Goal: Task Accomplishment & Management: Complete application form

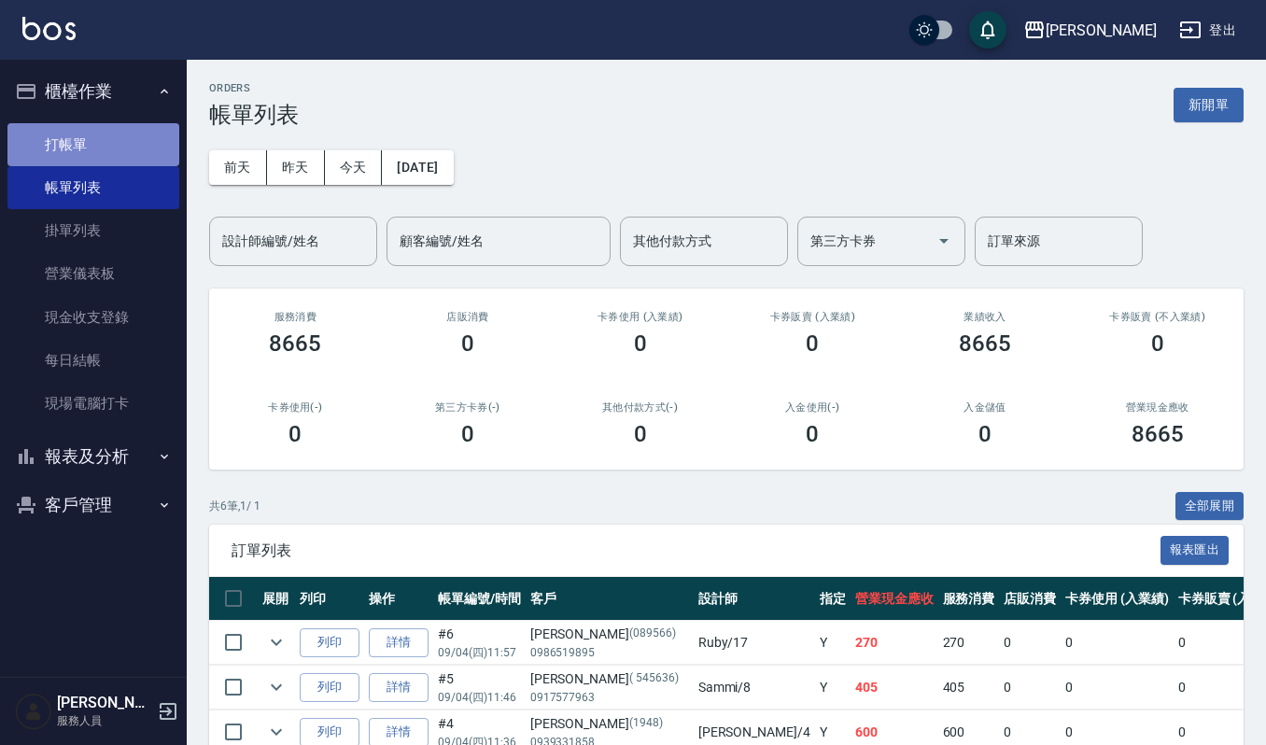
click at [64, 129] on link "打帳單" at bounding box center [93, 144] width 172 height 43
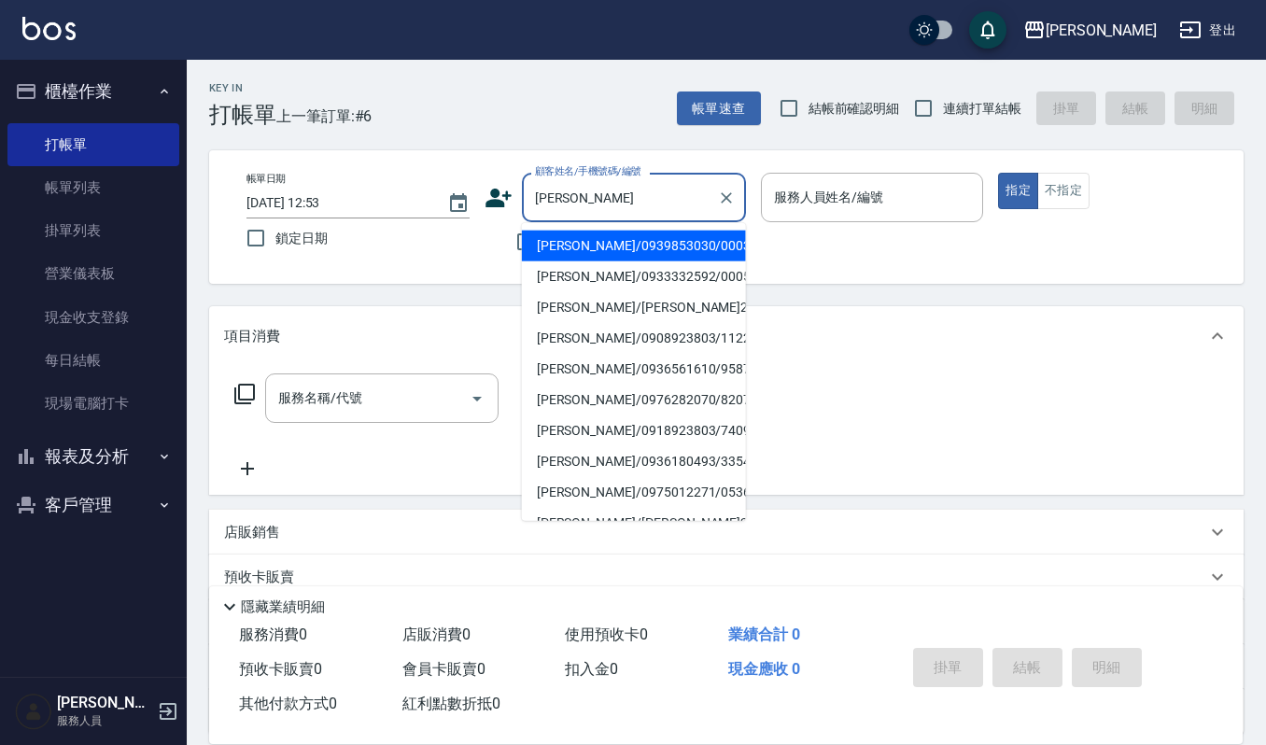
click at [605, 247] on li "[PERSON_NAME]/0939853030/000329" at bounding box center [634, 246] width 224 height 31
type input "[PERSON_NAME]/0939853030/000329"
type input "Sammi-8"
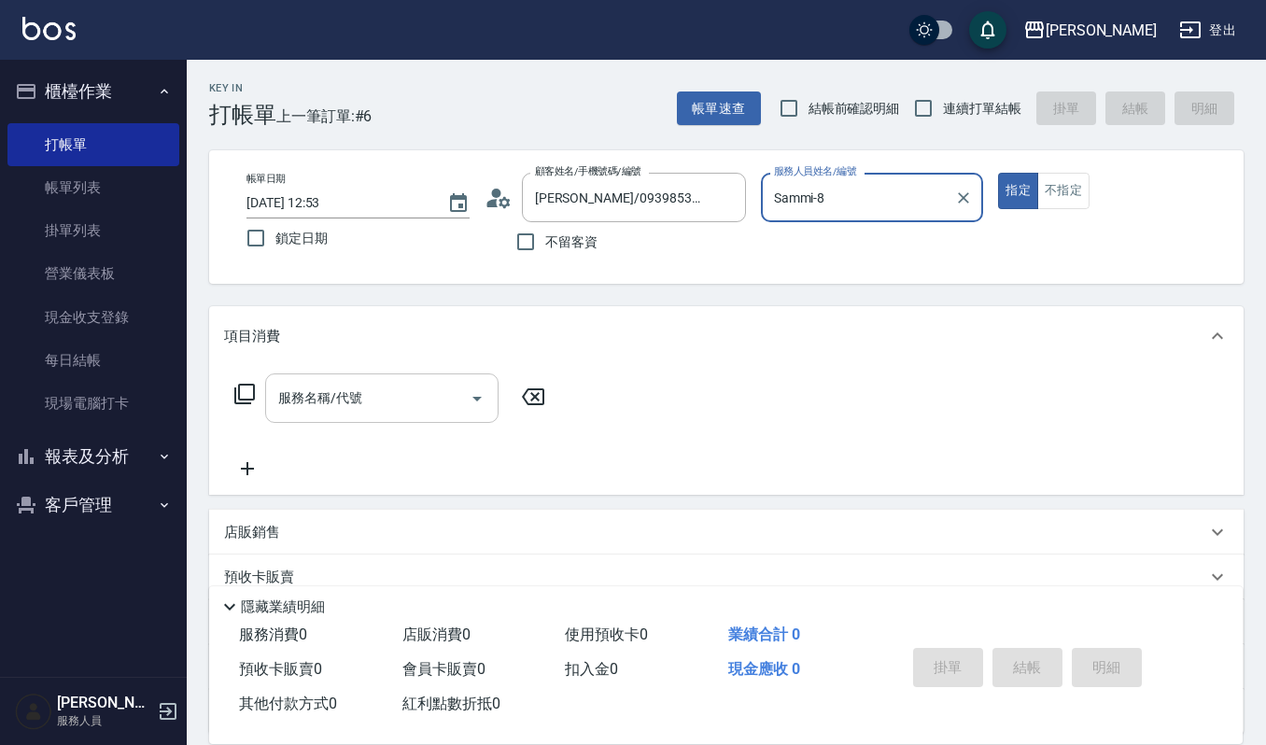
click at [418, 409] on input "服務名稱/代號" at bounding box center [367, 398] width 189 height 33
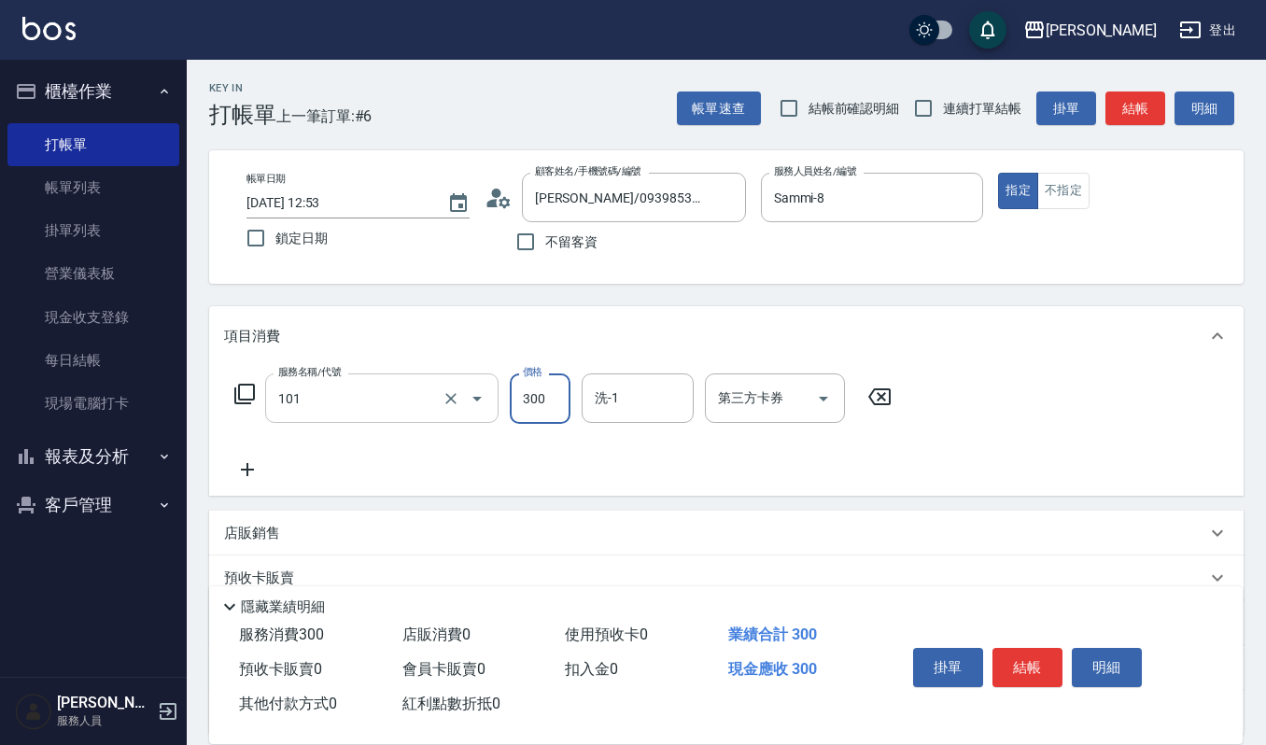
type input "一般洗髮(101)"
type input "270"
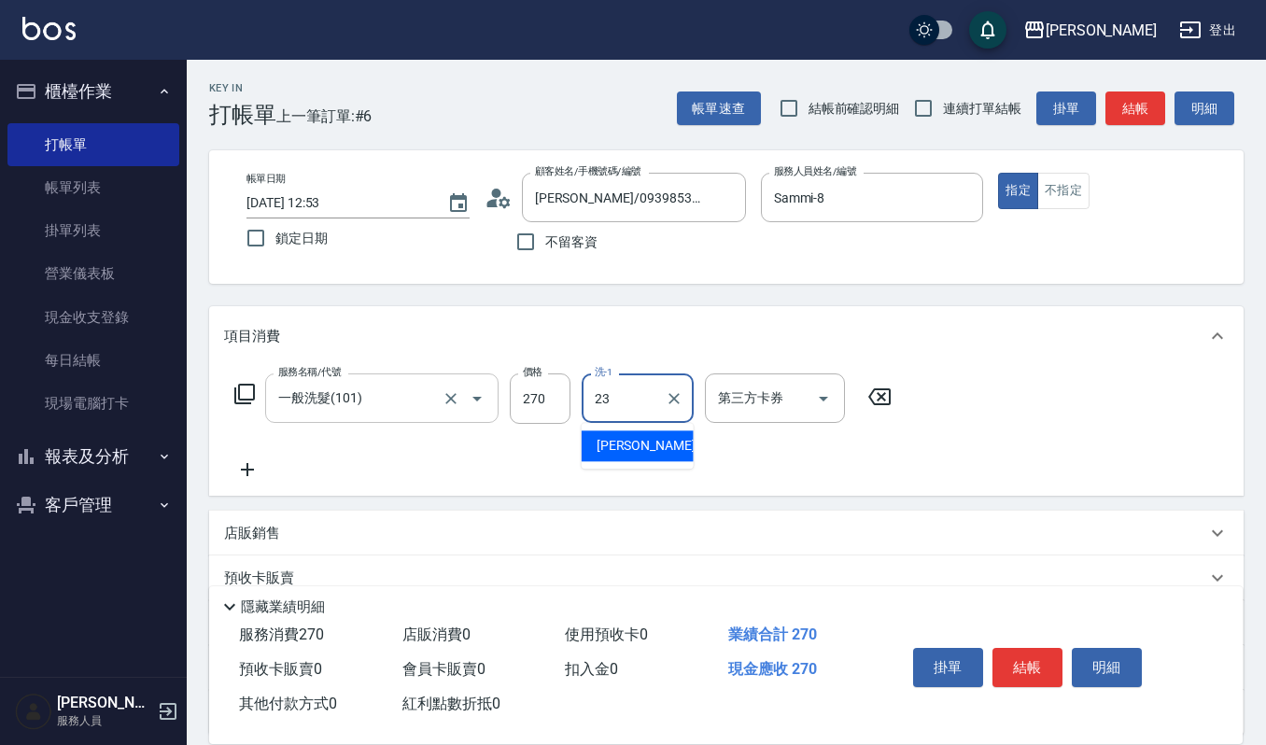
type input "[PERSON_NAME]-23"
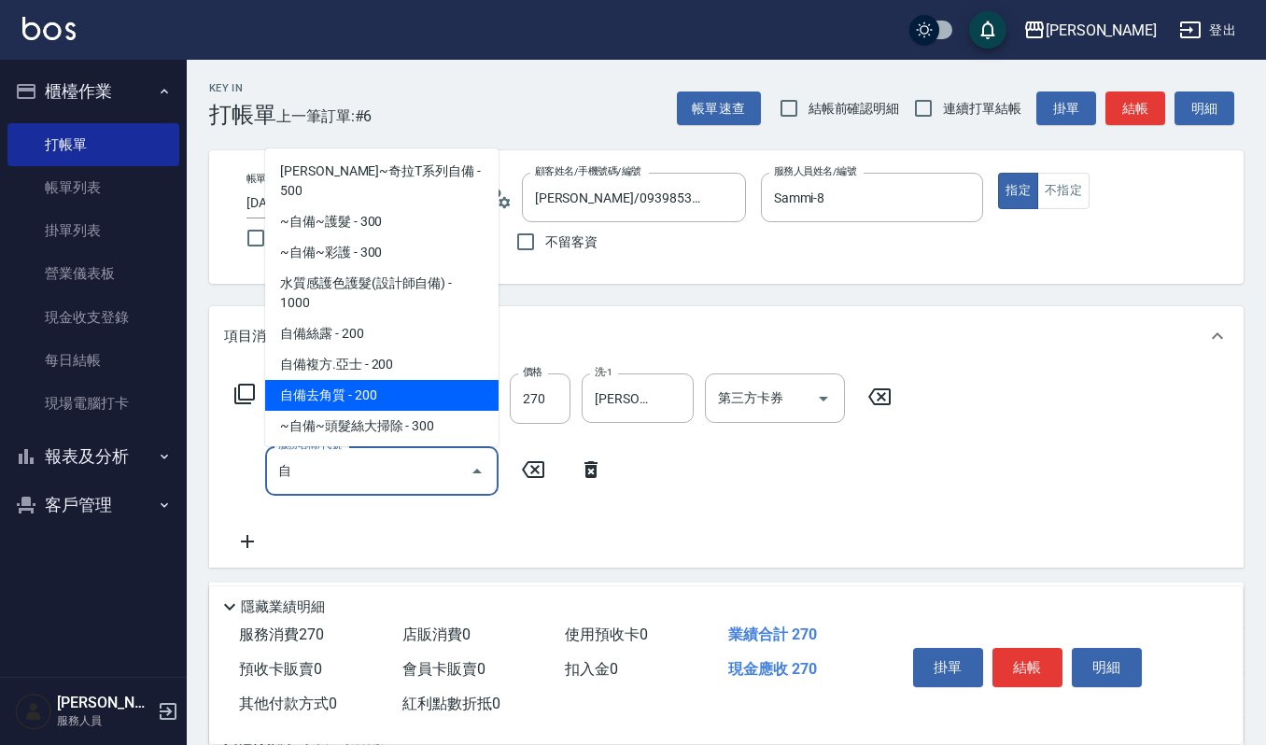
click at [382, 380] on span "自備去角質 - 200" at bounding box center [381, 395] width 233 height 31
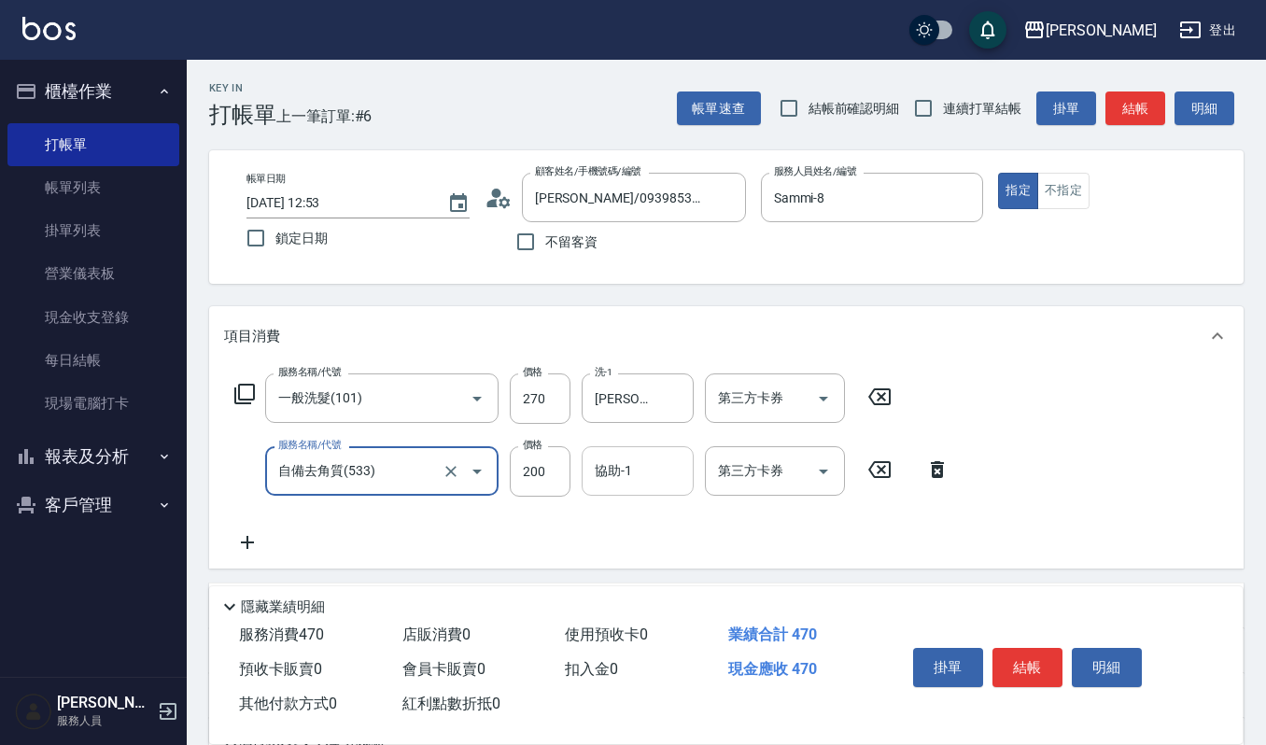
type input "自備去角質(533)"
click at [605, 483] on input "協助-1" at bounding box center [637, 471] width 95 height 33
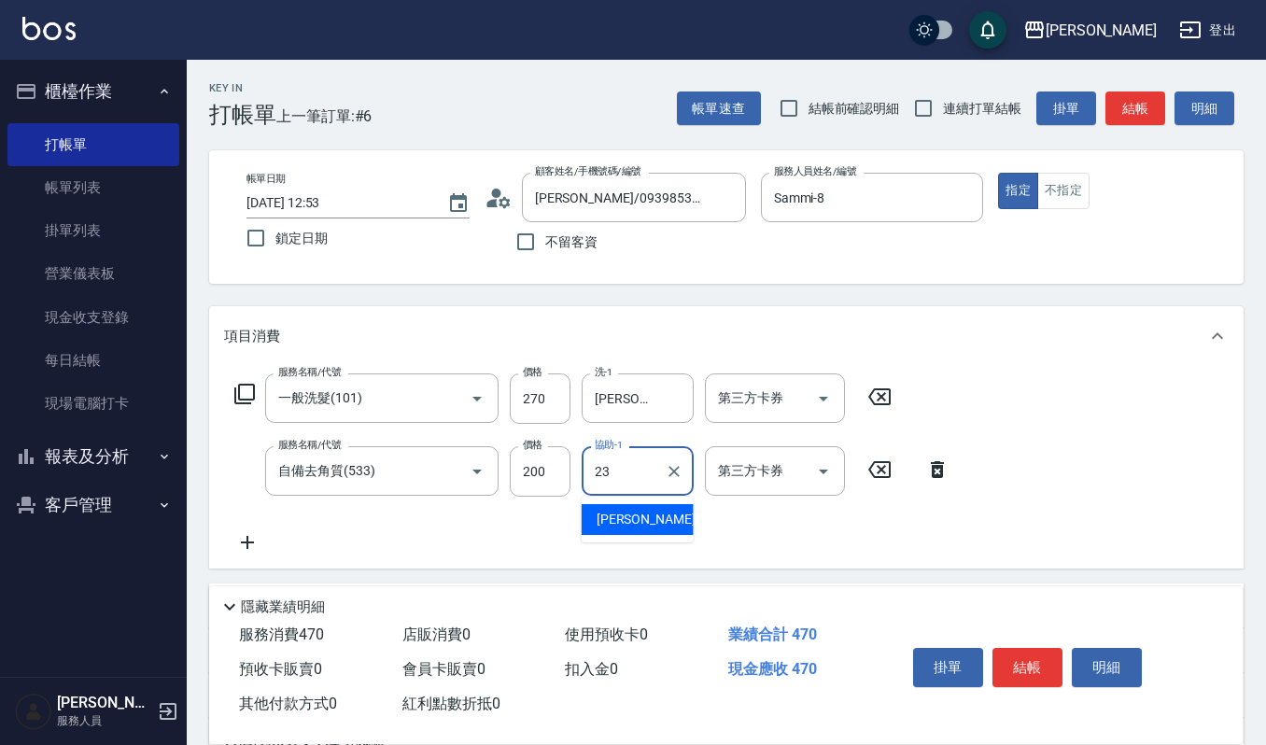
type input "[PERSON_NAME]-23"
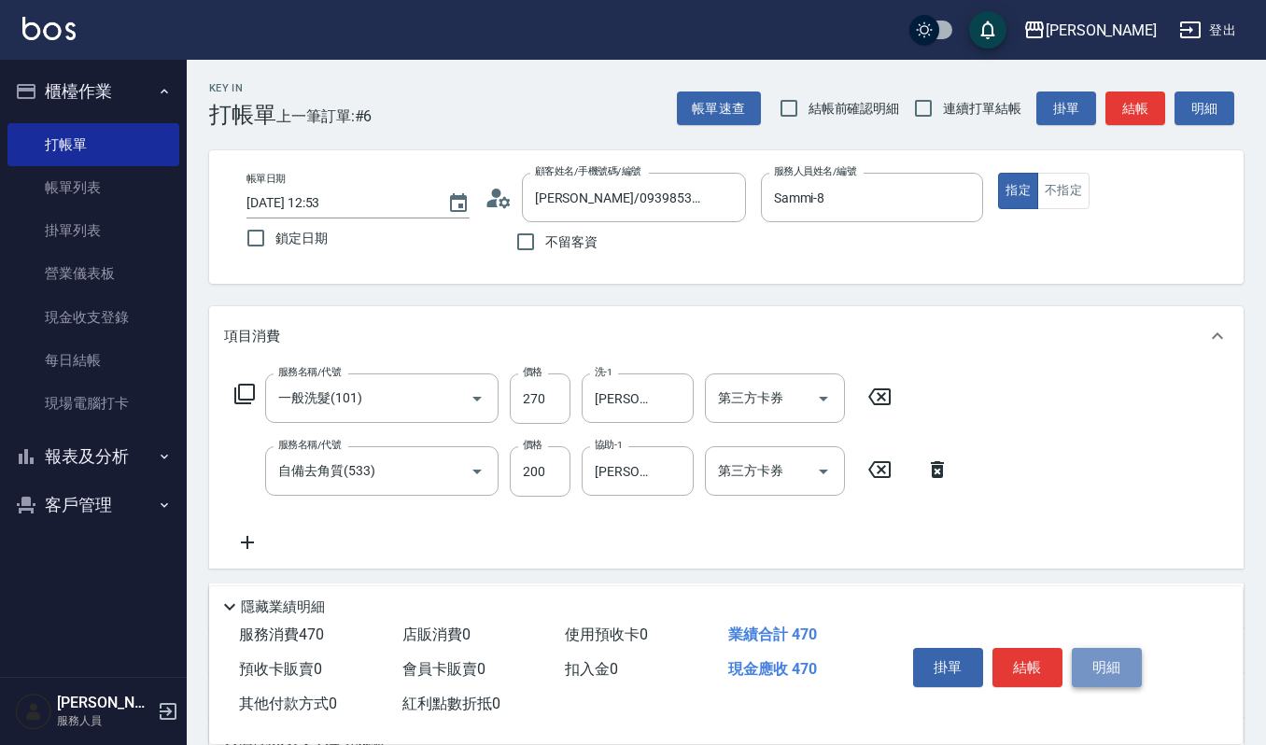
click at [1087, 654] on button "明細" at bounding box center [1107, 667] width 70 height 39
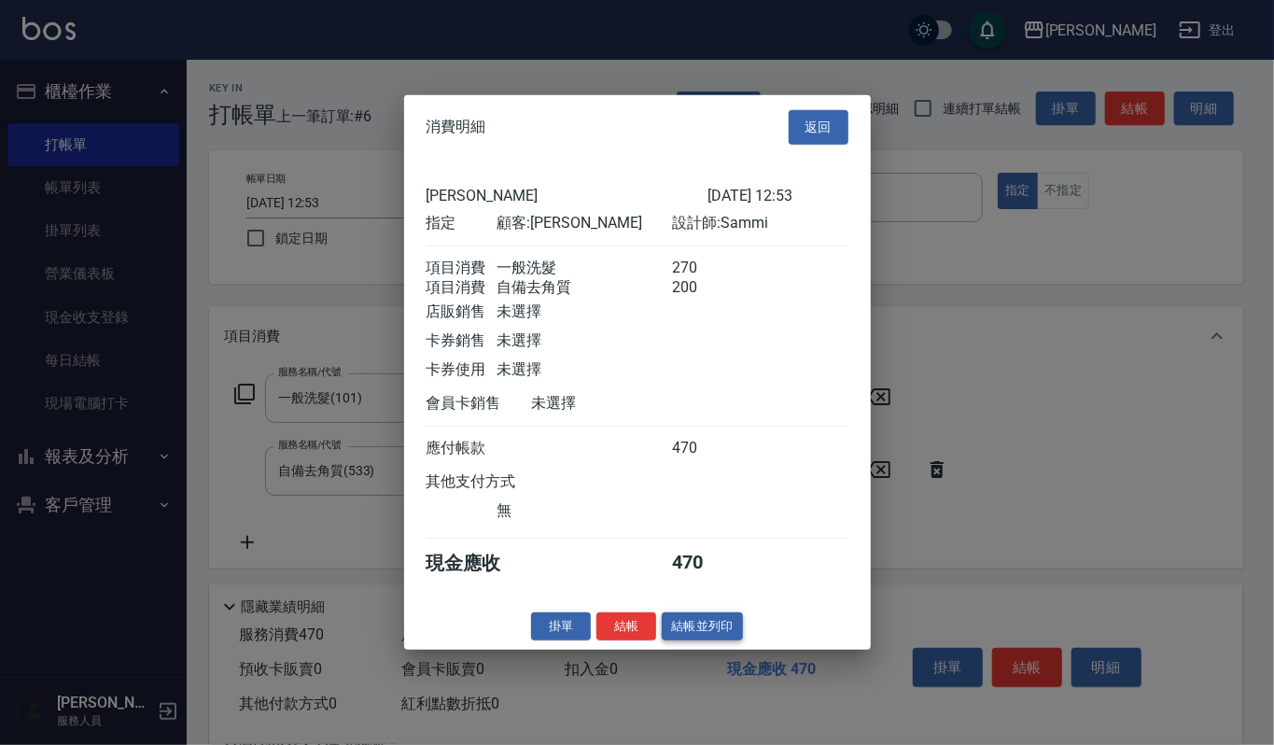
click at [684, 635] on button "結帳並列印" at bounding box center [702, 625] width 81 height 29
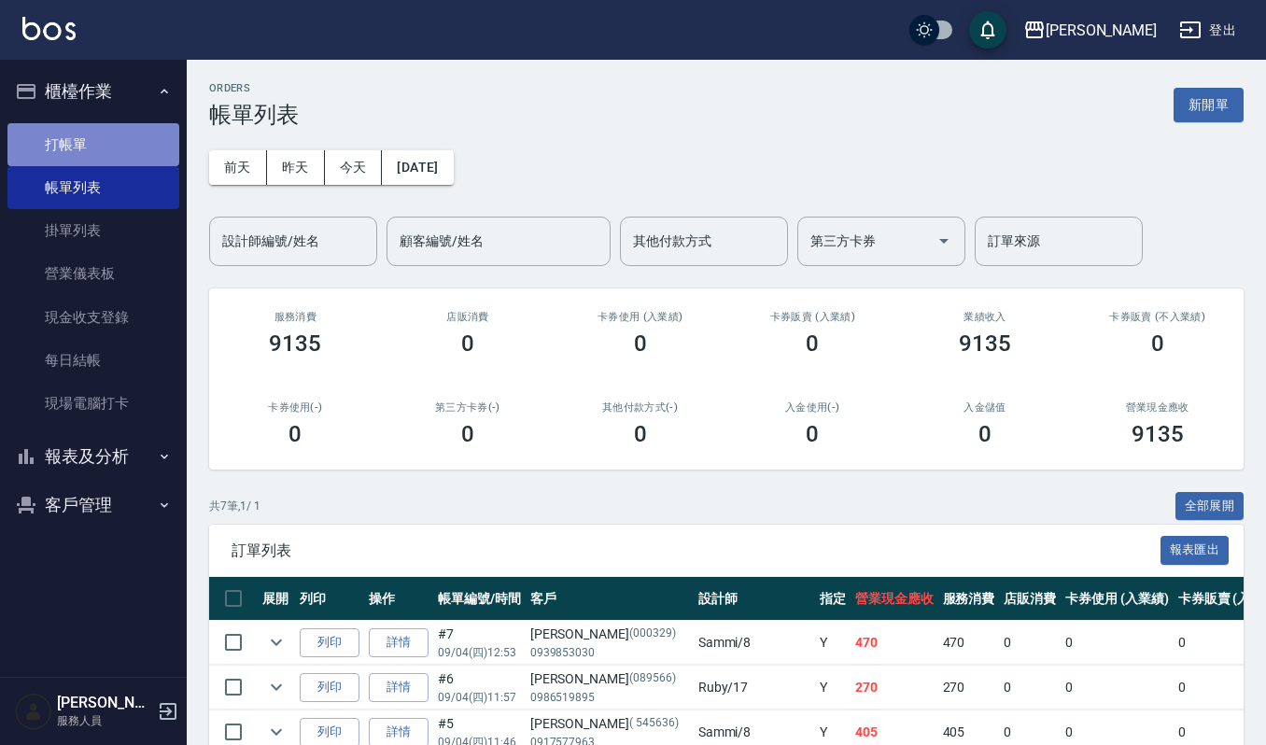
click at [109, 150] on link "打帳單" at bounding box center [93, 144] width 172 height 43
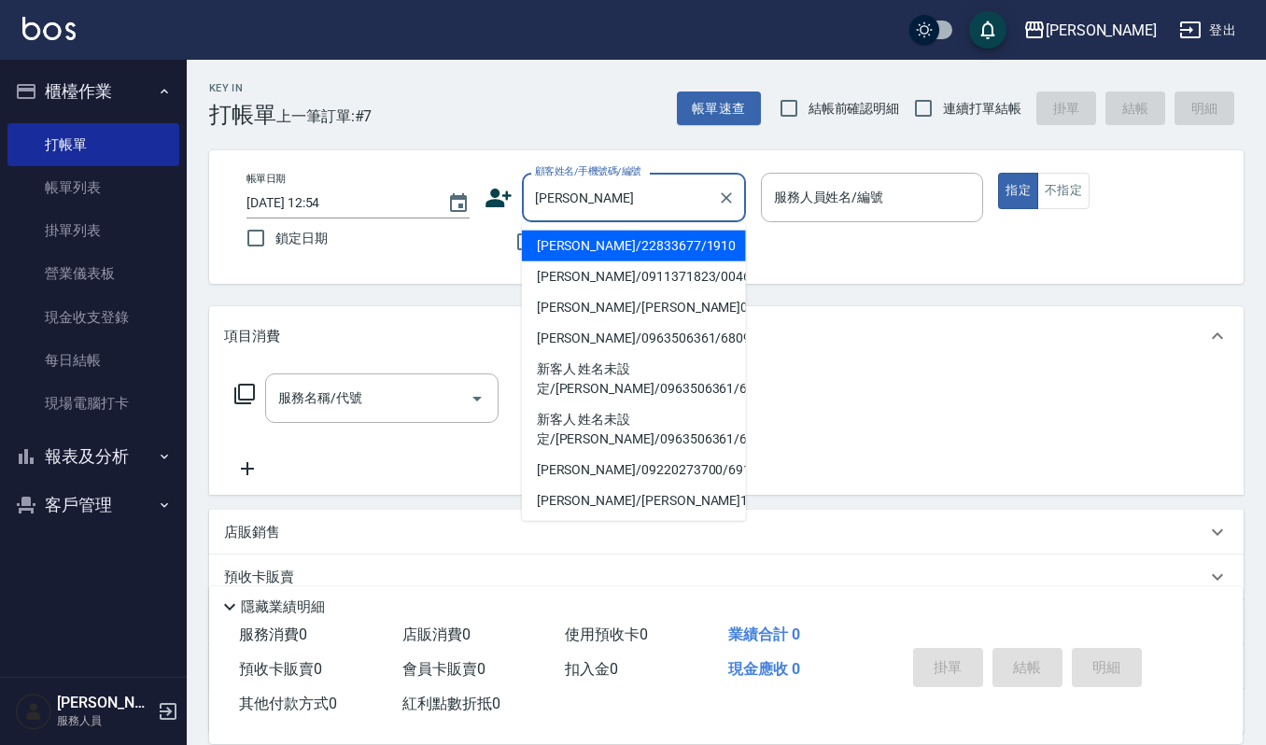
click at [640, 244] on li "[PERSON_NAME]/22833677/1910" at bounding box center [634, 246] width 224 height 31
type input "[PERSON_NAME]/22833677/1910"
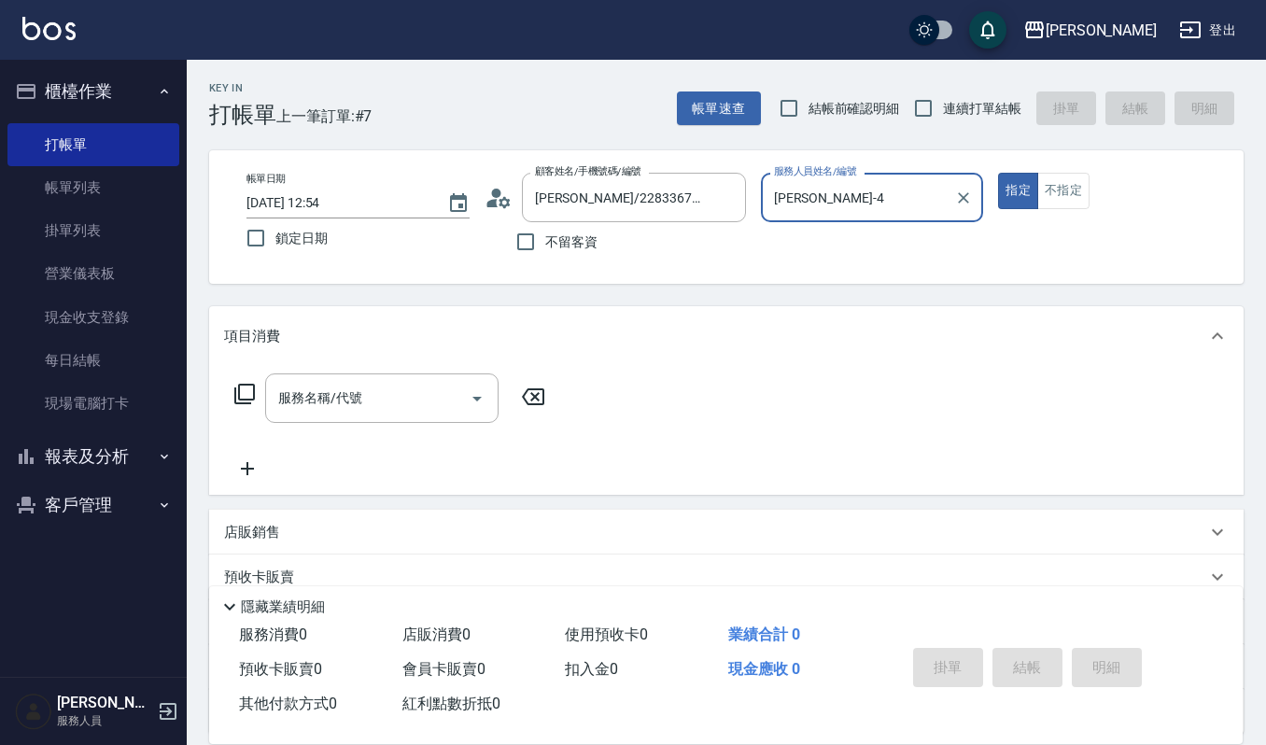
click at [846, 203] on input "[PERSON_NAME]-4" at bounding box center [858, 197] width 178 height 33
click at [998, 173] on button "指定" at bounding box center [1018, 191] width 40 height 36
type input "[PERSON_NAME]-4"
type button "true"
click at [911, 202] on input "[PERSON_NAME]-4" at bounding box center [858, 197] width 178 height 33
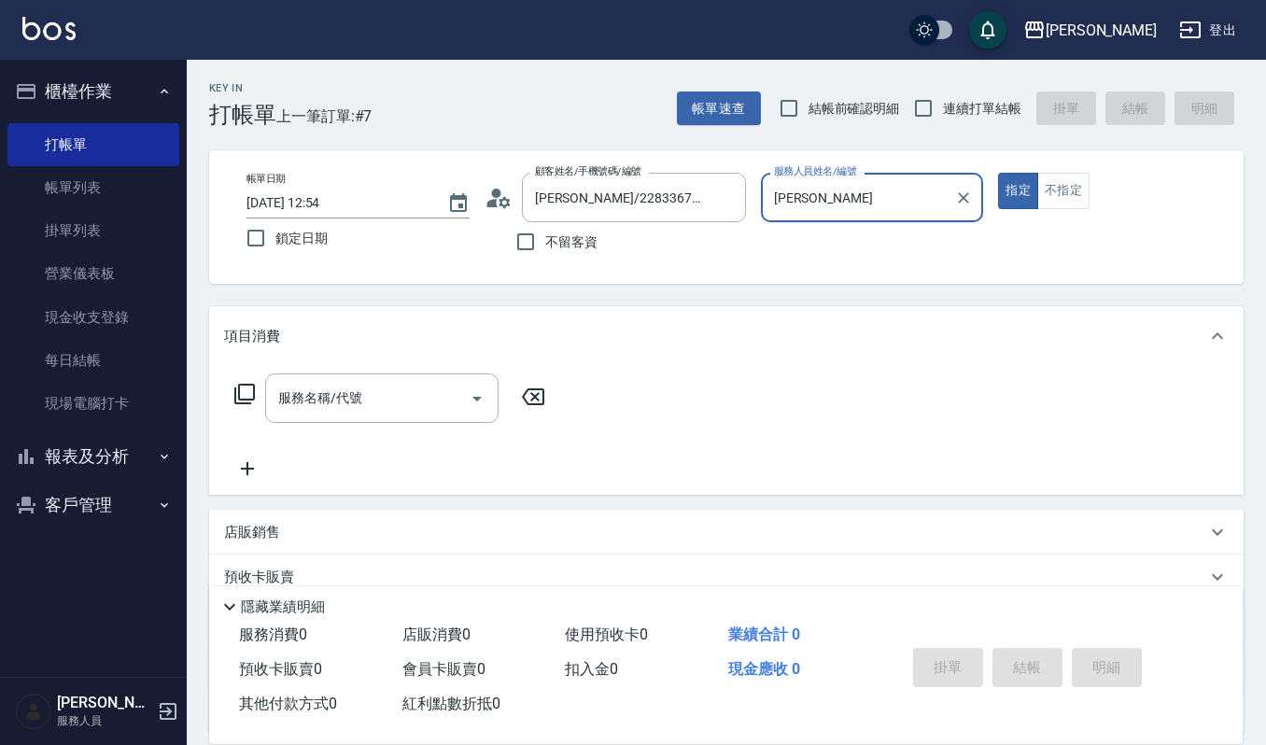
type input "吉"
type input "Ruby-17"
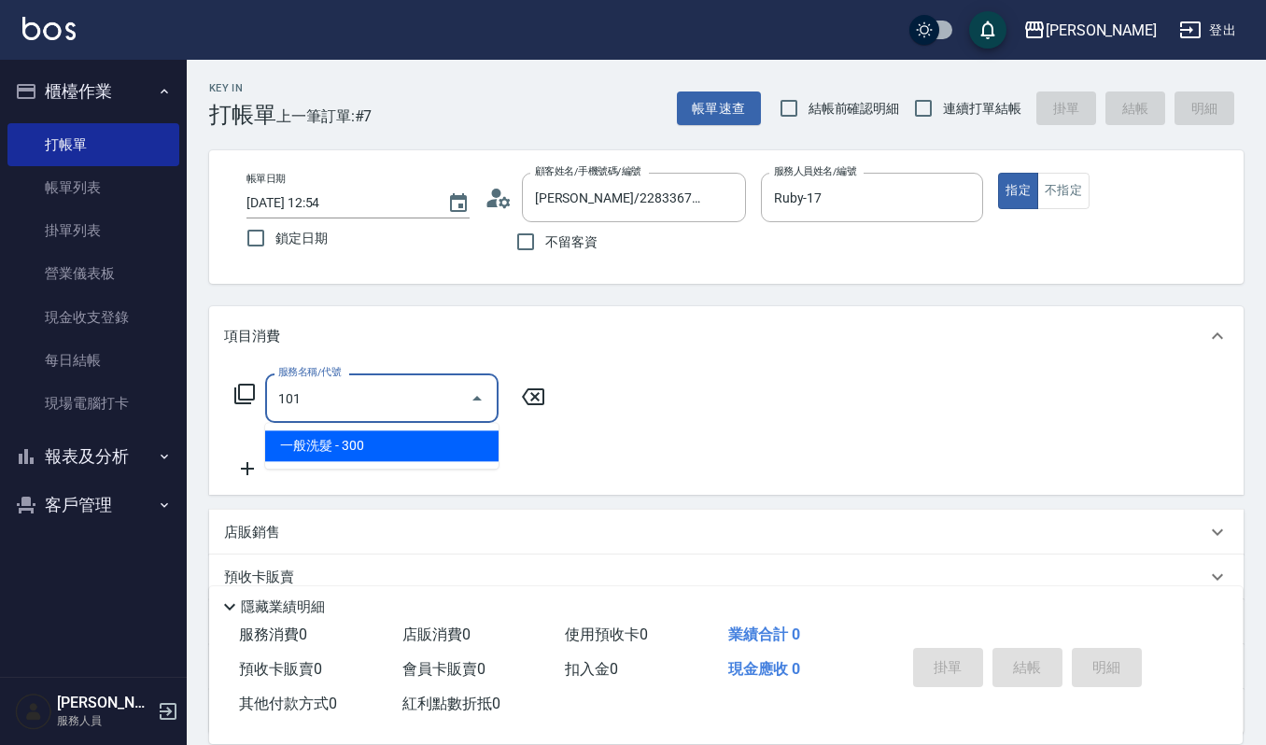
type input "一般洗髮(101)"
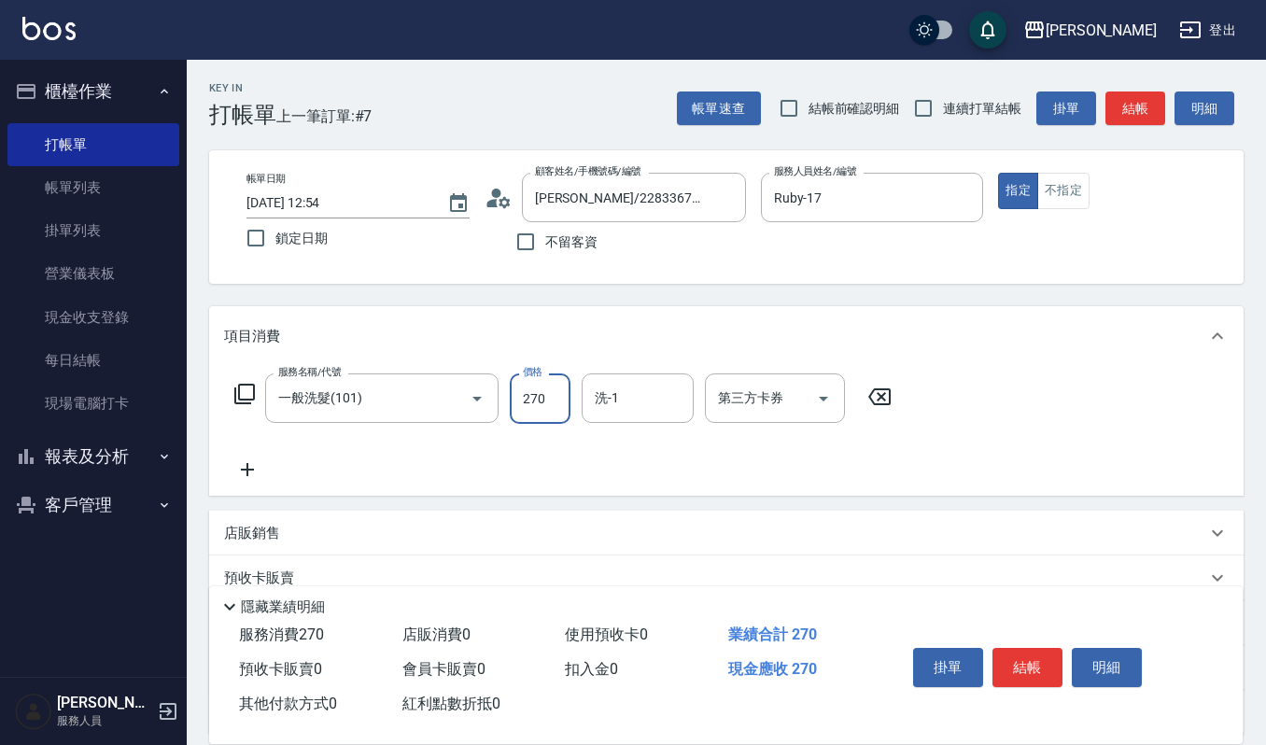
type input "270"
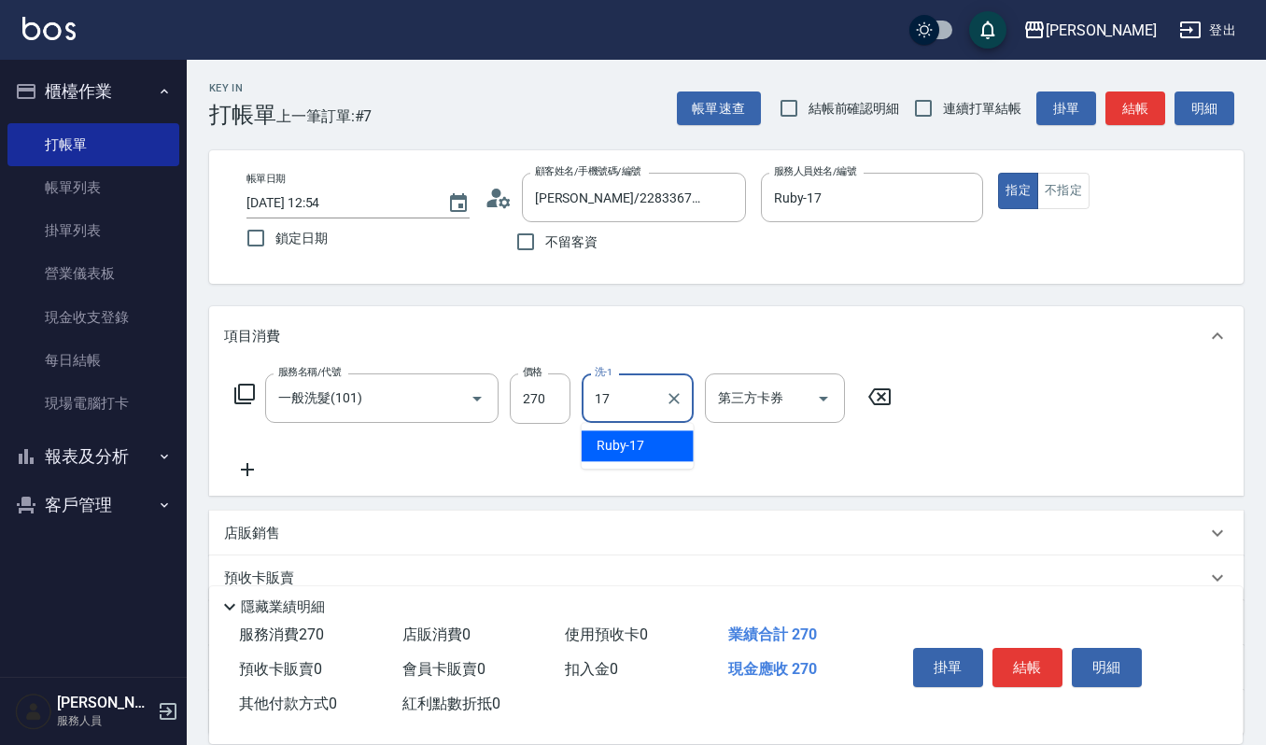
type input "Ruby-17"
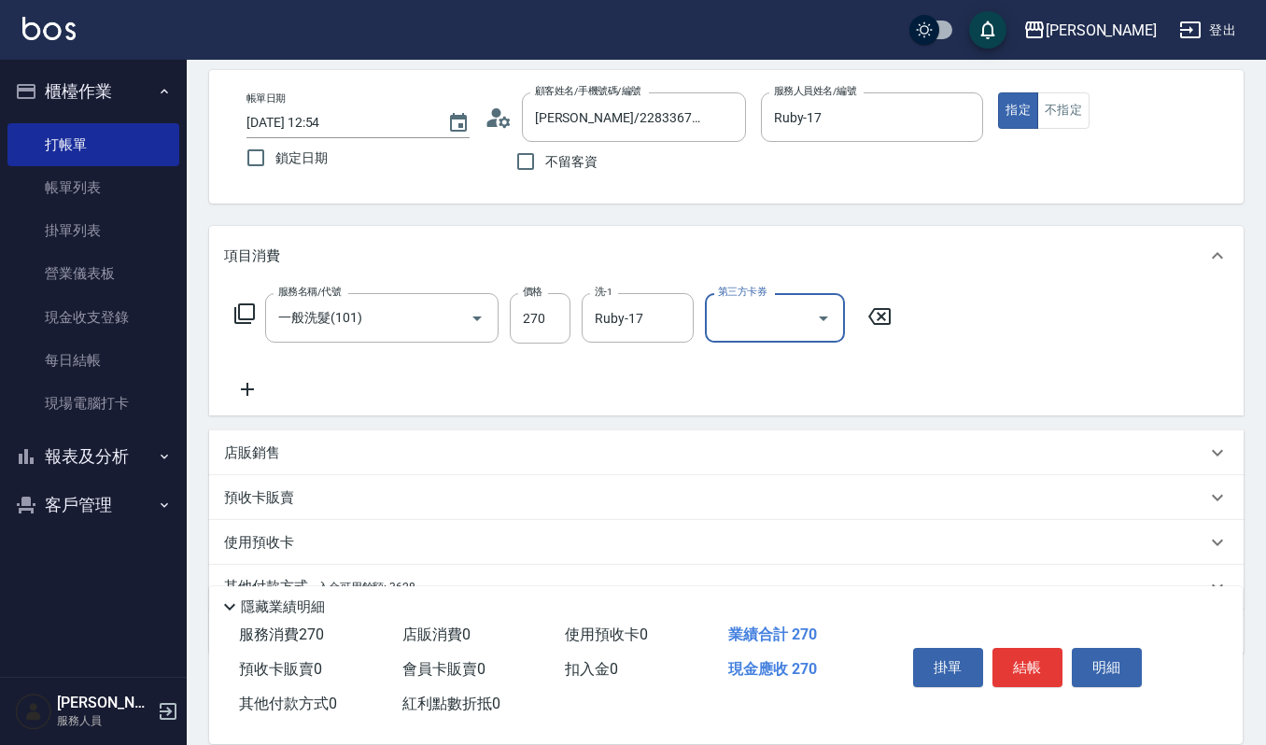
scroll to position [164, 0]
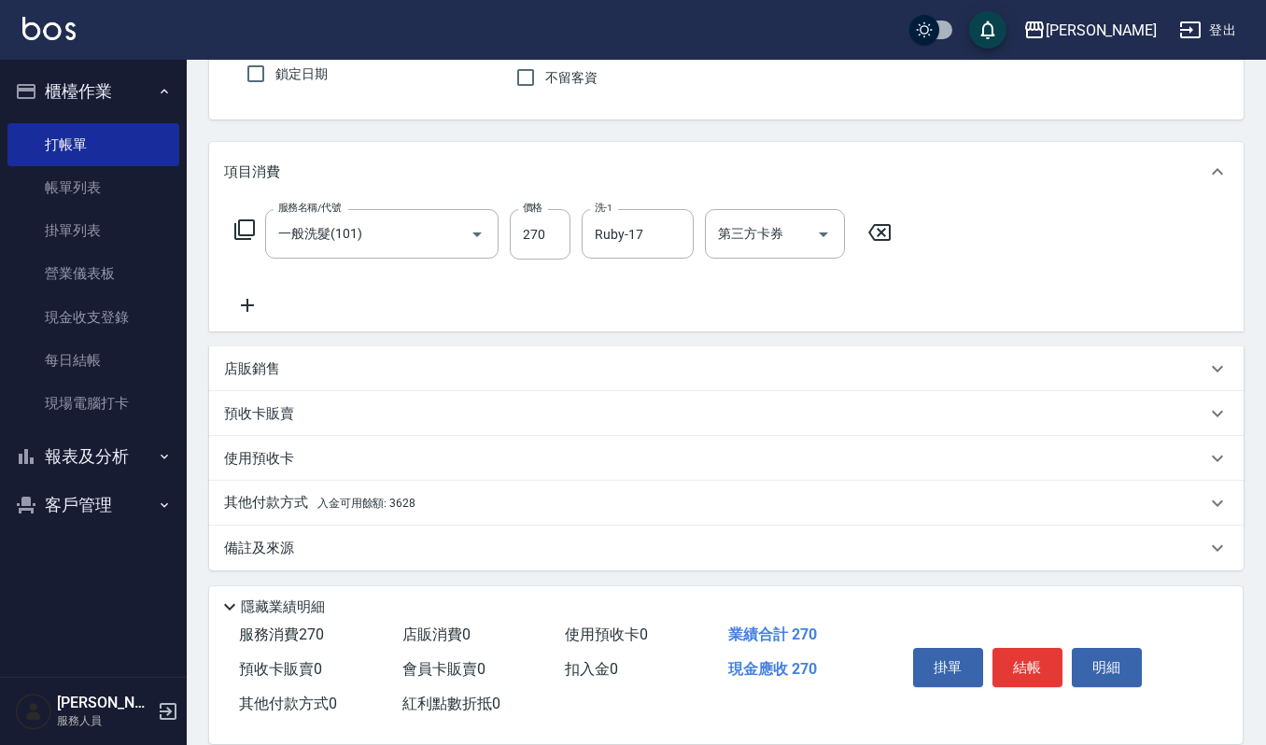
click at [317, 513] on div "其他付款方式 入金可用餘額: 3628" at bounding box center [726, 503] width 1034 height 45
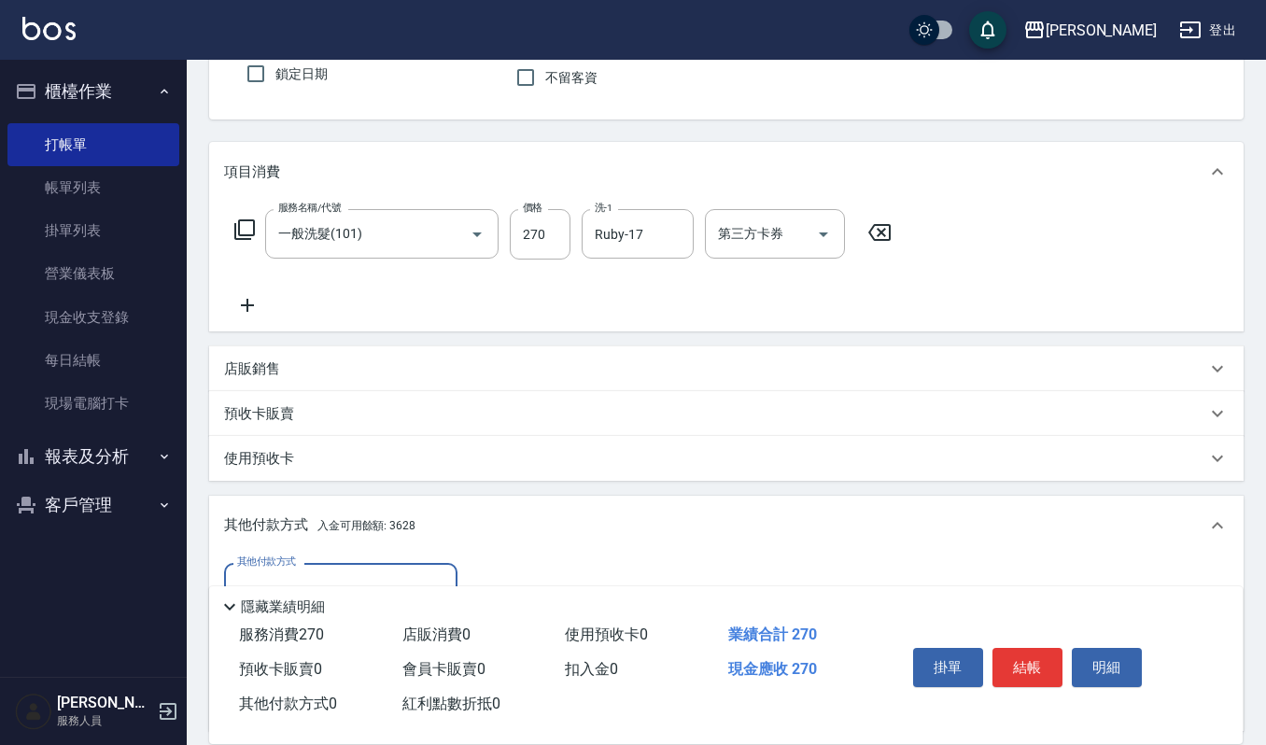
scroll to position [288, 0]
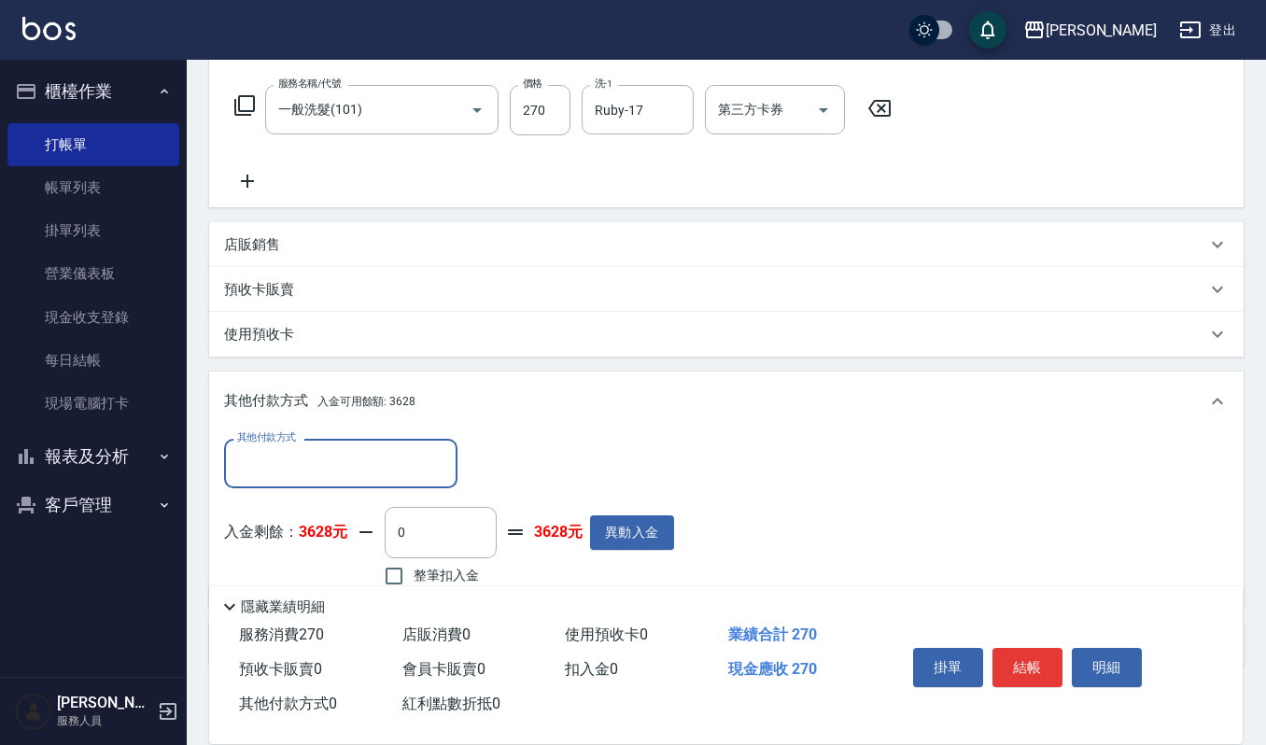
click at [351, 470] on input "其他付款方式" at bounding box center [340, 463] width 217 height 33
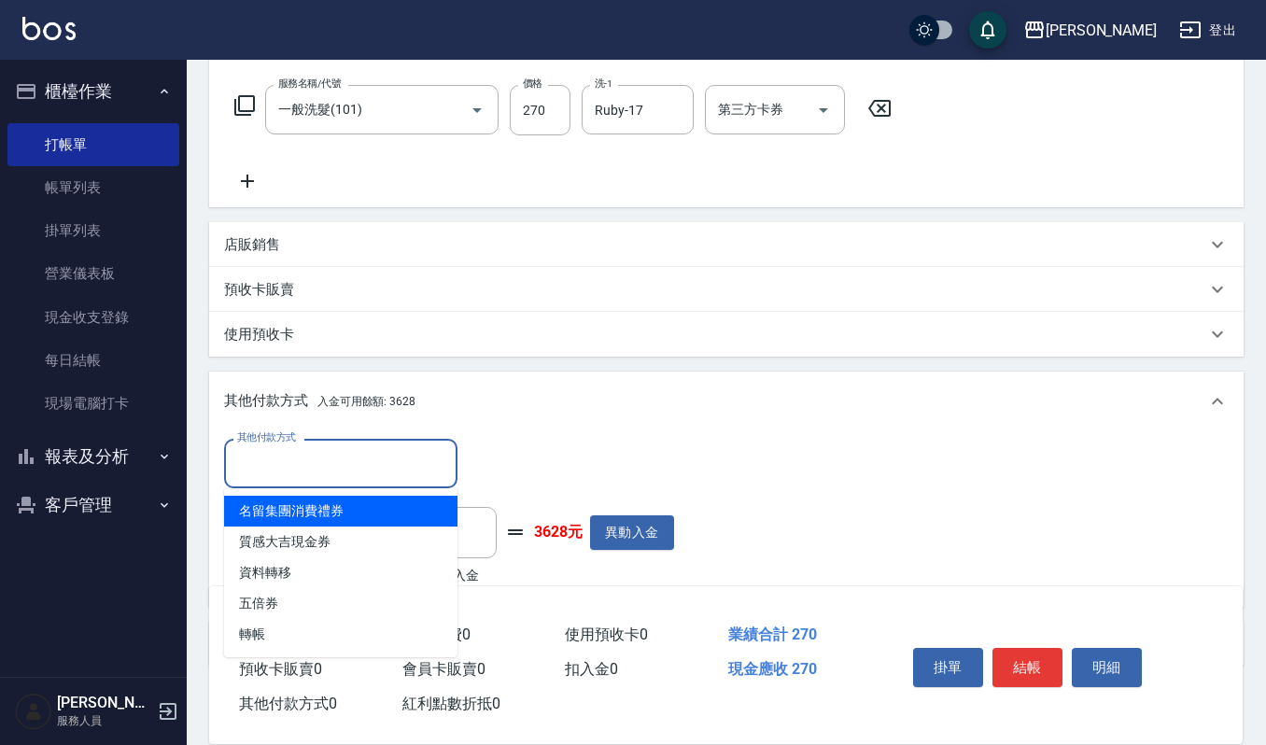
click at [531, 453] on div "其他付款方式 其他付款方式" at bounding box center [449, 463] width 450 height 49
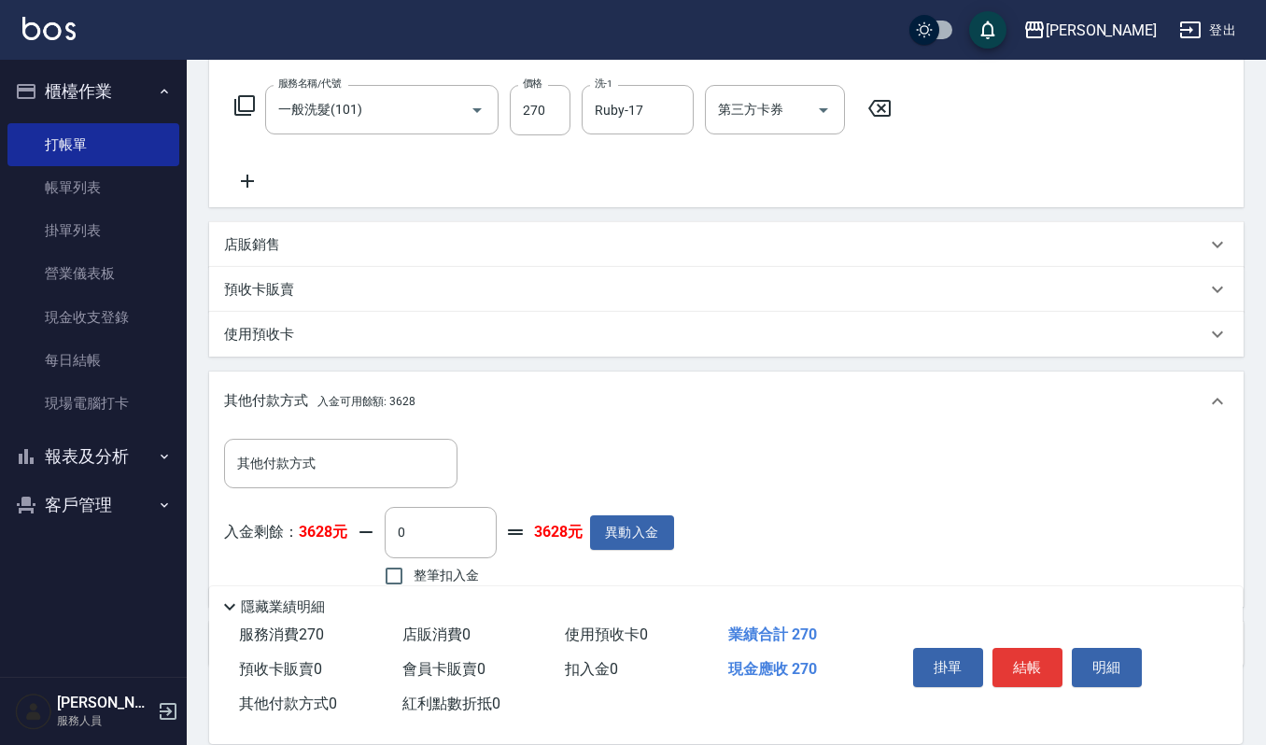
scroll to position [385, 0]
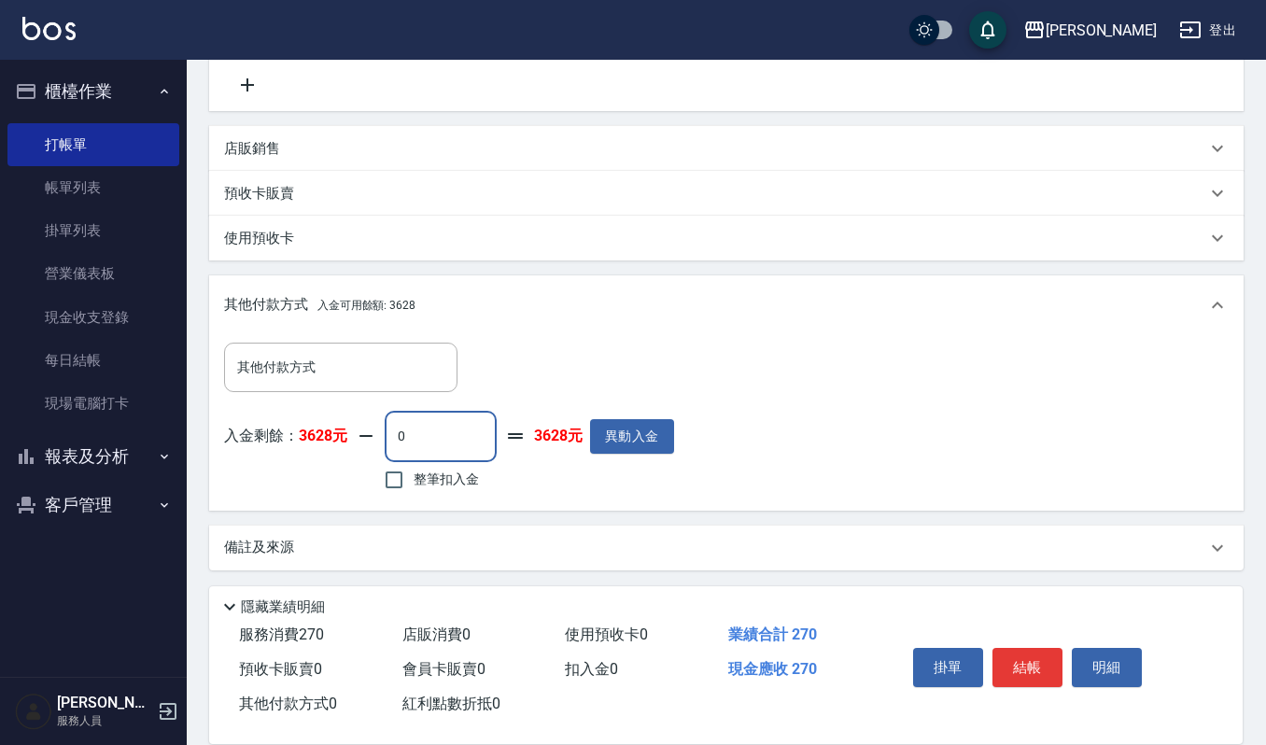
click at [442, 456] on input "0" at bounding box center [441, 436] width 112 height 50
type input "270"
click at [292, 386] on div "其他付款方式" at bounding box center [340, 367] width 233 height 49
click at [597, 359] on div "其他付款方式 其他付款方式" at bounding box center [449, 367] width 450 height 49
click at [389, 478] on input "整筆扣入金" at bounding box center [393, 479] width 39 height 39
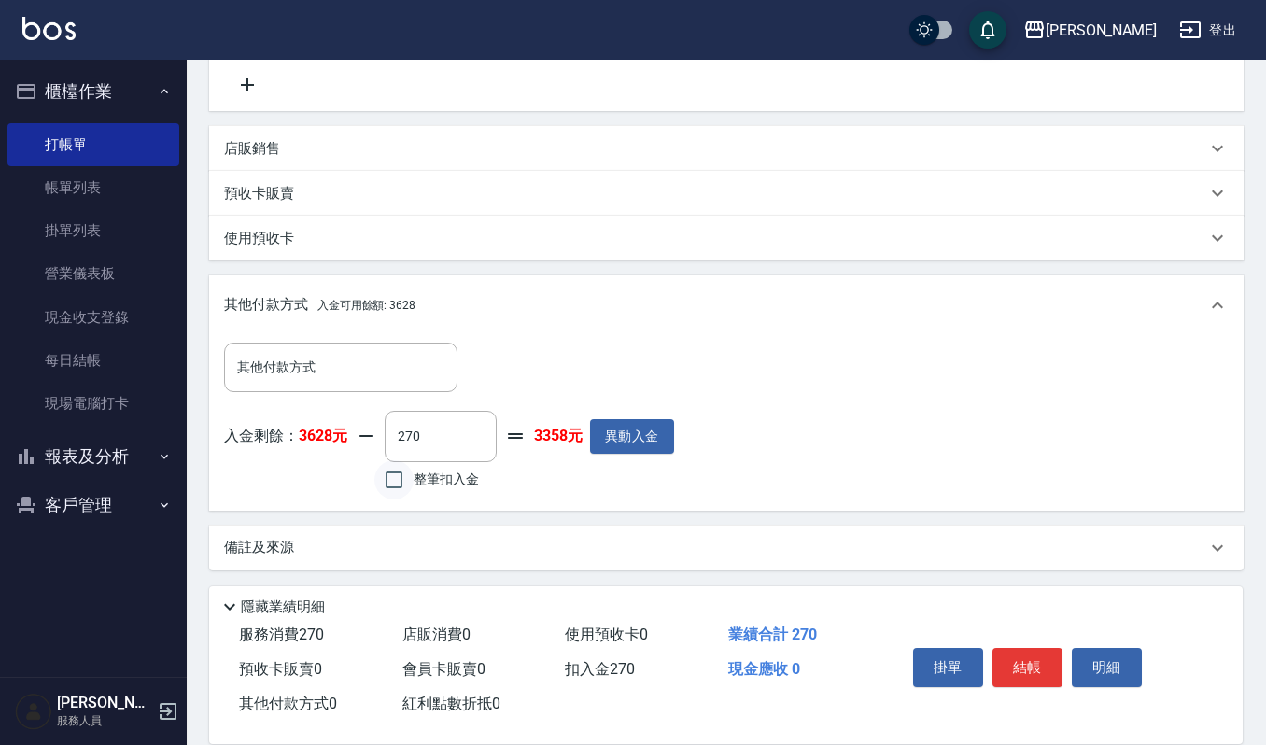
checkbox input "true"
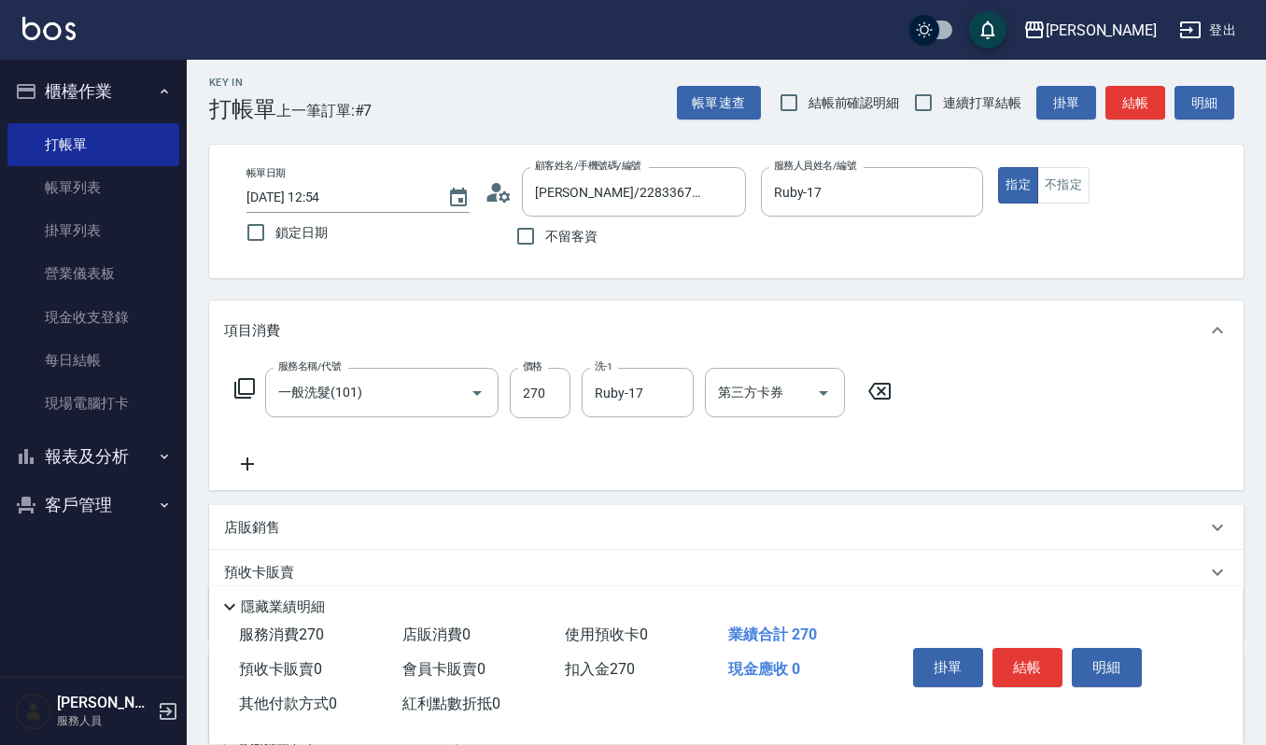
scroll to position [0, 0]
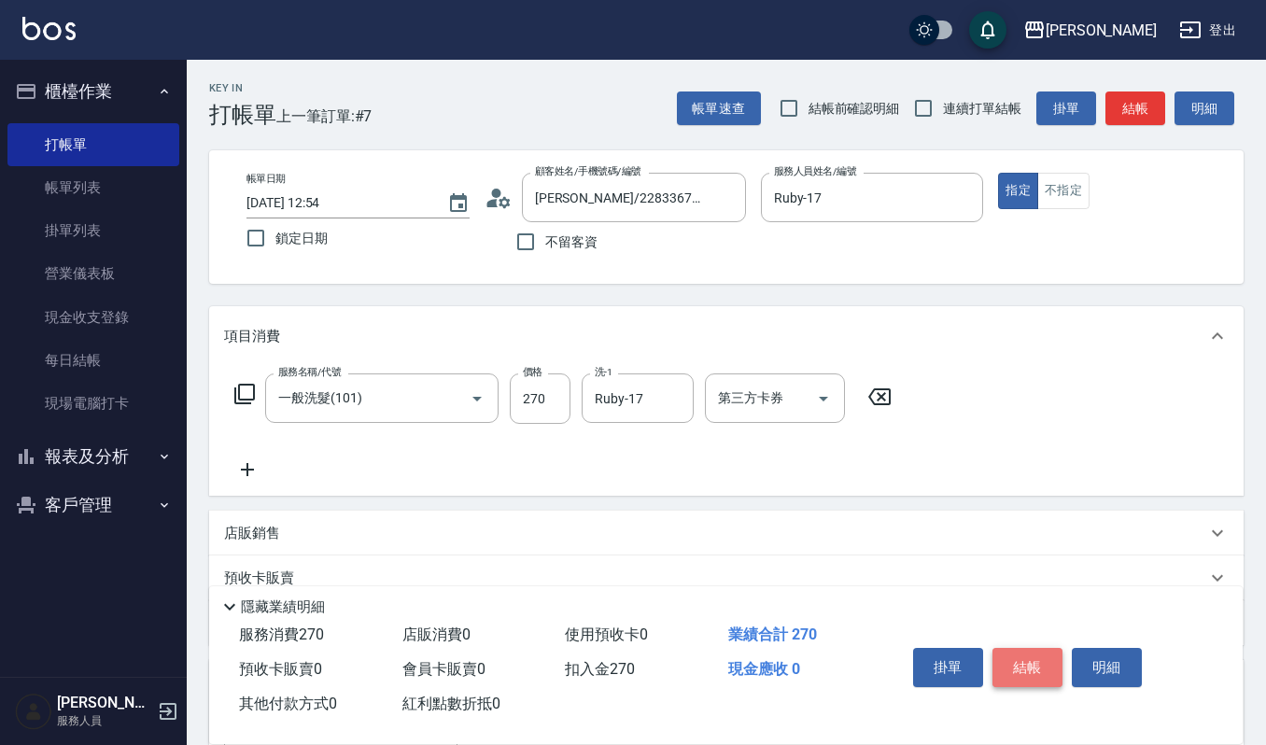
click at [1020, 669] on button "結帳" at bounding box center [1027, 667] width 70 height 39
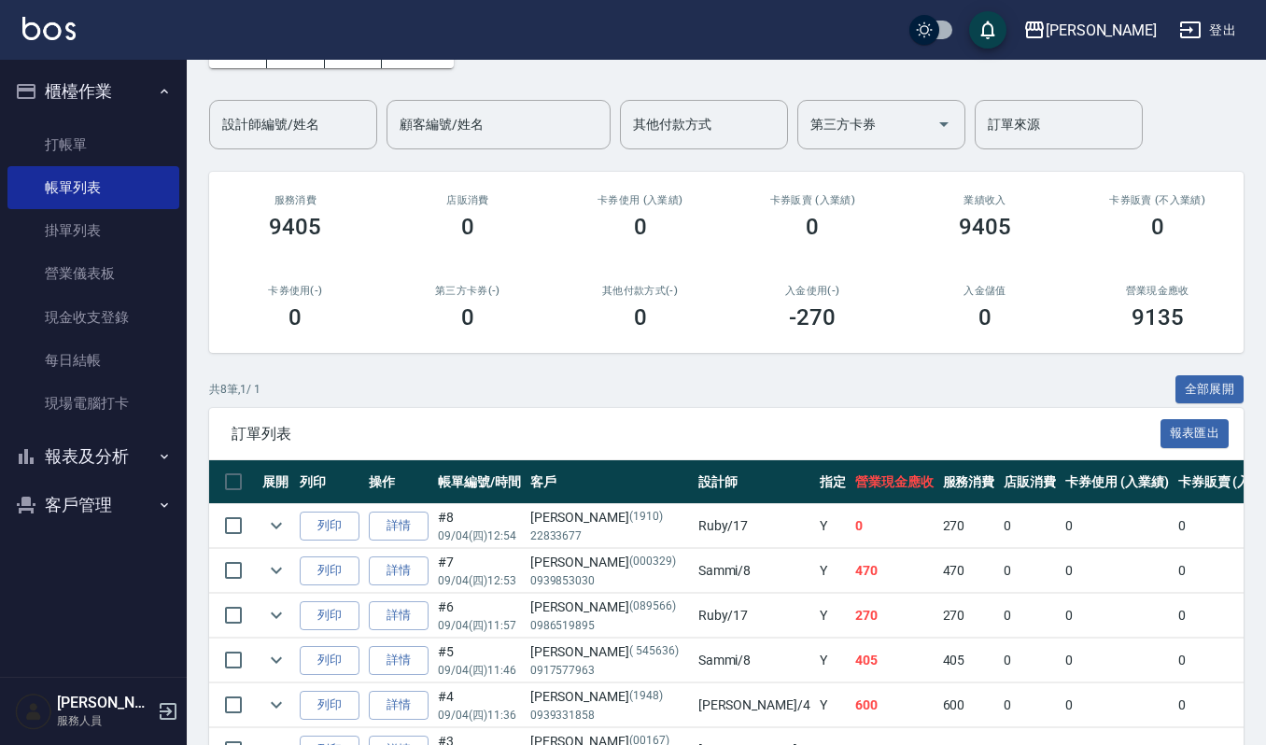
scroll to position [330, 0]
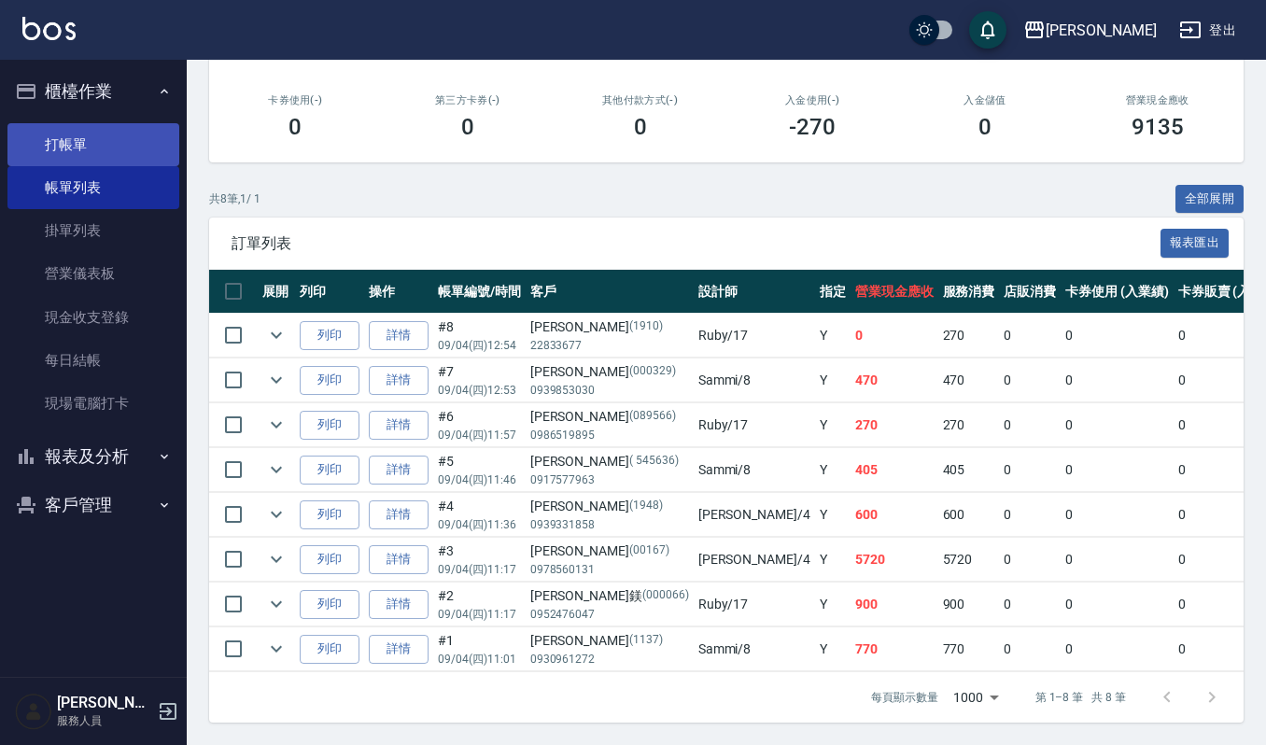
click at [53, 127] on link "打帳單" at bounding box center [93, 144] width 172 height 43
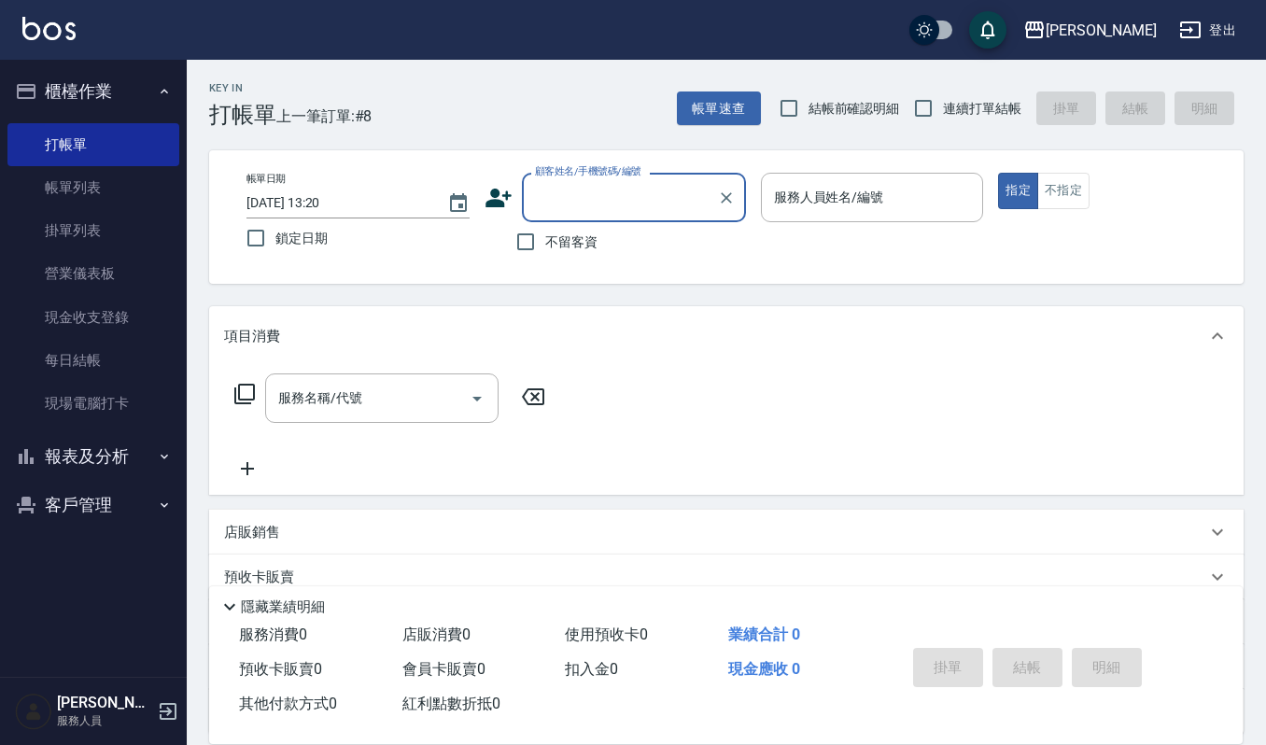
click at [558, 190] on input "顧客姓名/手機號碼/編號" at bounding box center [619, 197] width 179 height 33
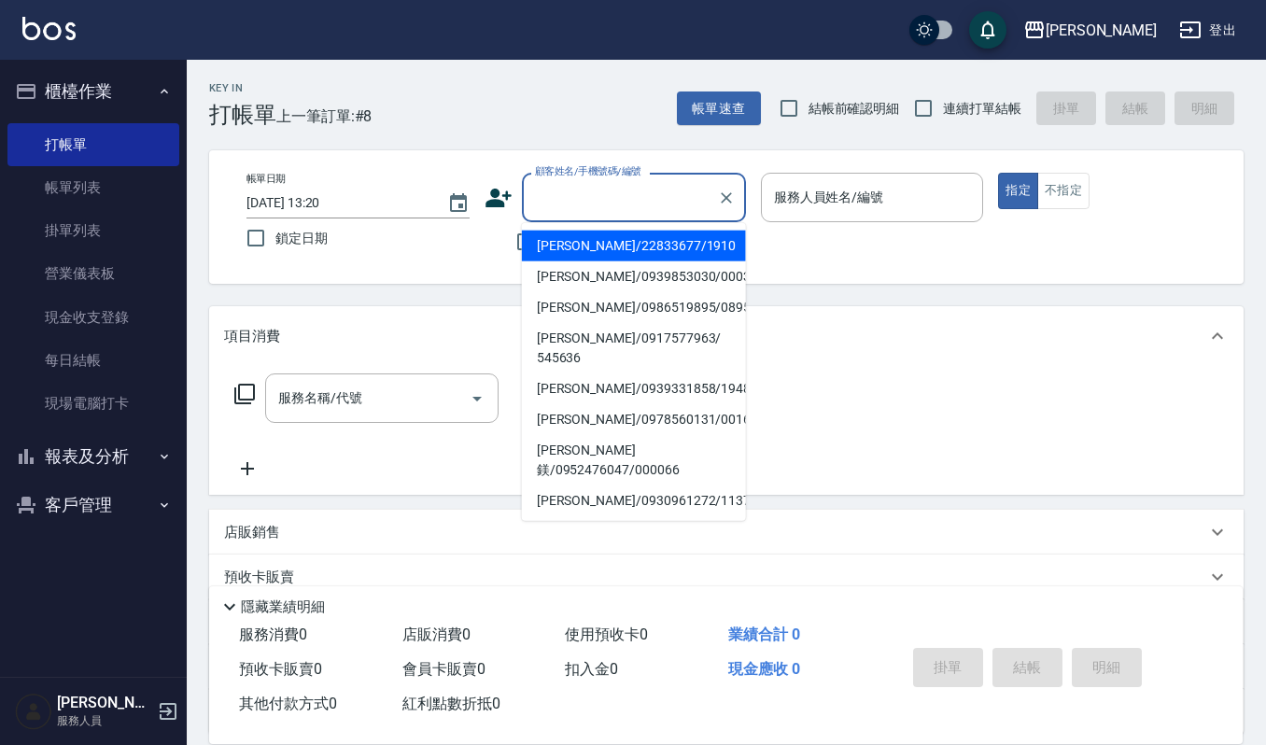
click at [582, 203] on input "顧客姓名/手機號碼/編號" at bounding box center [619, 197] width 179 height 33
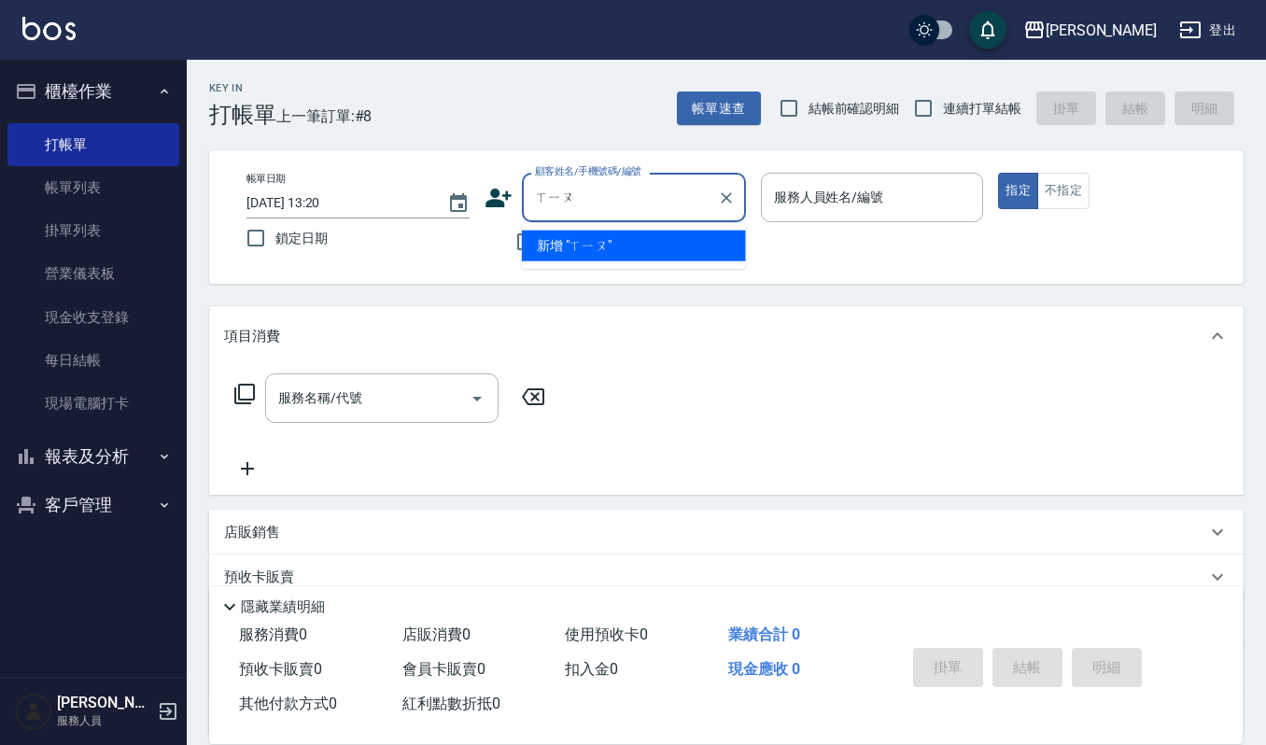
type input "修"
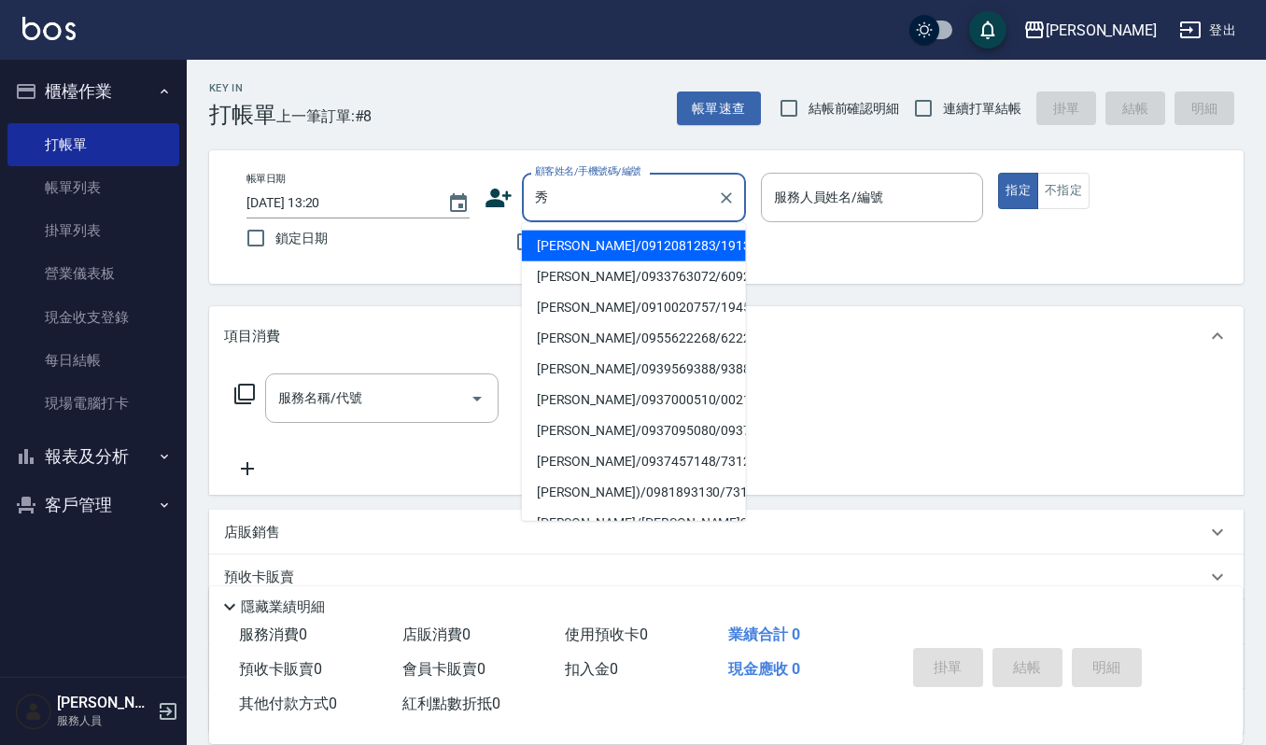
click at [586, 250] on li "[PERSON_NAME]/0912081283/1913" at bounding box center [634, 246] width 224 height 31
type input "[PERSON_NAME]/0912081283/1913"
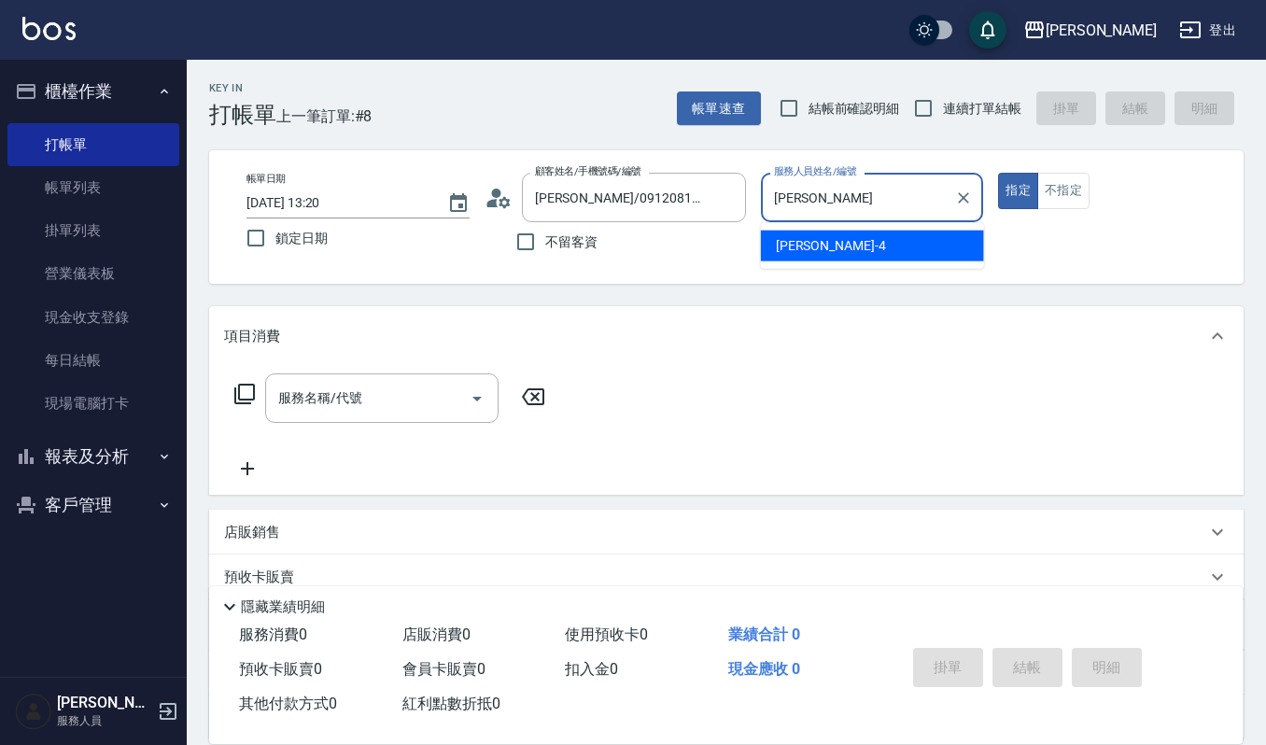
type input "吉"
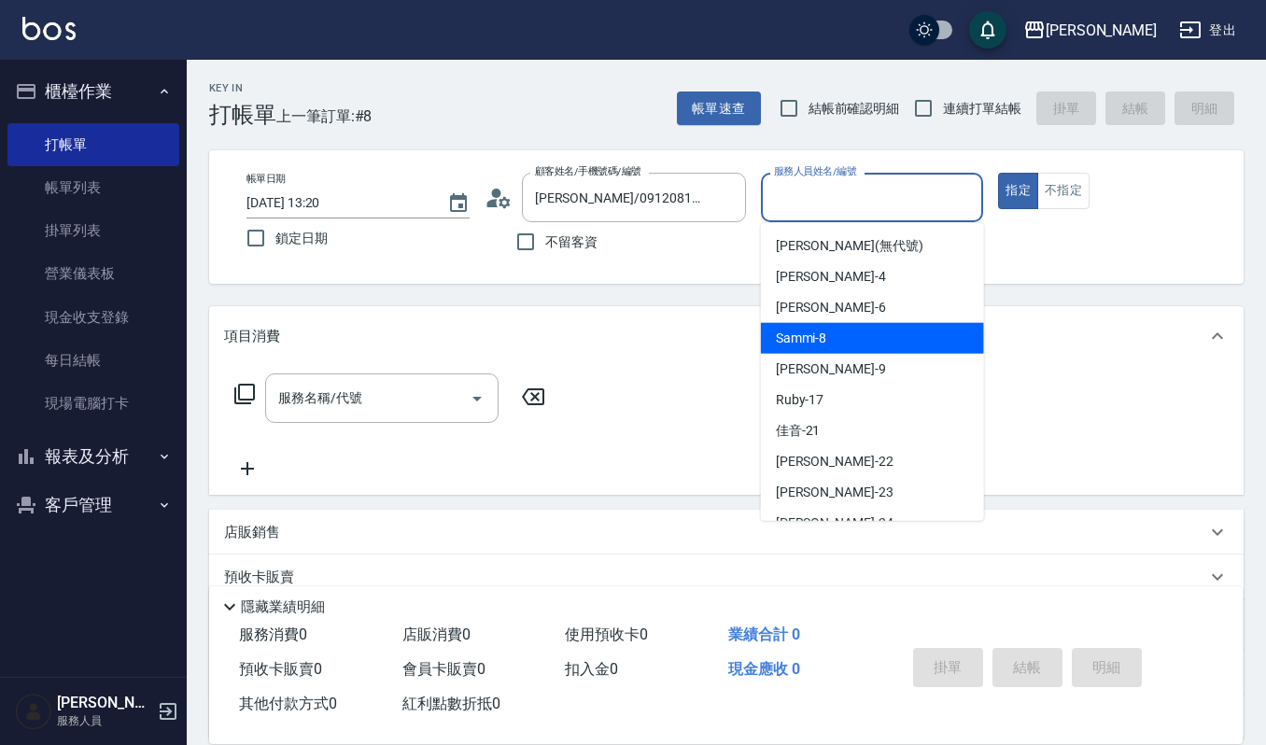
click at [836, 332] on div "Sammi -8" at bounding box center [872, 338] width 223 height 31
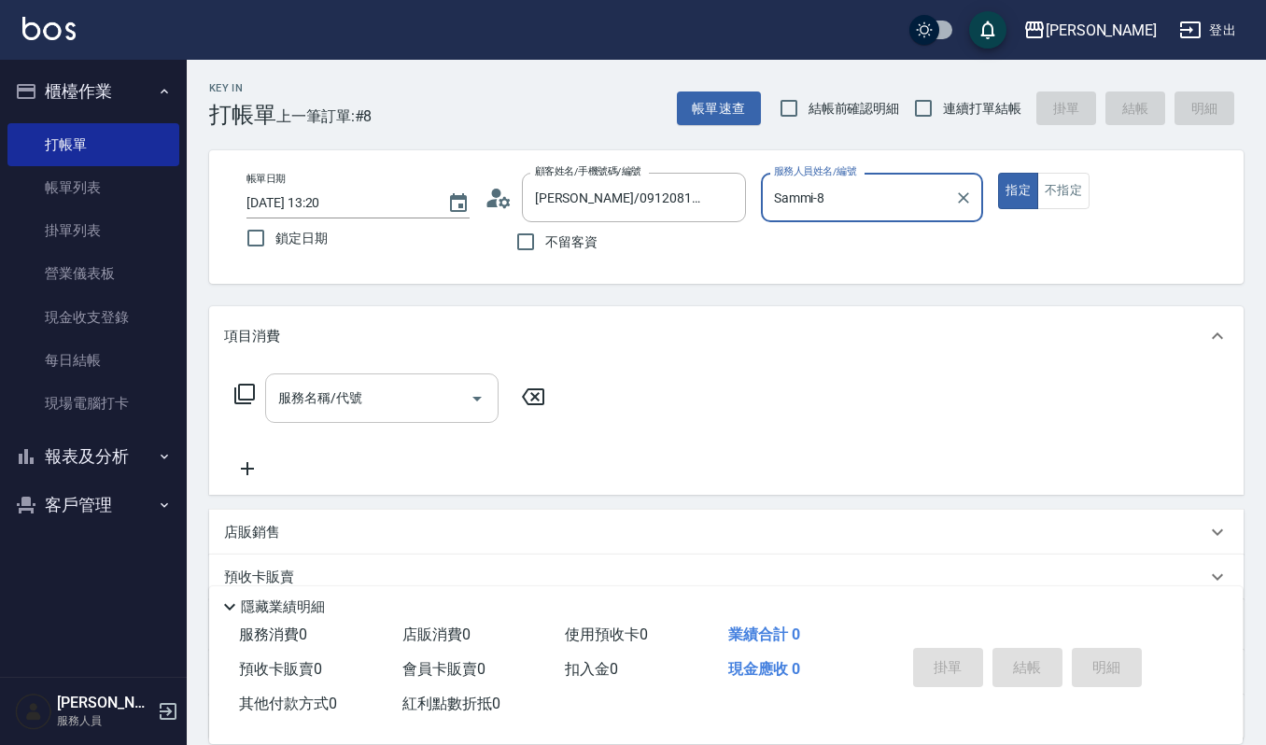
click at [471, 397] on icon "Open" at bounding box center [477, 398] width 22 height 22
type input "Sammi-8"
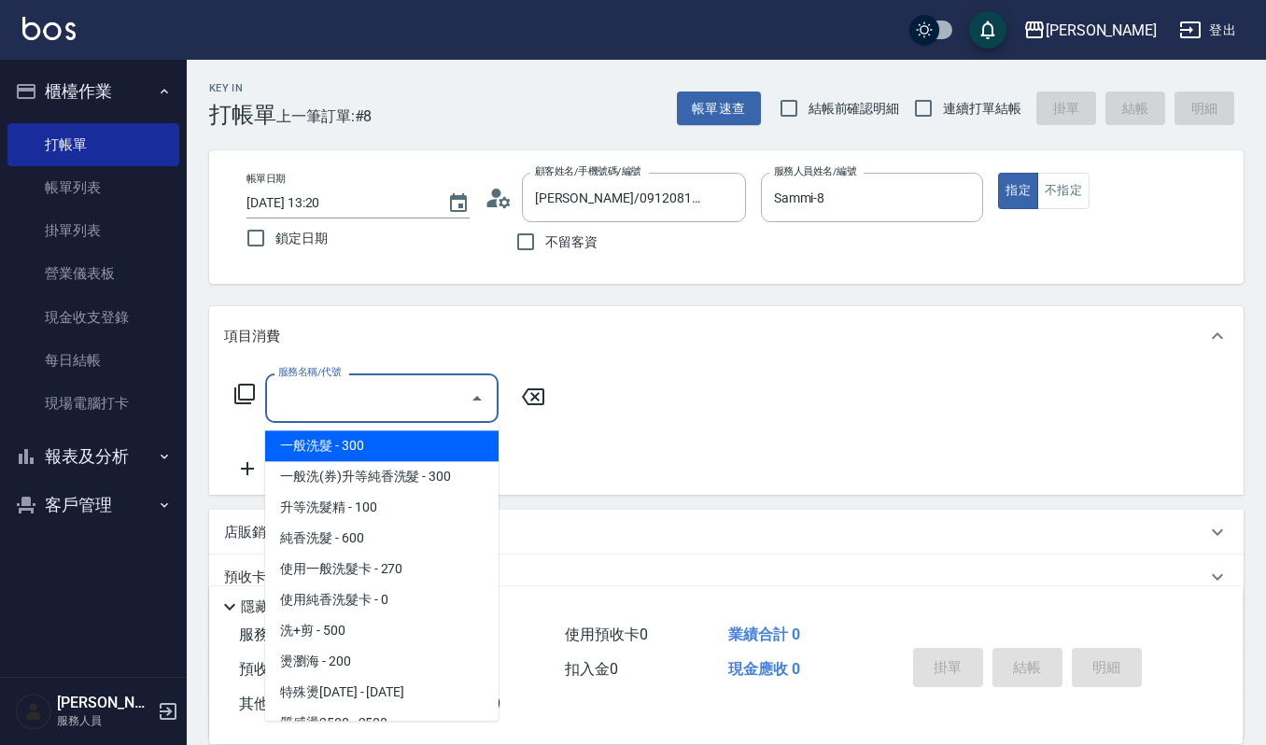
click at [448, 456] on span "一般洗髮 - 300" at bounding box center [381, 445] width 233 height 31
type input "一般洗髮(101)"
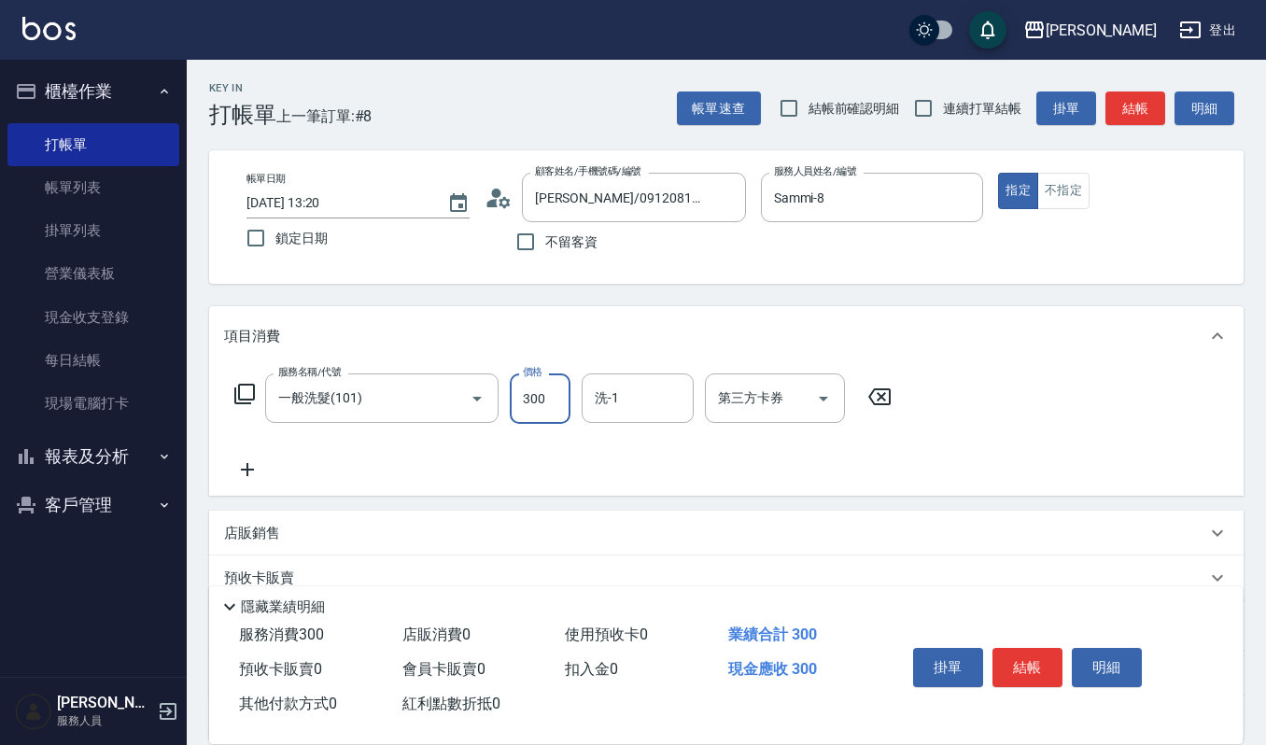
click at [545, 396] on input "300" at bounding box center [540, 398] width 61 height 50
type input "270"
click at [612, 393] on input "洗-1" at bounding box center [637, 398] width 95 height 33
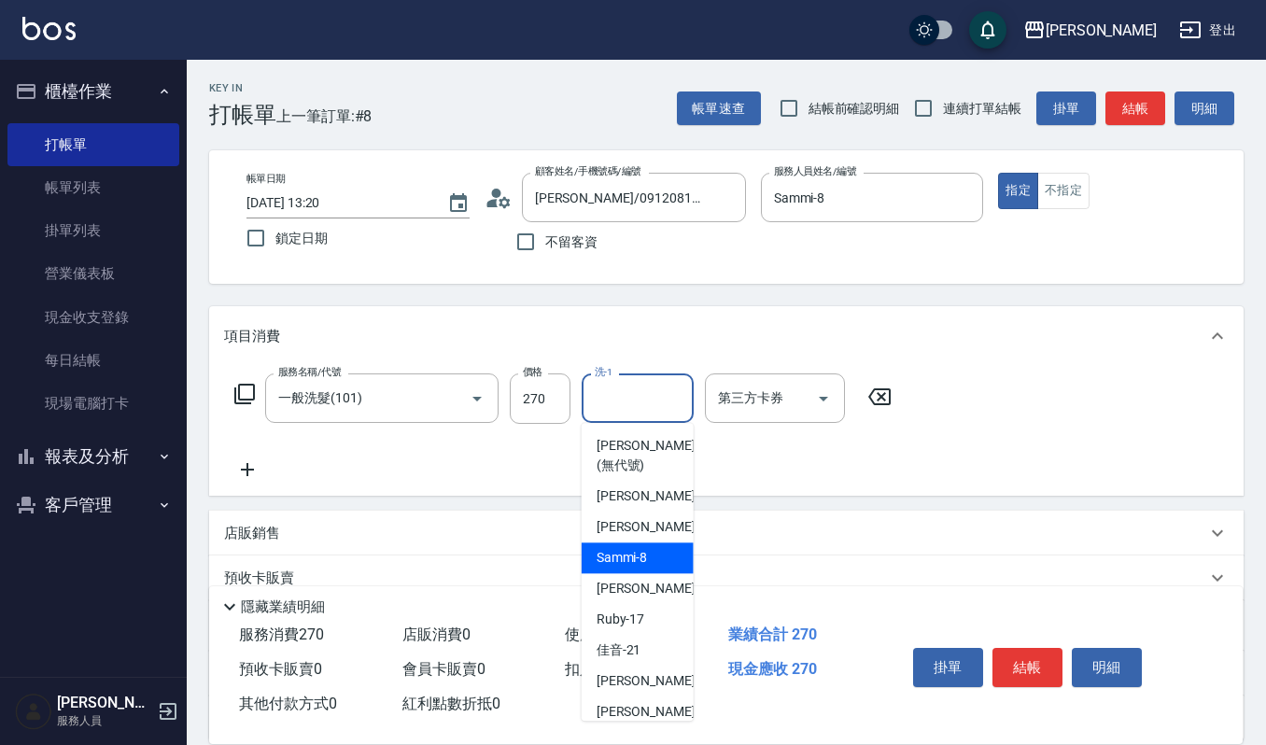
click at [658, 567] on div "Sammi -8" at bounding box center [637, 557] width 112 height 31
type input "Sammi-8"
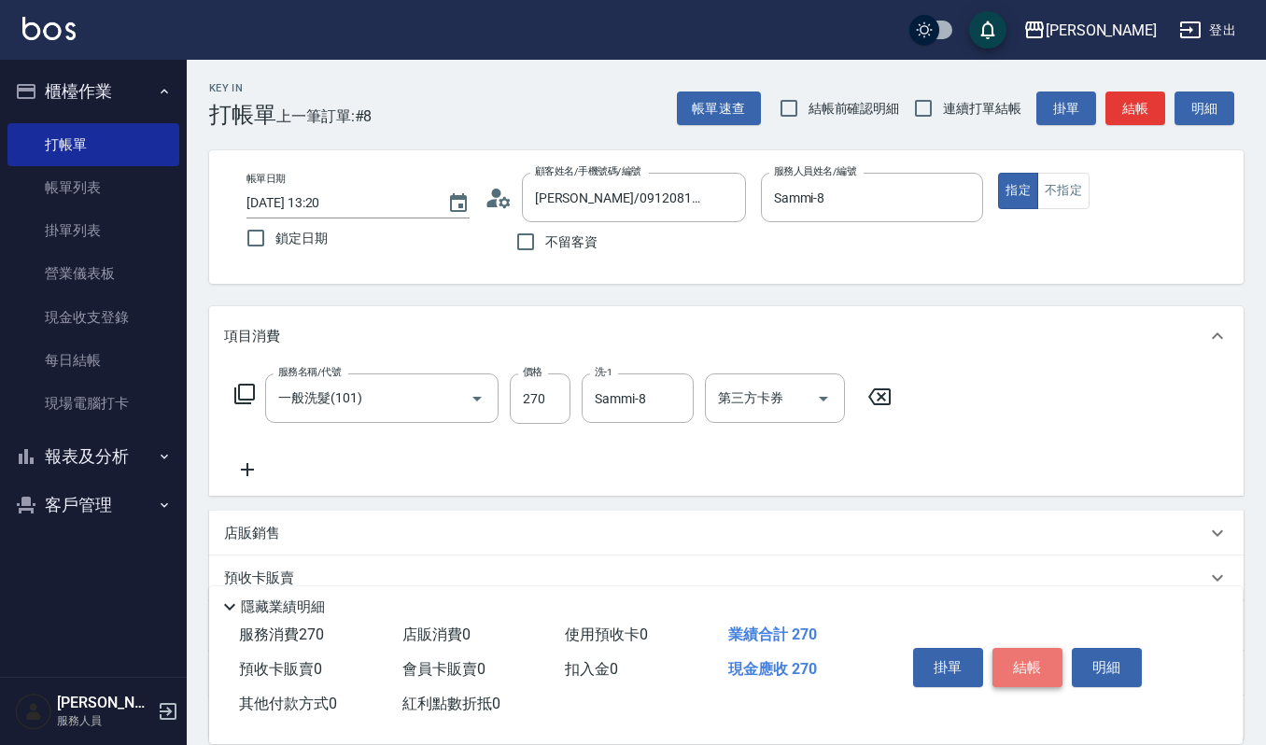
click at [1038, 672] on button "結帳" at bounding box center [1027, 667] width 70 height 39
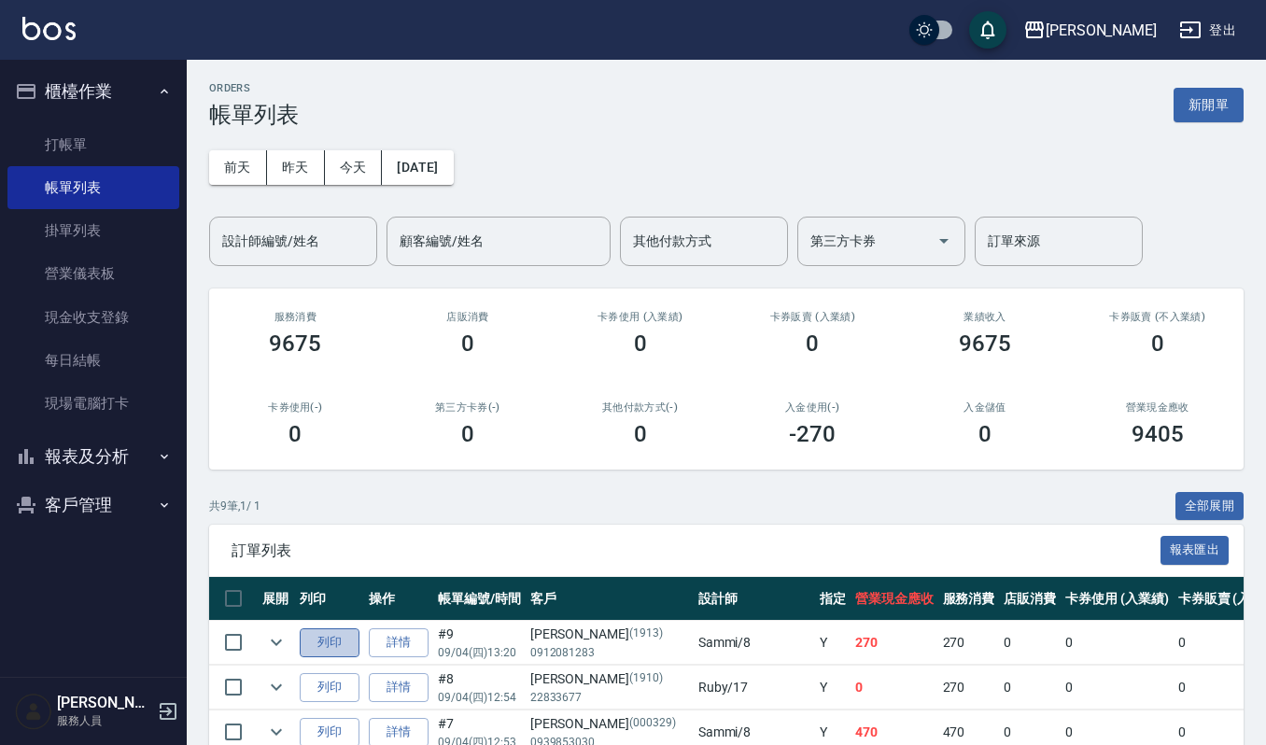
click at [326, 639] on button "列印" at bounding box center [330, 642] width 60 height 29
click at [42, 139] on link "打帳單" at bounding box center [93, 144] width 172 height 43
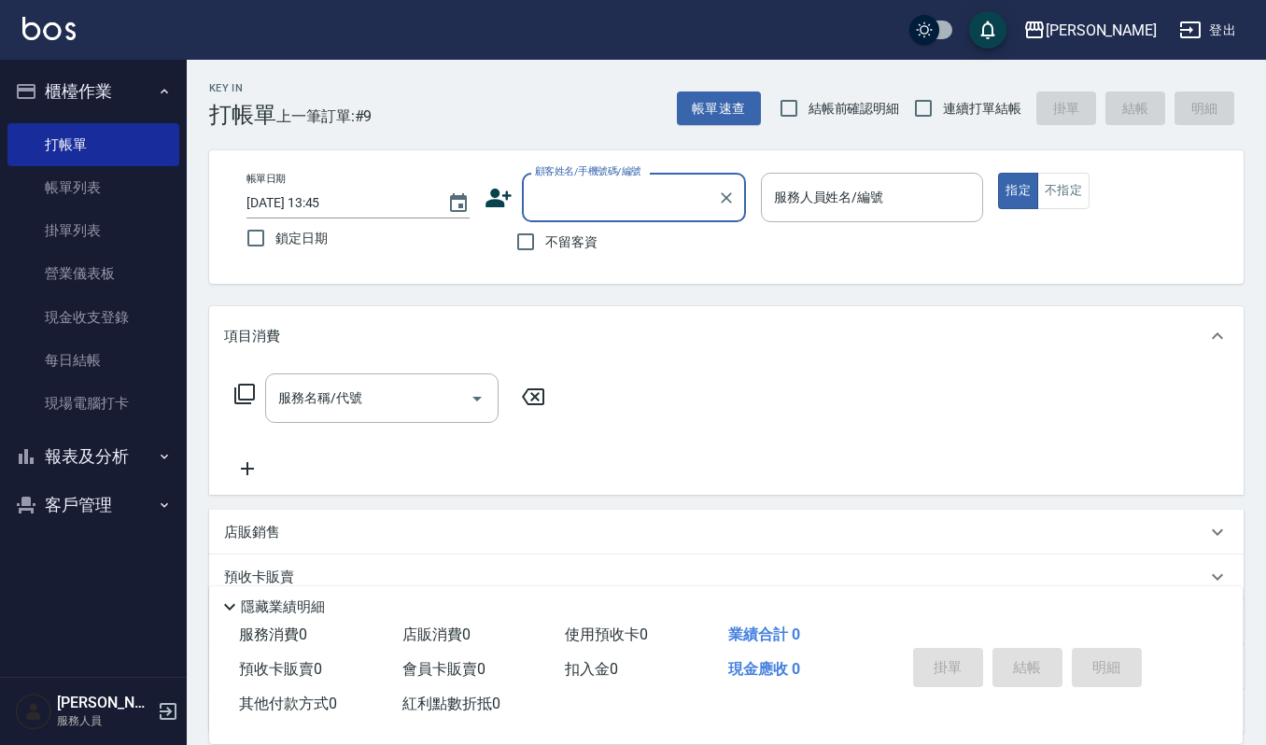
click at [628, 199] on input "顧客姓名/手機號碼/編號" at bounding box center [619, 197] width 179 height 33
type input "伧"
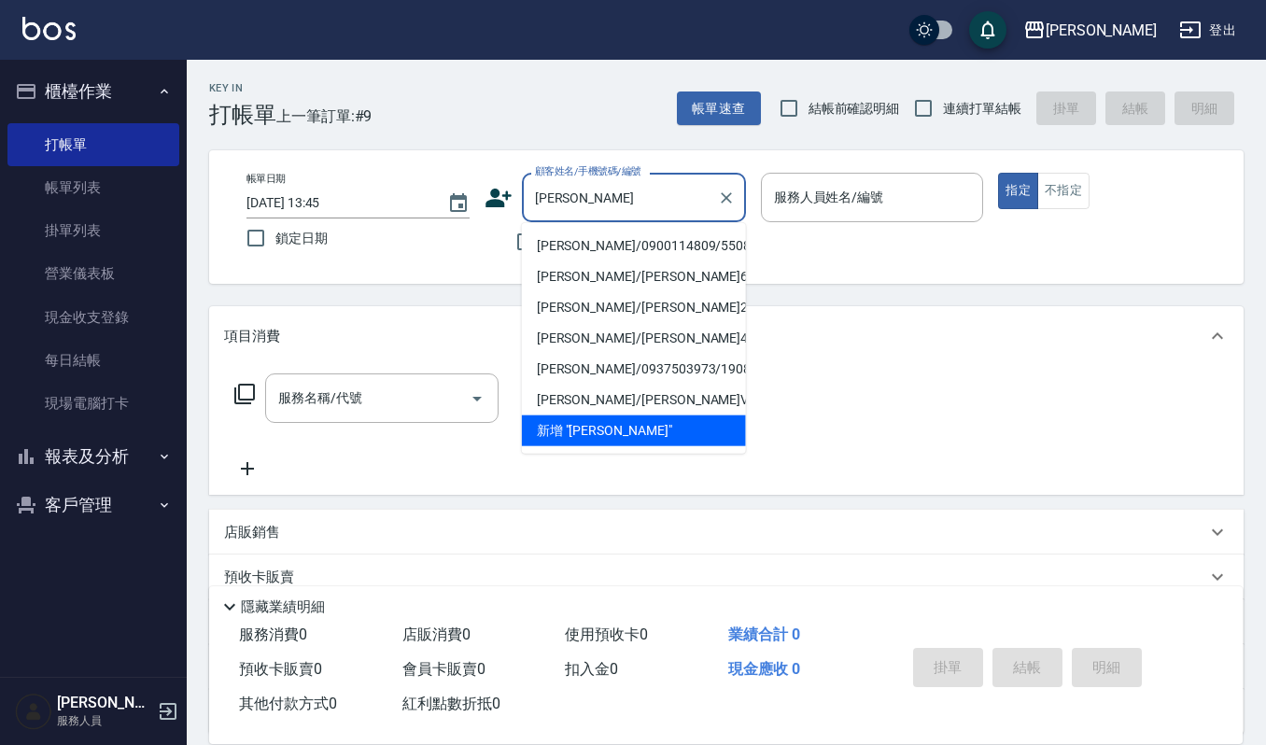
type input "[PERSON_NAME]/0900114809/550818"
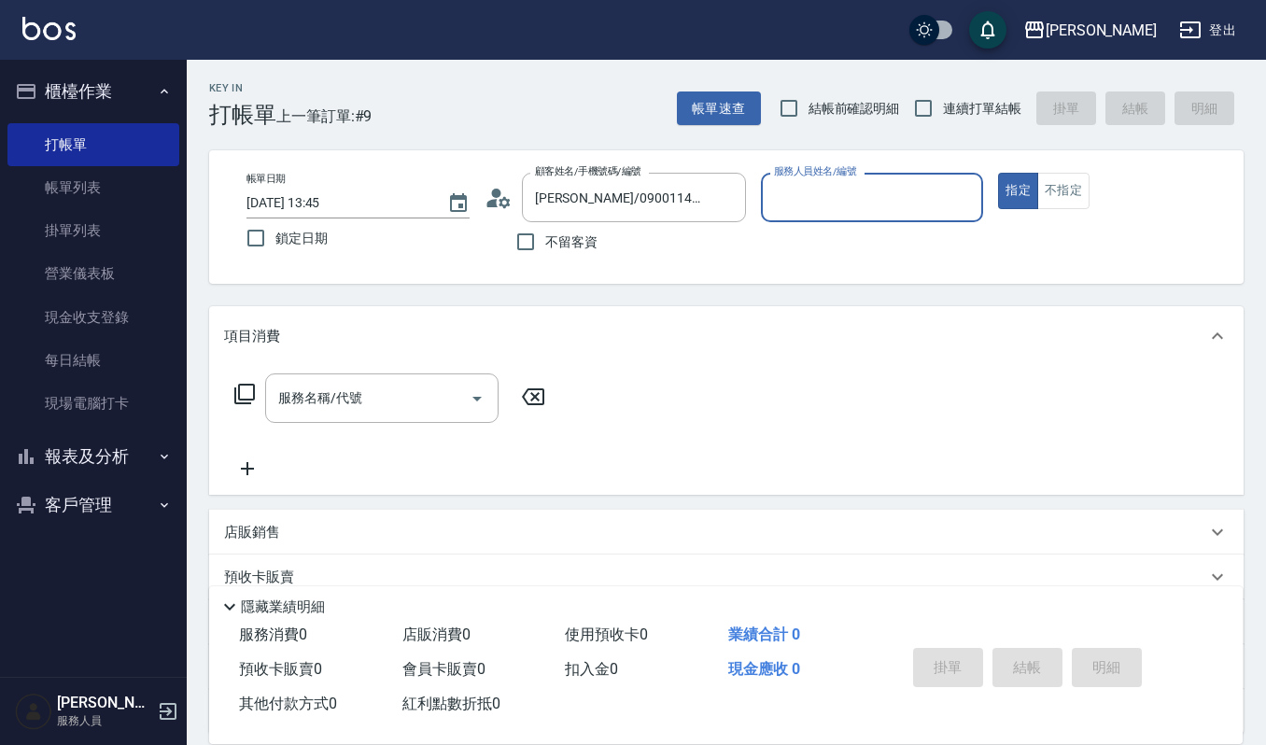
type input "Sammi-8"
click at [998, 173] on button "指定" at bounding box center [1018, 191] width 40 height 36
type button "true"
click at [371, 385] on input "服務名稱/代號" at bounding box center [367, 398] width 189 height 33
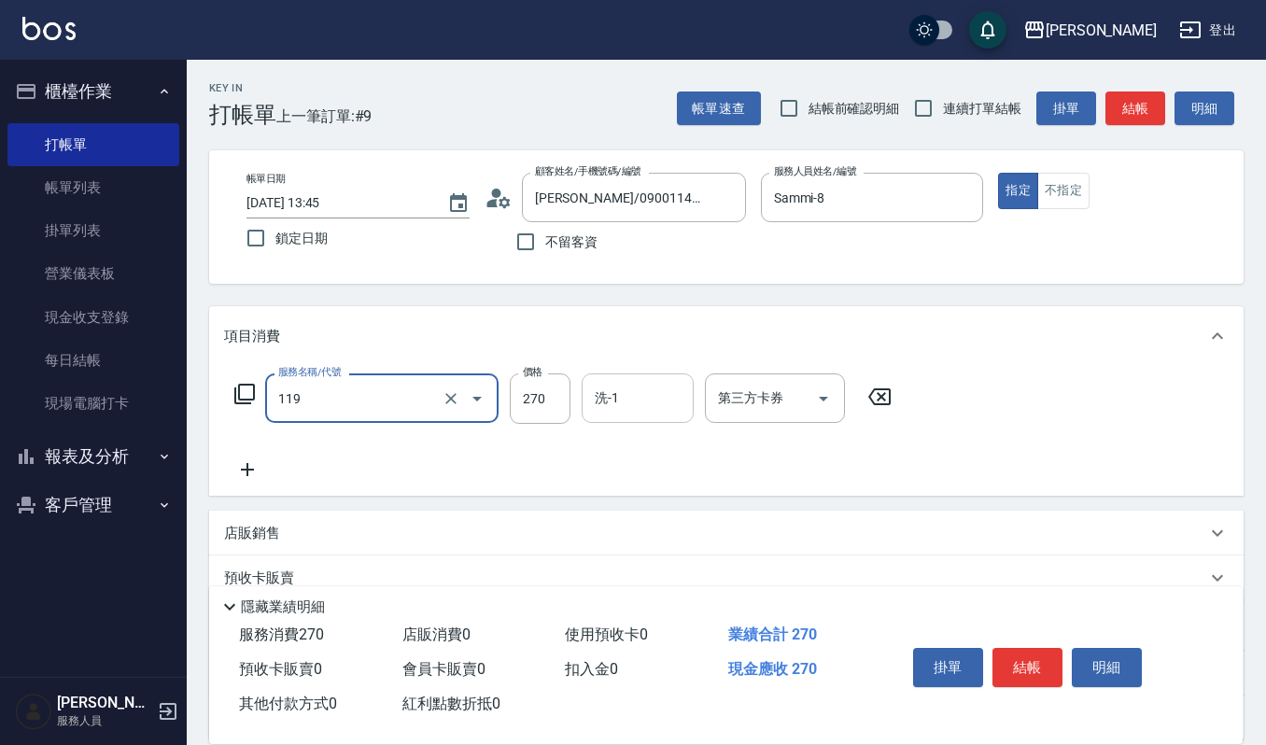
type input "使用一般洗髮卡(119)"
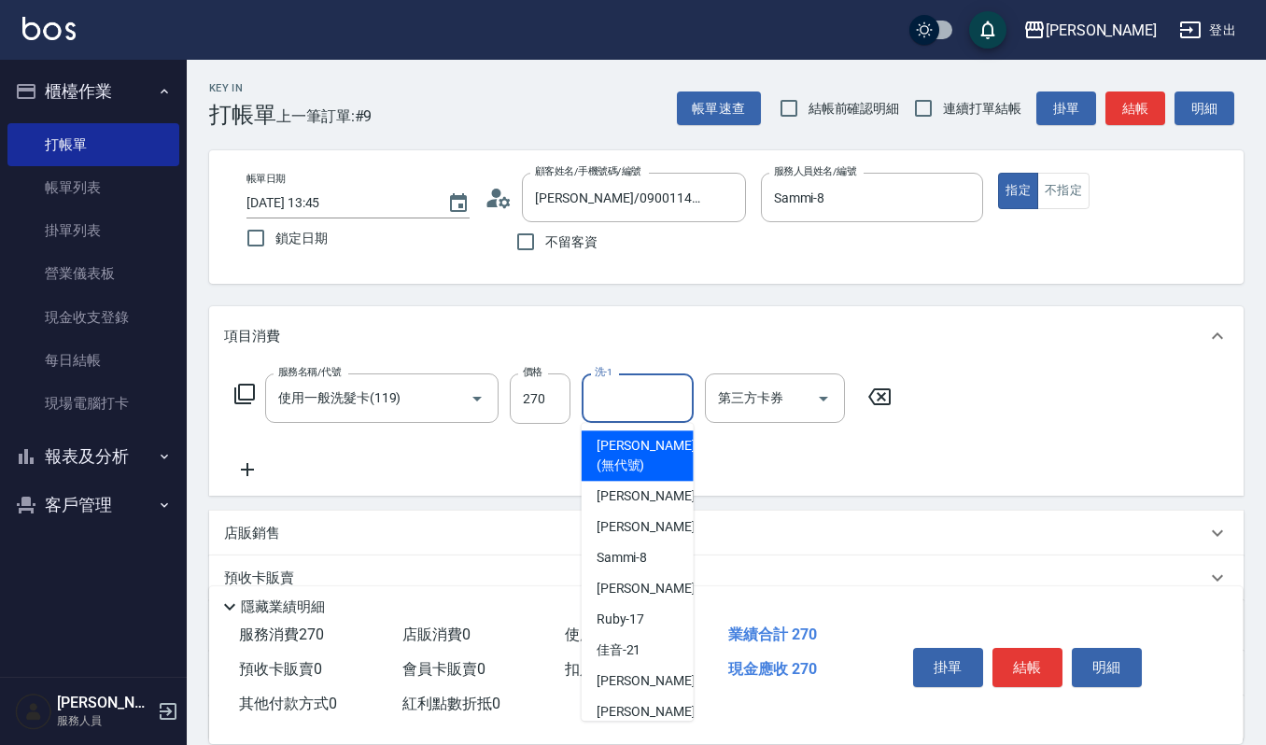
click at [624, 408] on input "洗-1" at bounding box center [637, 398] width 95 height 33
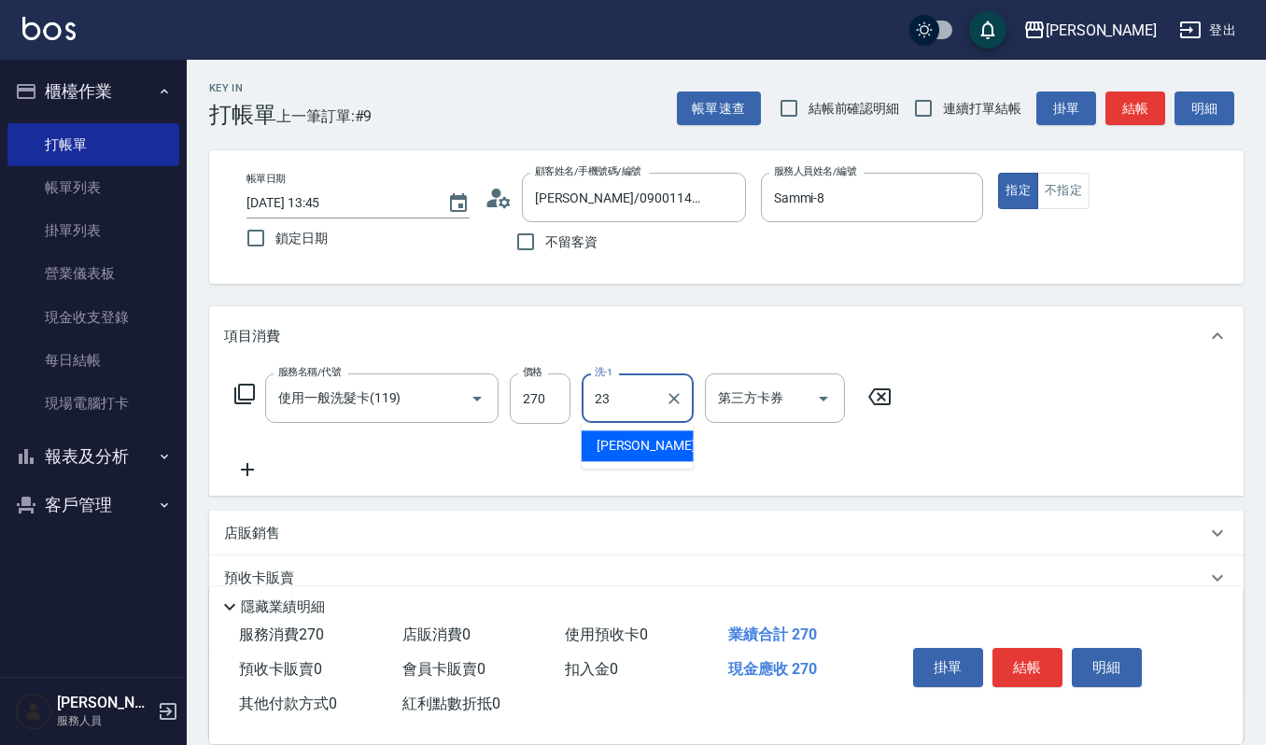
type input "[PERSON_NAME]-23"
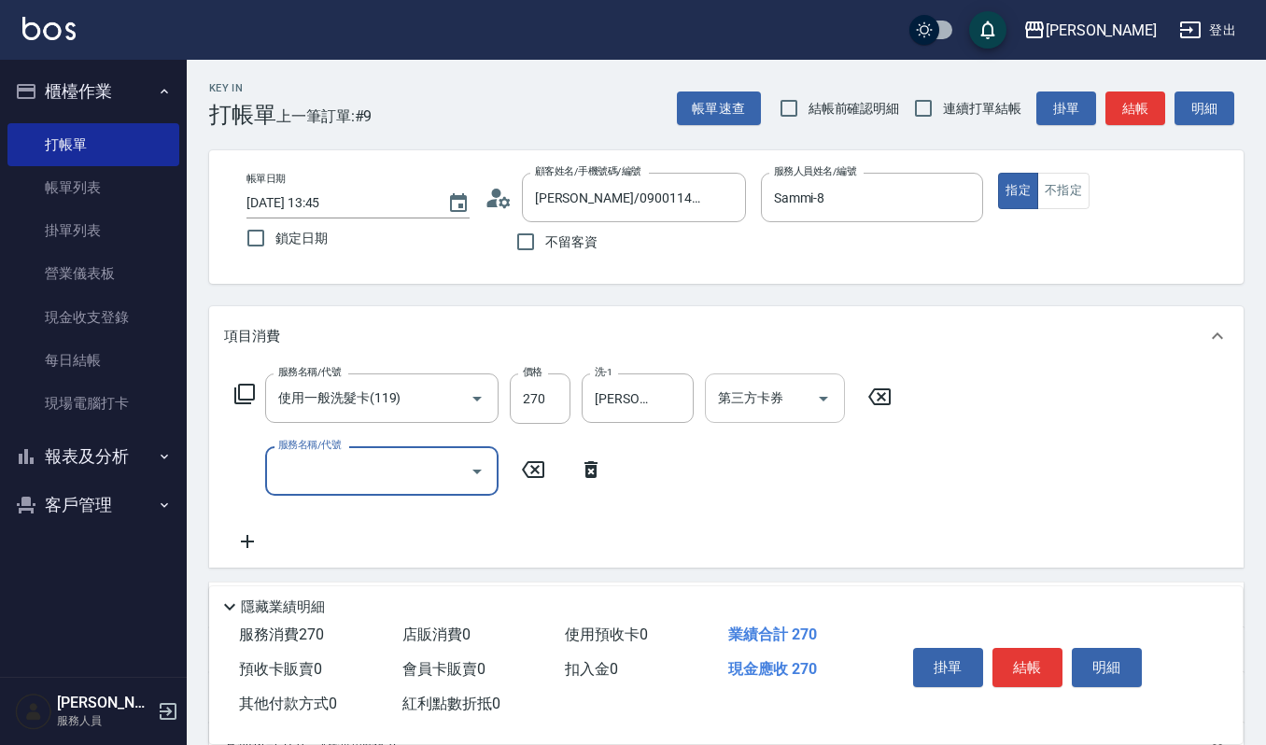
click at [808, 398] on button "Open" at bounding box center [823, 399] width 30 height 30
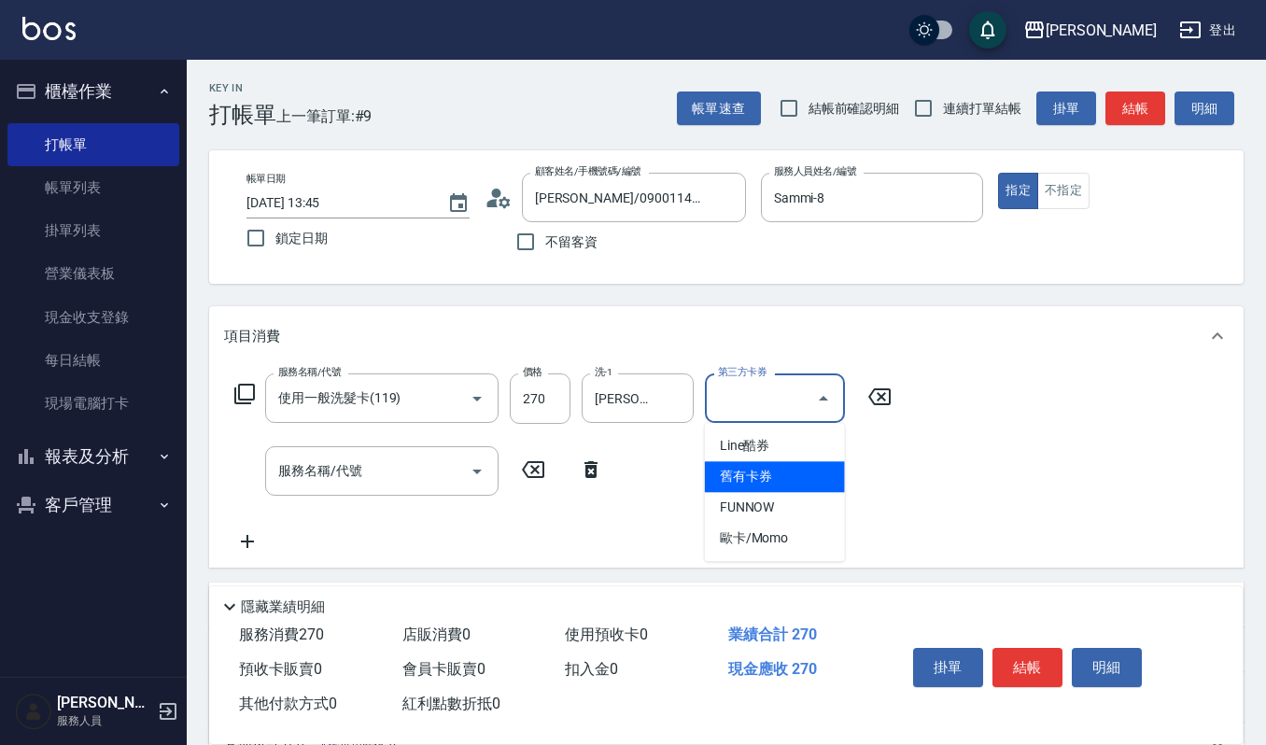
type input "舊有卡券"
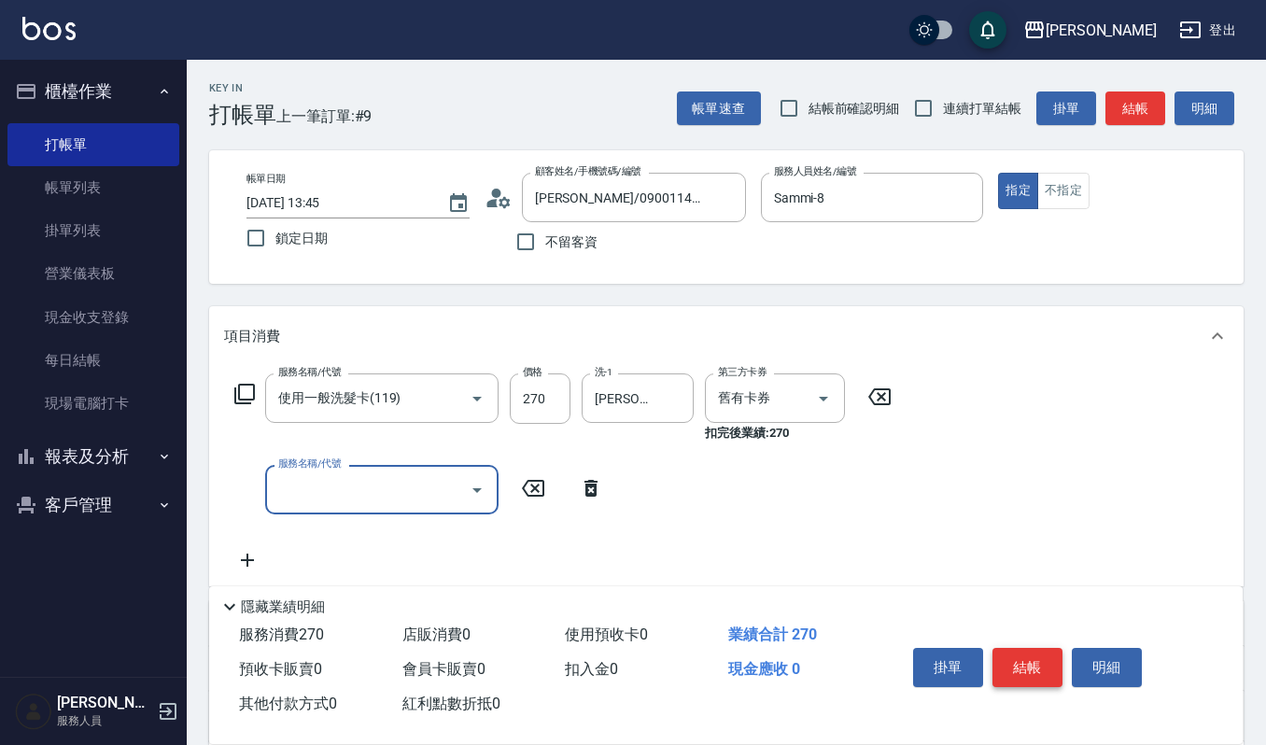
click at [1034, 653] on button "結帳" at bounding box center [1027, 667] width 70 height 39
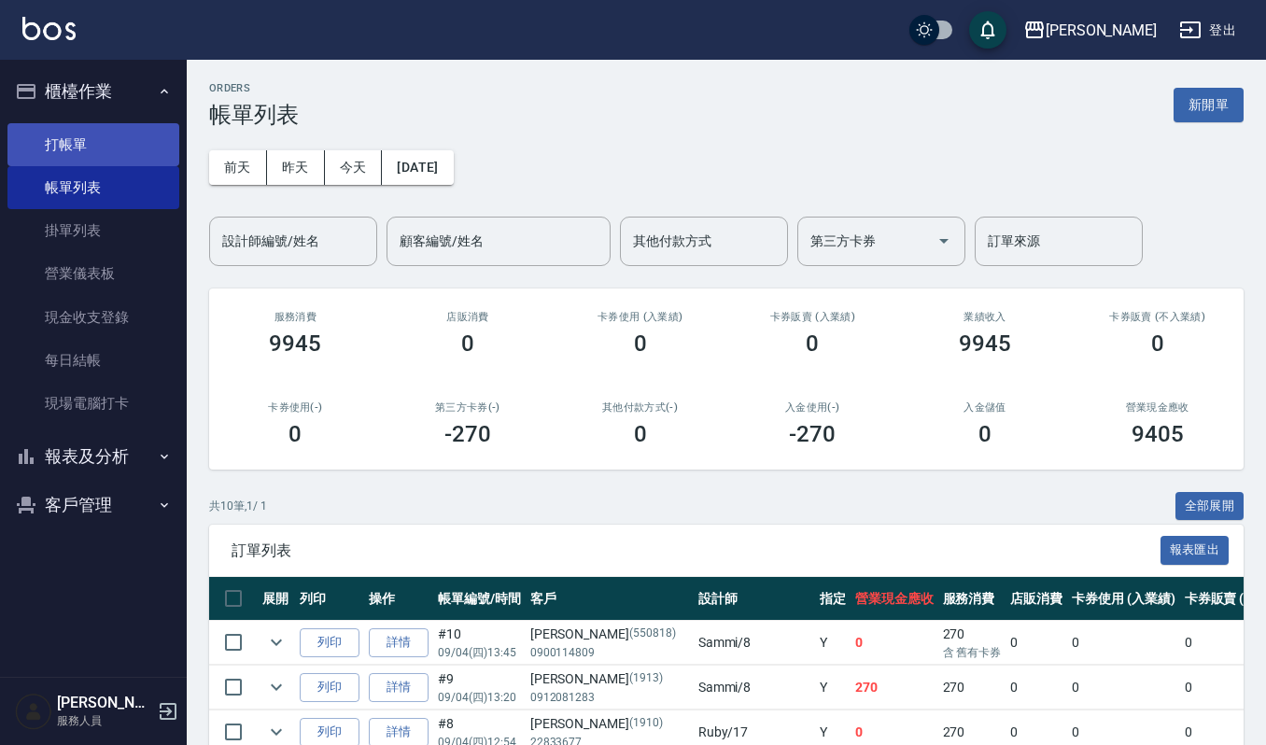
click at [73, 151] on link "打帳單" at bounding box center [93, 144] width 172 height 43
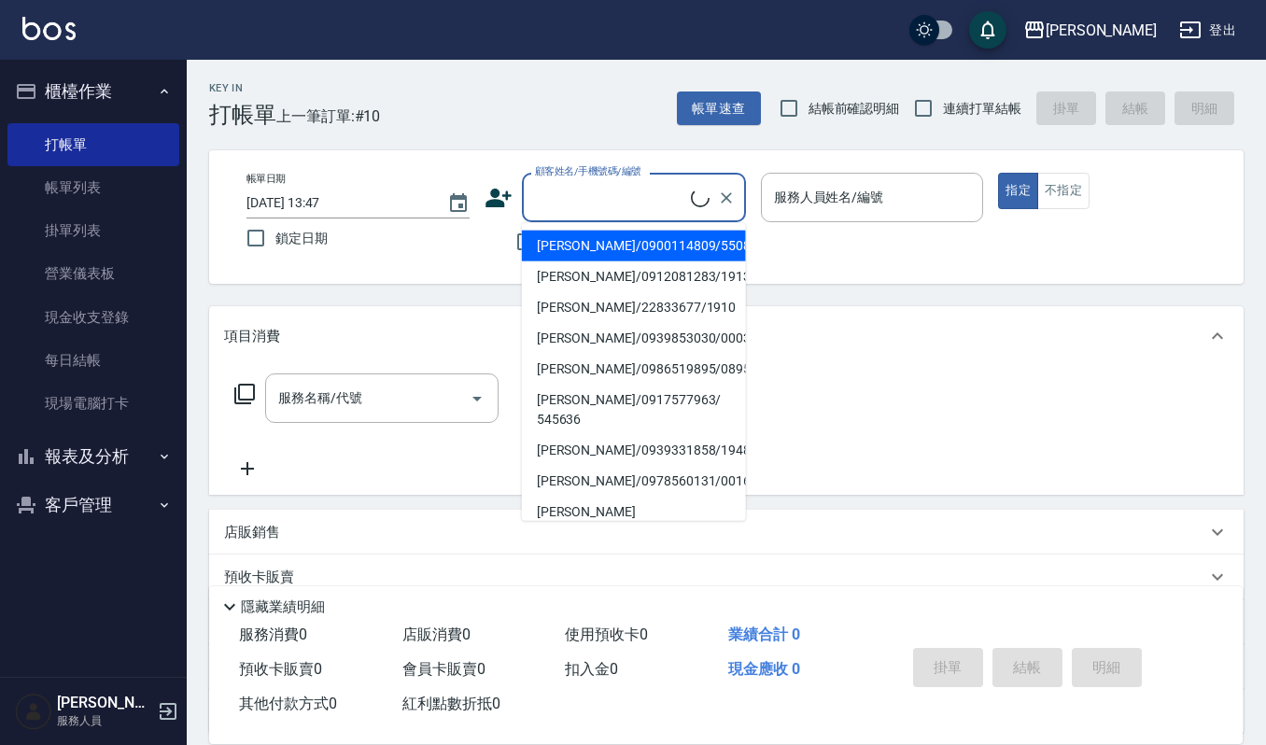
click at [638, 198] on input "顧客姓名/手機號碼/編號" at bounding box center [610, 197] width 161 height 33
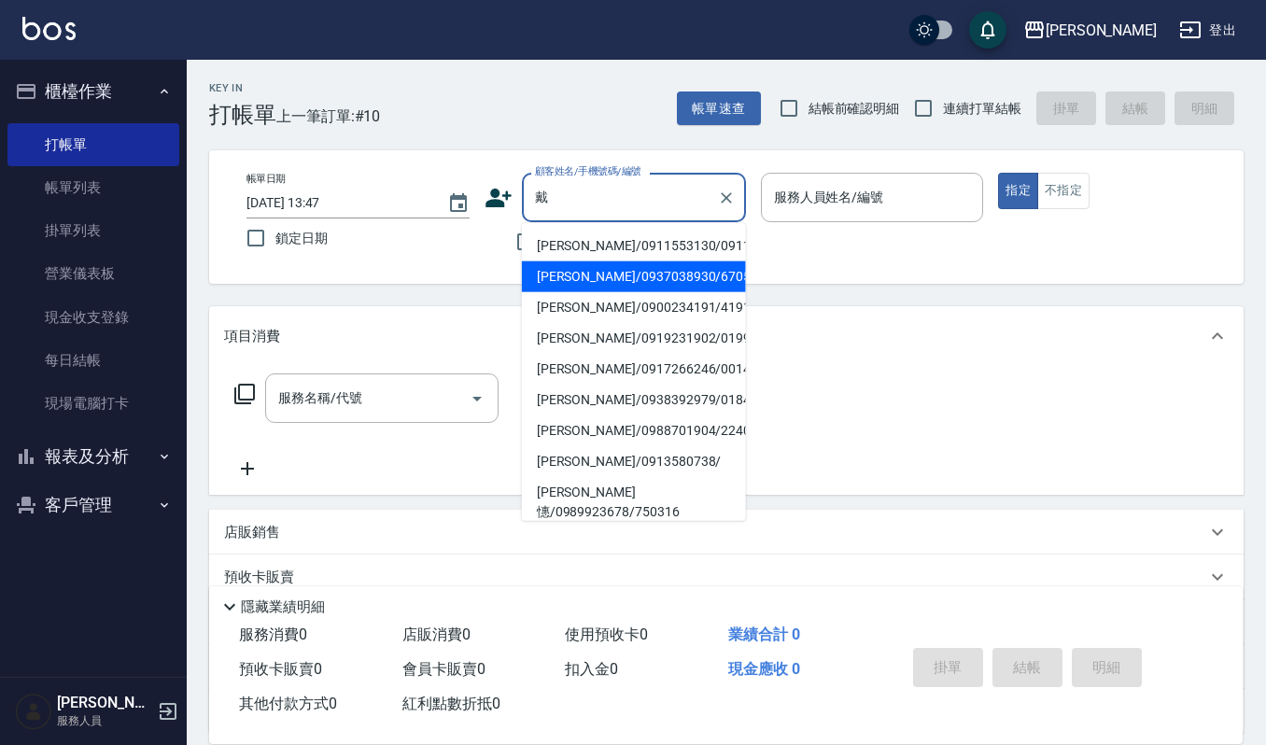
click at [638, 289] on li "[PERSON_NAME]/0937038930/6705101" at bounding box center [634, 276] width 224 height 31
type input "[PERSON_NAME]/0937038930/6705101"
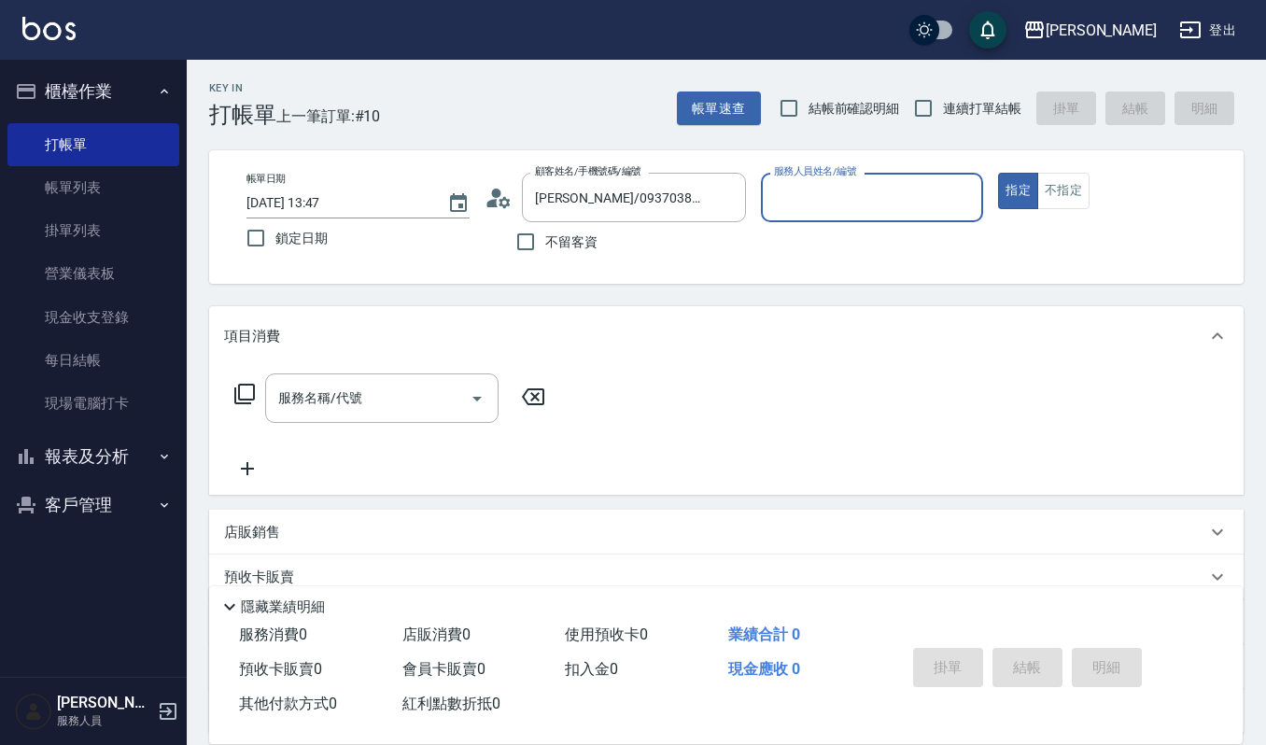
type input "[PERSON_NAME]-4"
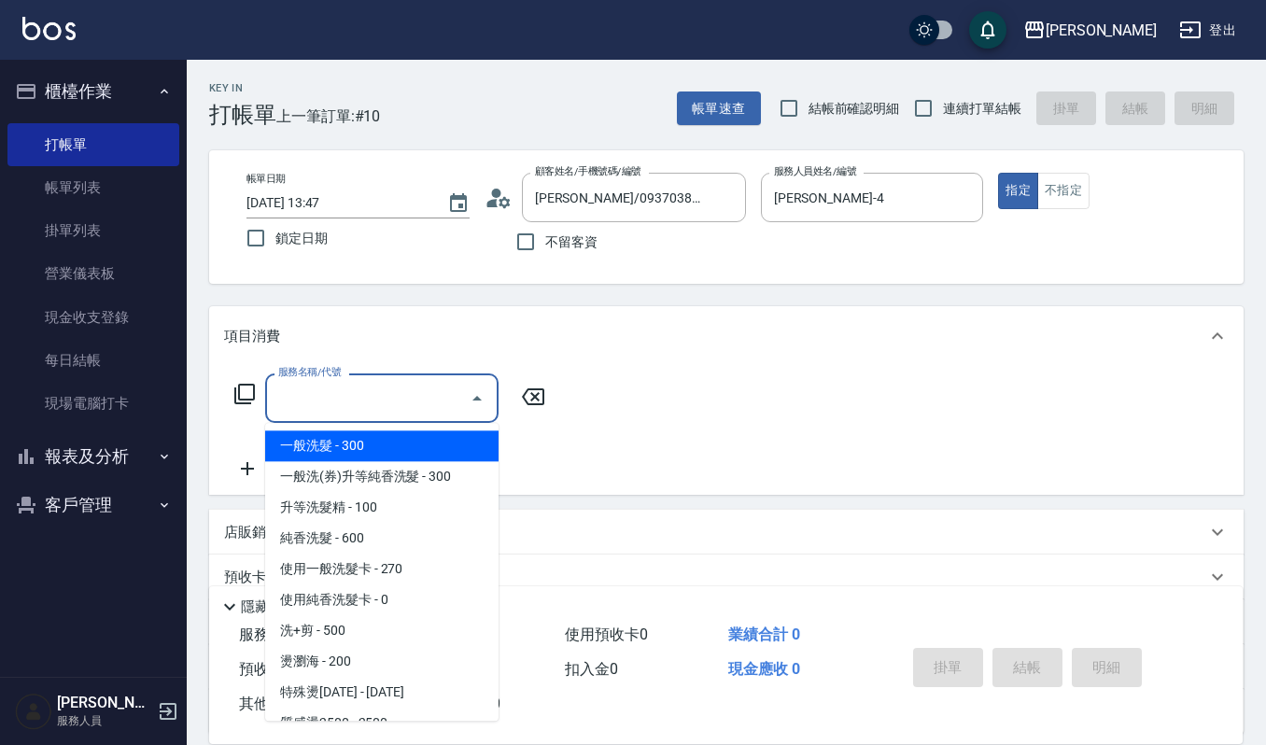
click at [388, 399] on input "服務名稱/代號" at bounding box center [367, 398] width 189 height 33
click at [378, 435] on span "一般洗髮 - 300" at bounding box center [381, 445] width 233 height 31
type input "一般洗髮(101)"
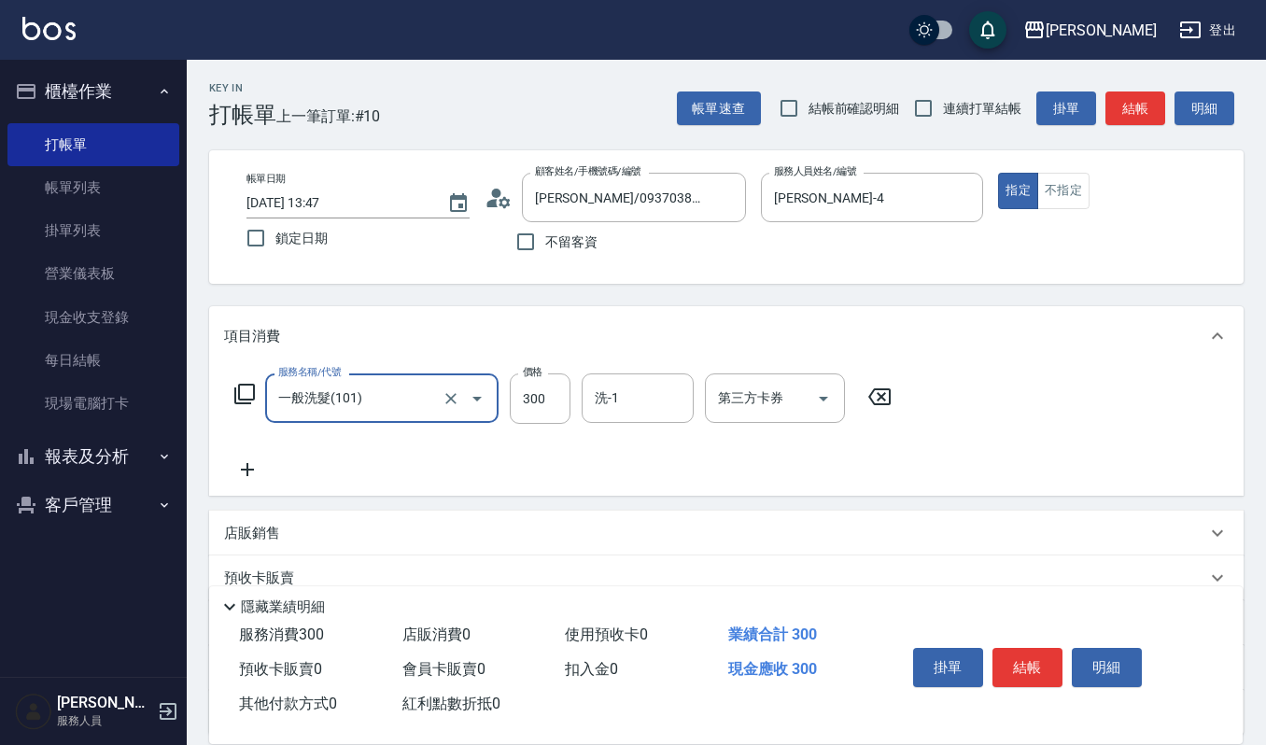
click at [245, 461] on icon at bounding box center [247, 469] width 47 height 22
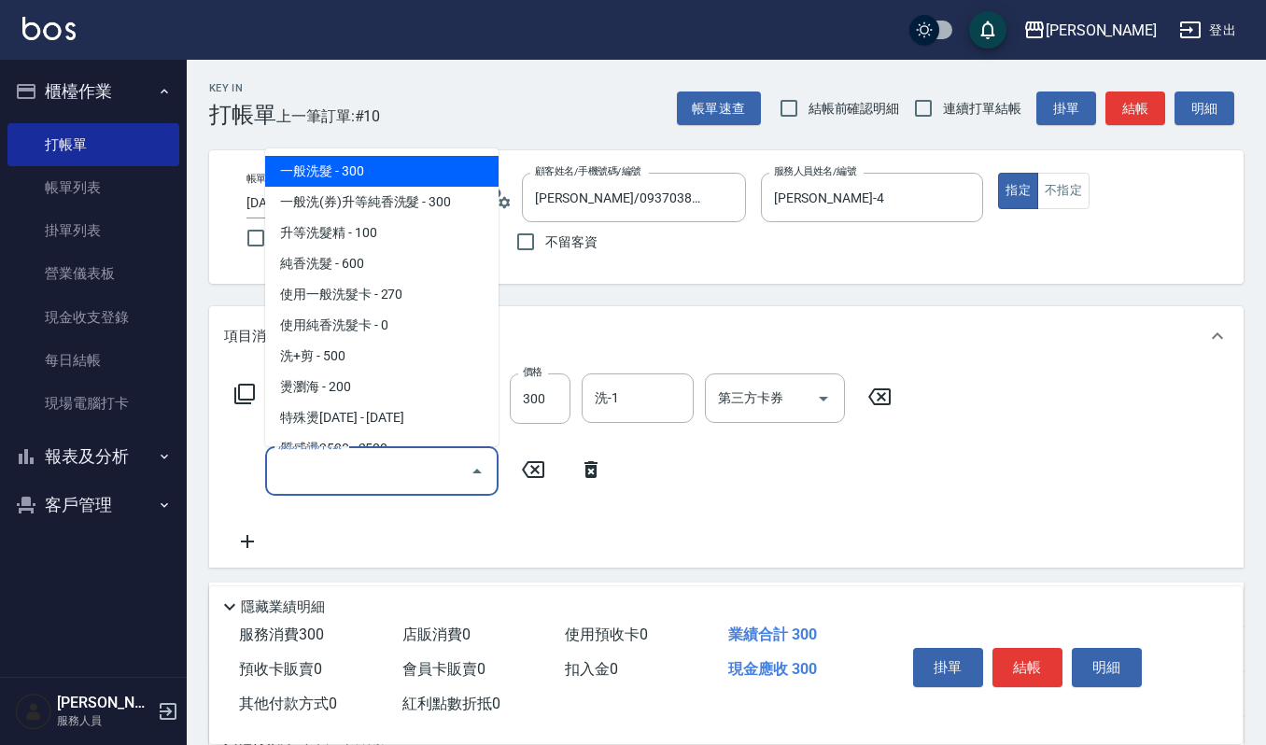
click at [284, 463] on input "服務名稱/代號" at bounding box center [367, 471] width 189 height 33
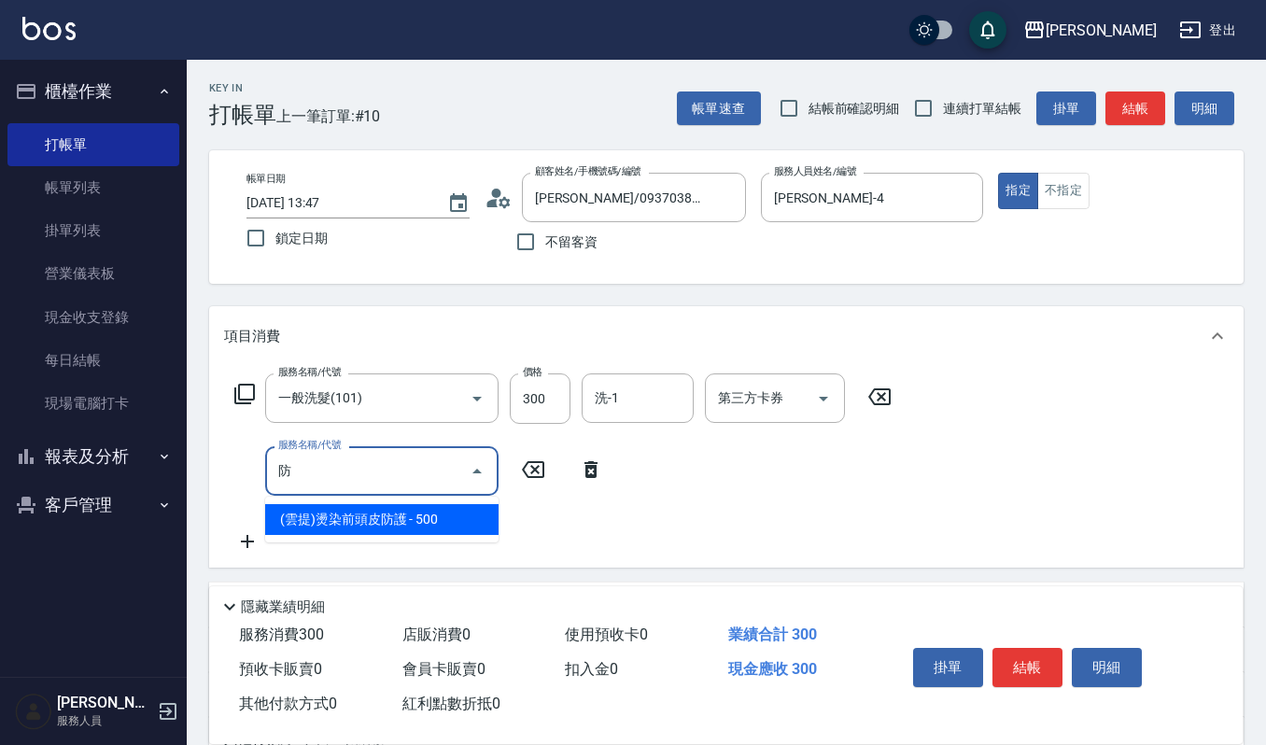
click at [299, 505] on span "(雲提)燙染前頭皮防護 - 500" at bounding box center [381, 519] width 233 height 31
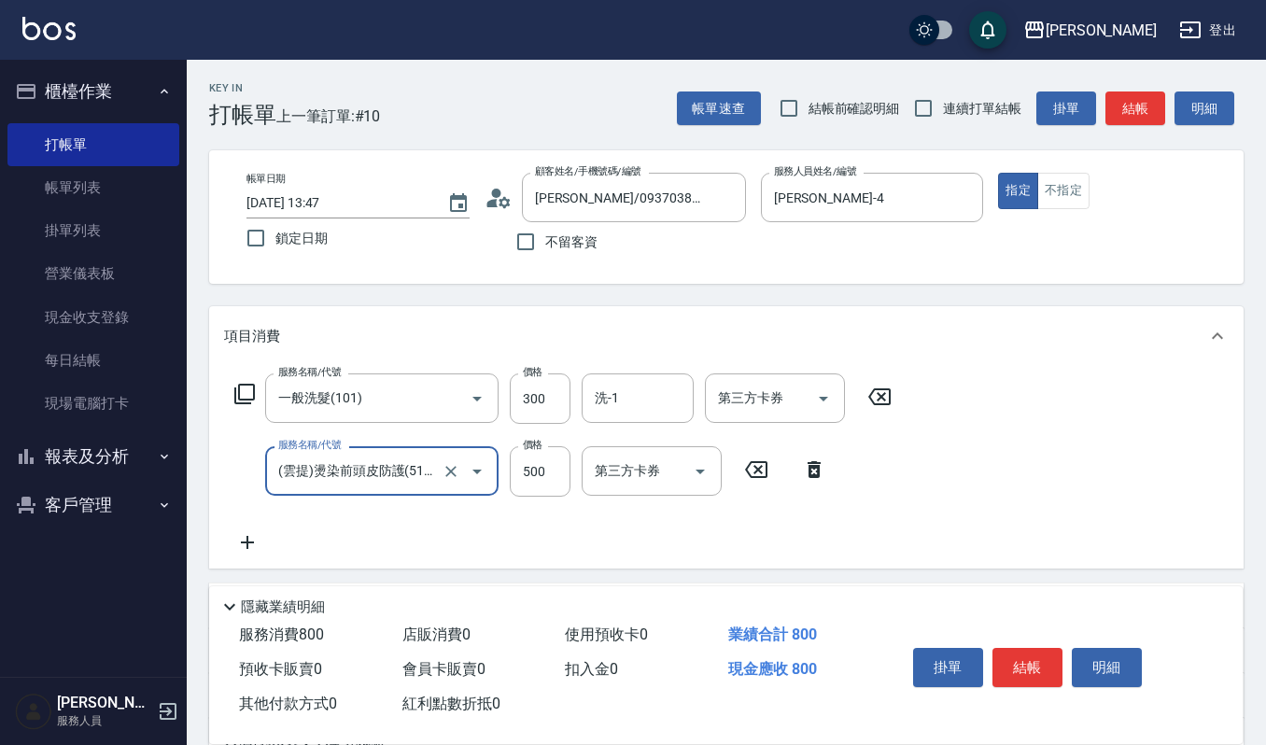
type input "(雲提)燙染前頭皮防護(518)"
click at [251, 543] on icon at bounding box center [247, 542] width 47 height 22
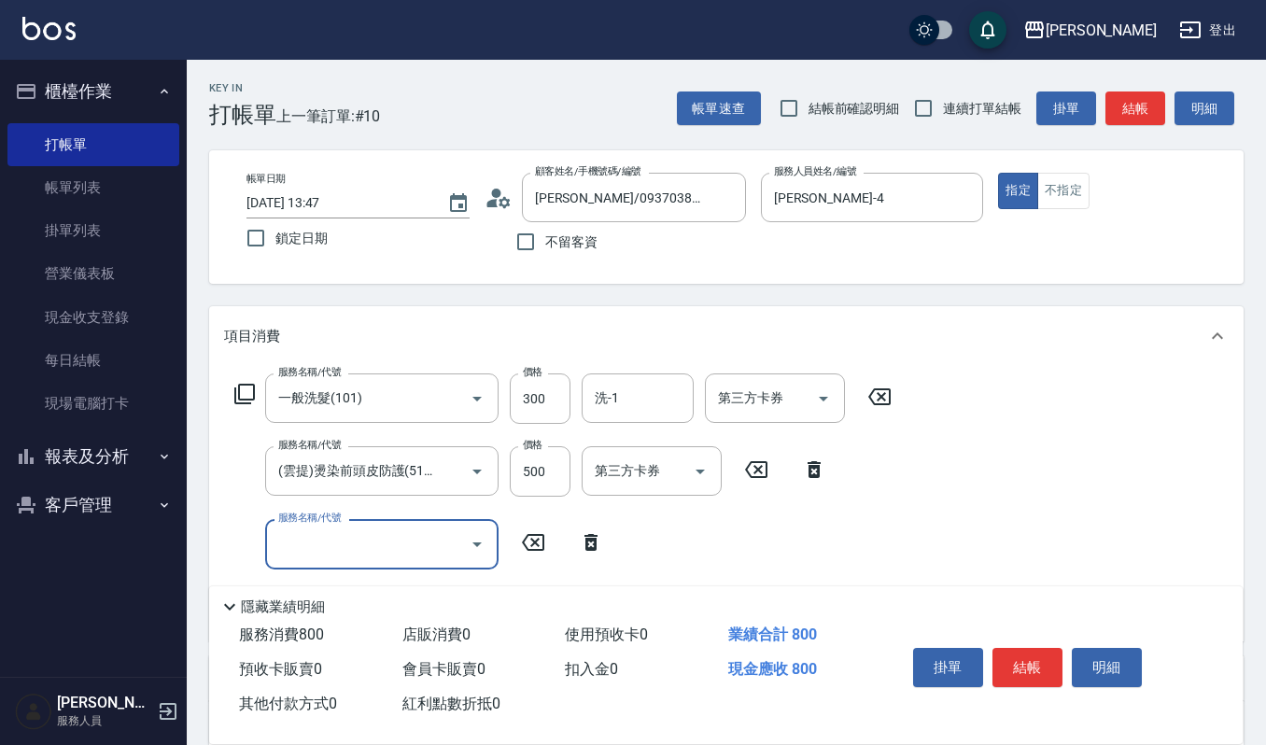
click at [277, 553] on input "服務名稱/代號" at bounding box center [367, 543] width 189 height 33
type input "補"
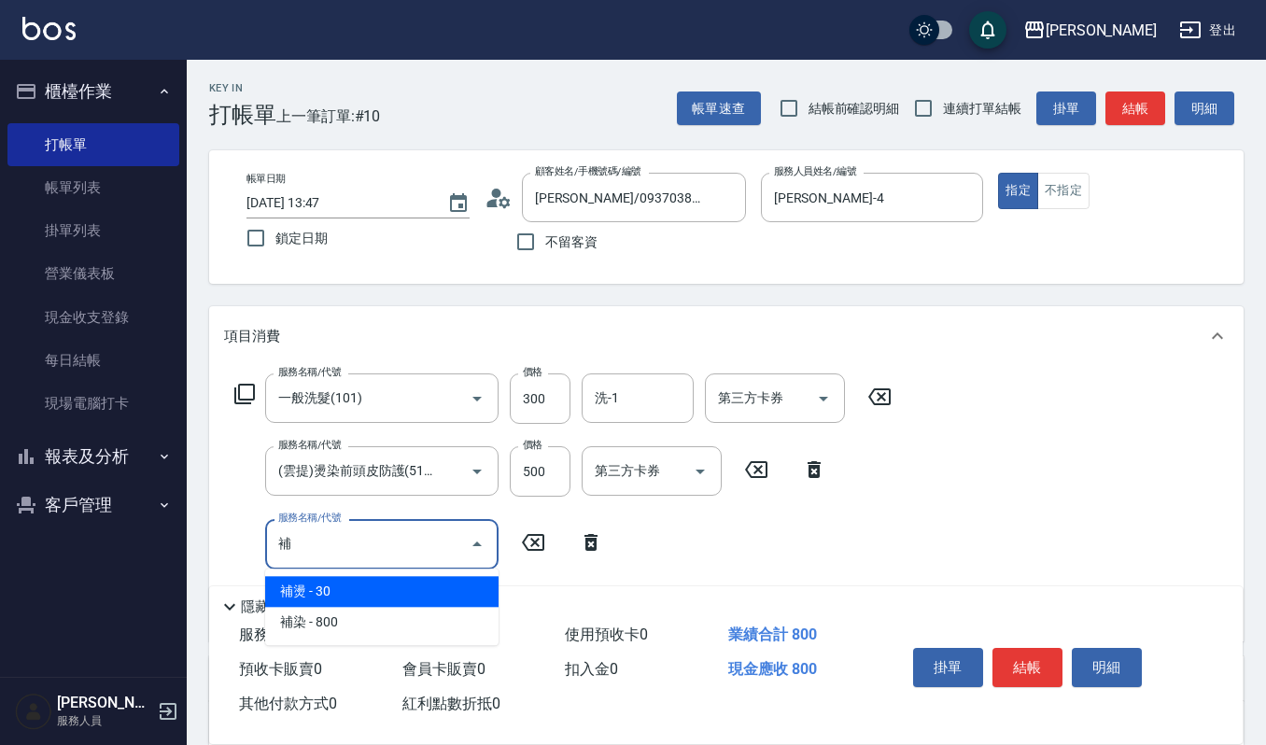
click at [318, 632] on span "補染 - 800" at bounding box center [381, 622] width 233 height 31
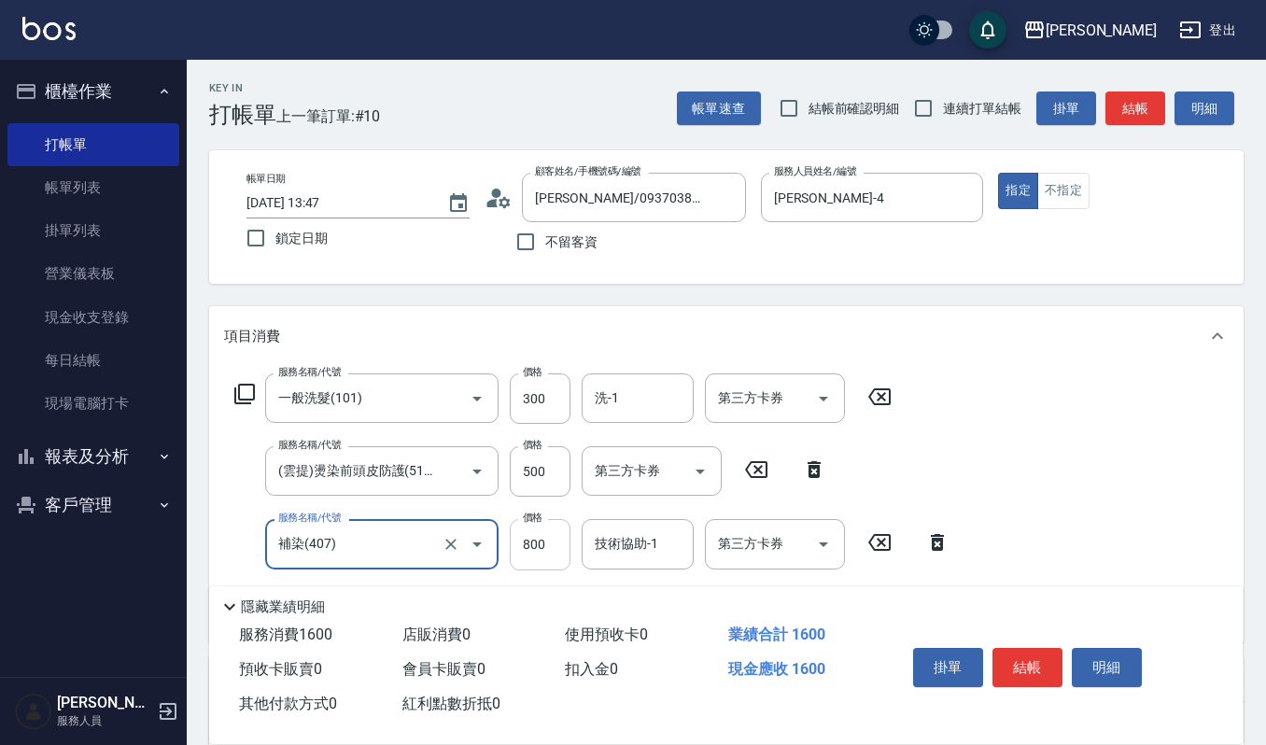
type input "補染(407)"
click at [553, 543] on input "800" at bounding box center [540, 544] width 61 height 50
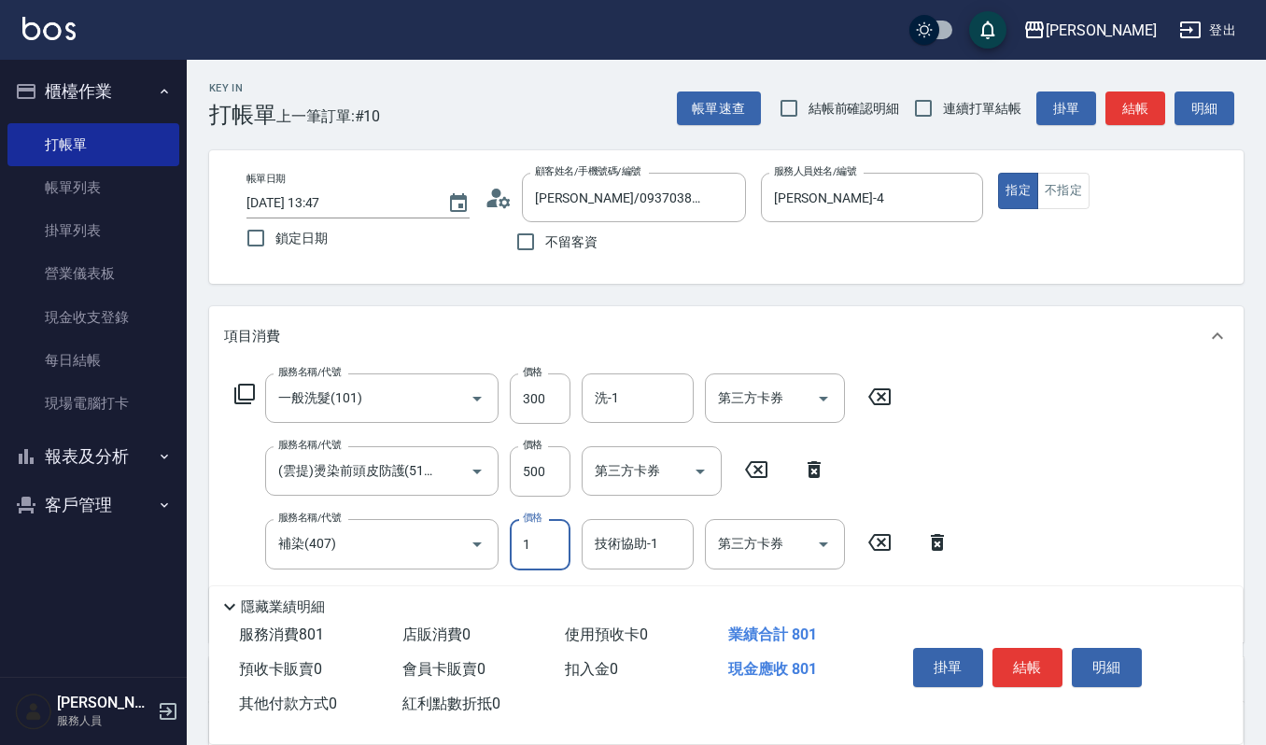
type input "1550"
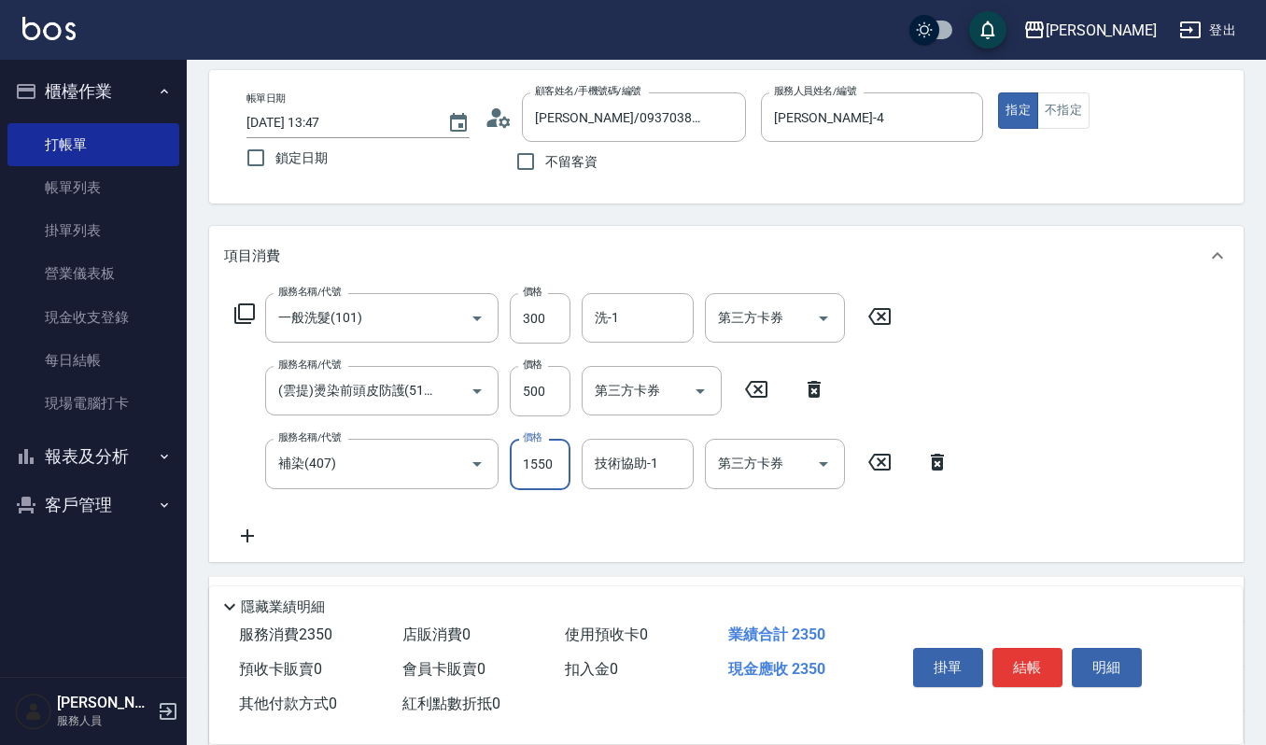
scroll to position [124, 0]
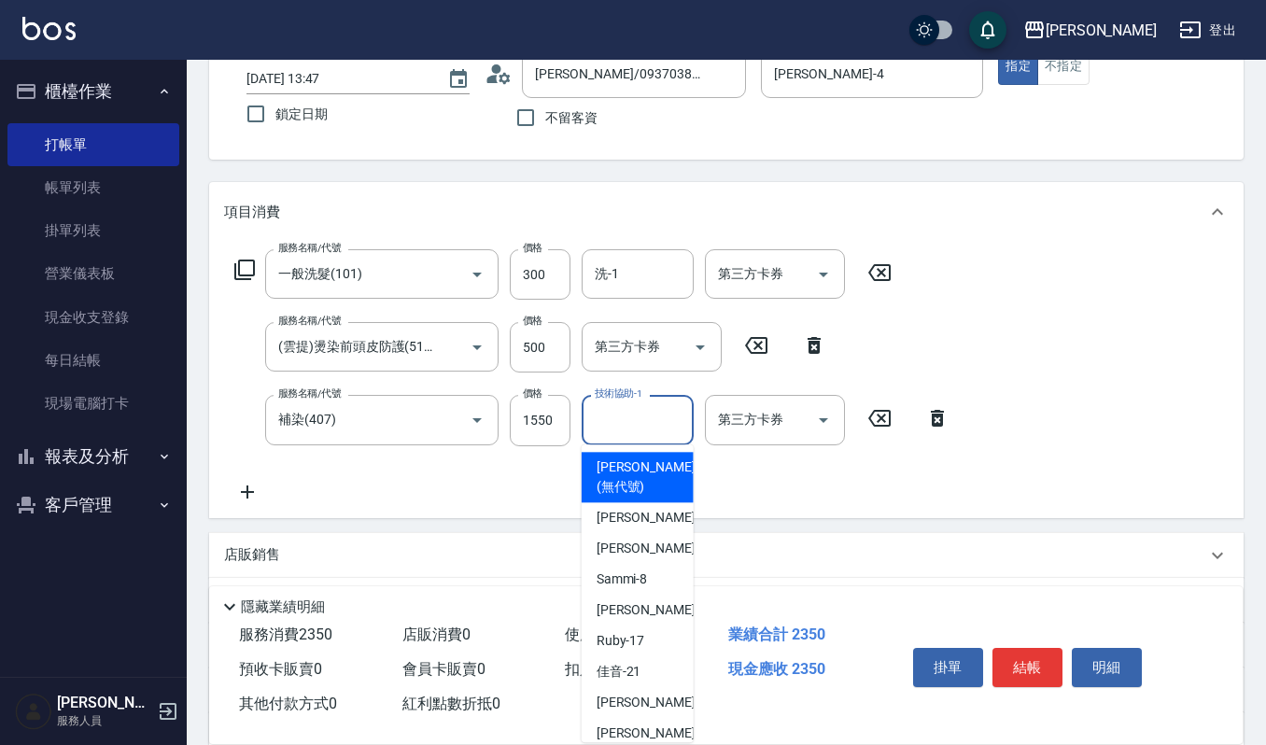
click at [624, 423] on input "技術協助-1" at bounding box center [637, 419] width 95 height 33
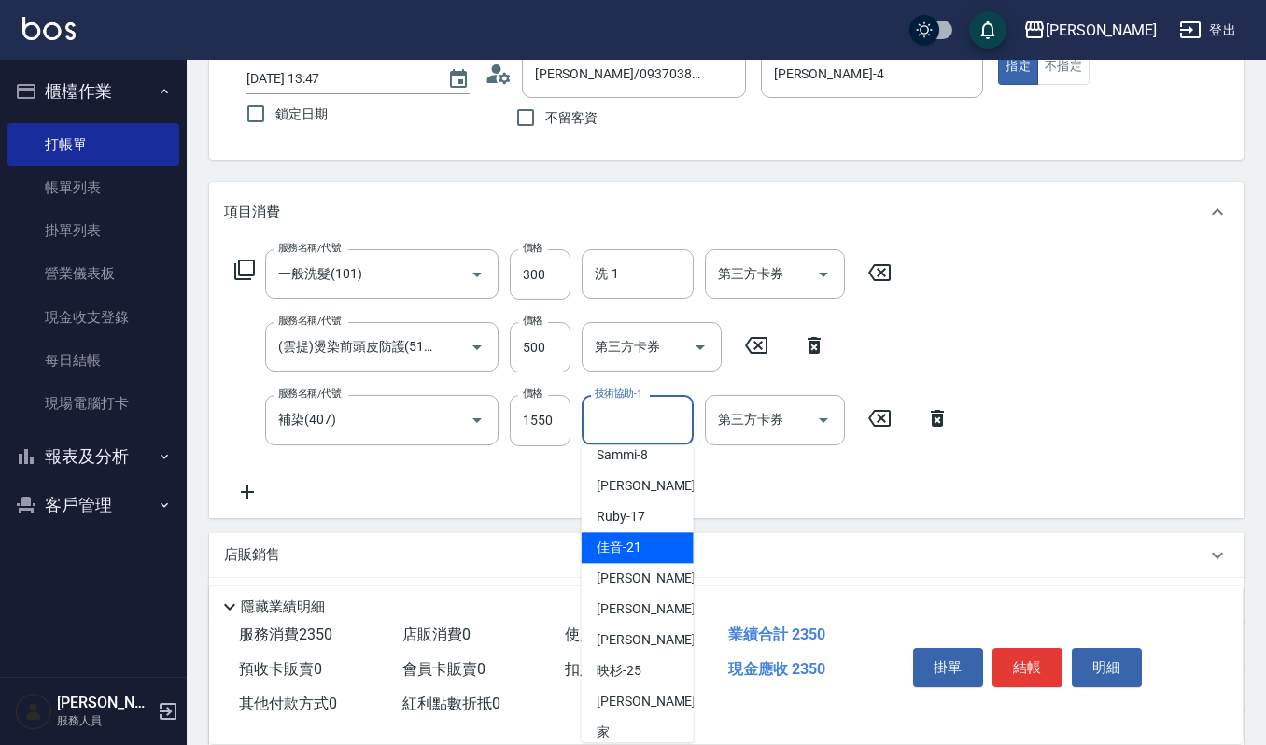
click at [661, 541] on div "佳音 -21" at bounding box center [637, 547] width 112 height 31
type input "佳音-21"
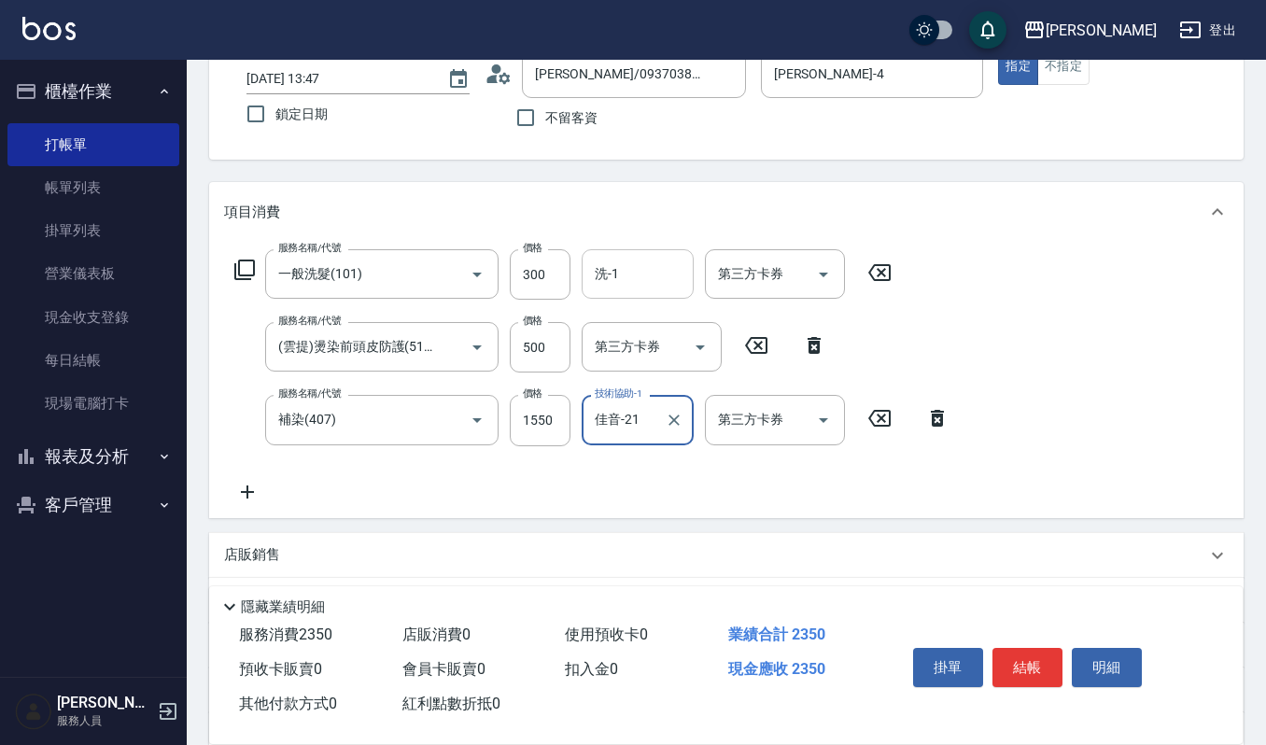
click at [625, 291] on div "洗-1" at bounding box center [637, 273] width 112 height 49
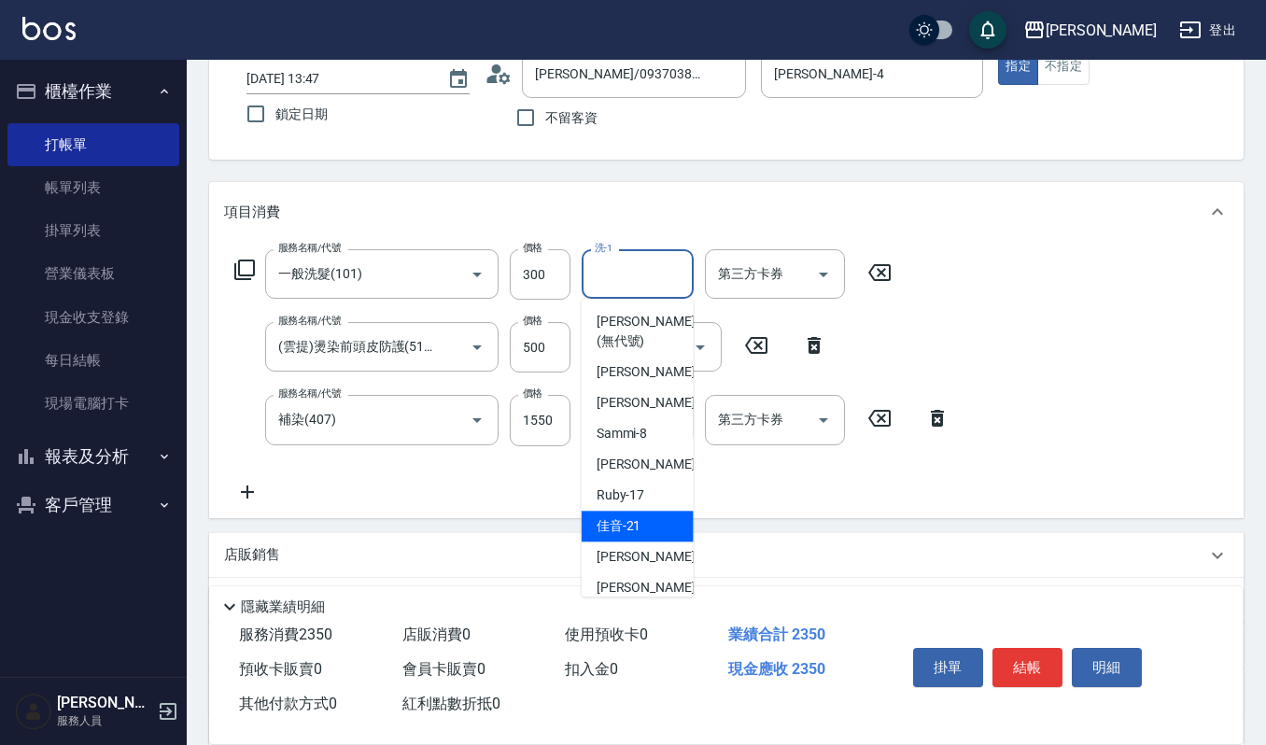
click at [625, 525] on span "佳音 -21" at bounding box center [618, 526] width 45 height 20
type input "佳音-21"
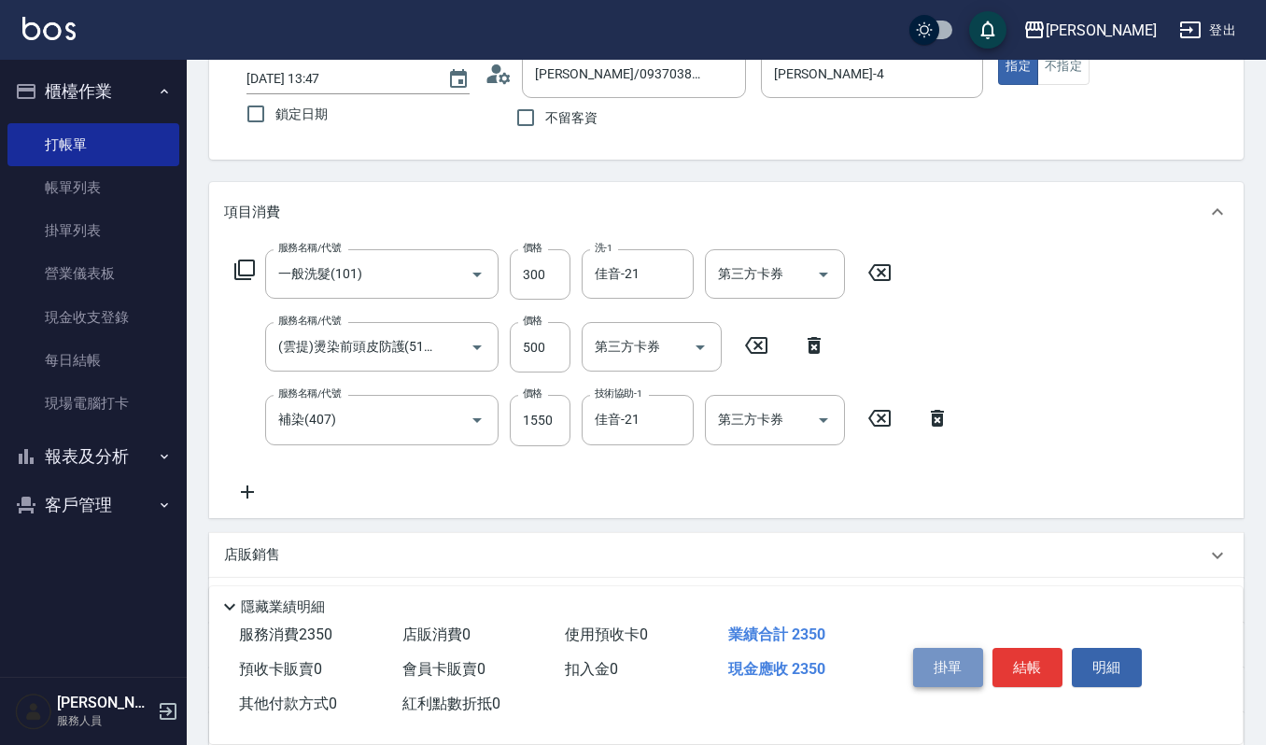
click at [930, 665] on button "掛單" at bounding box center [948, 667] width 70 height 39
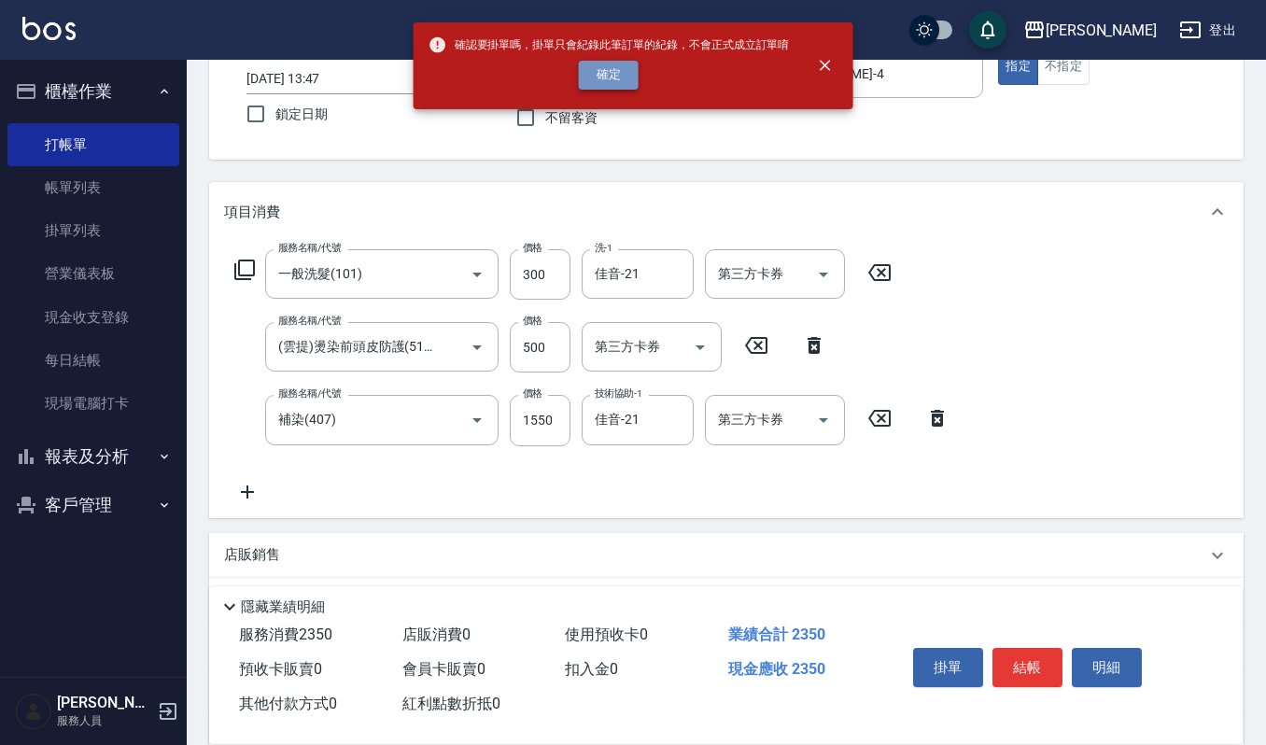
click at [594, 78] on button "確定" at bounding box center [609, 75] width 60 height 29
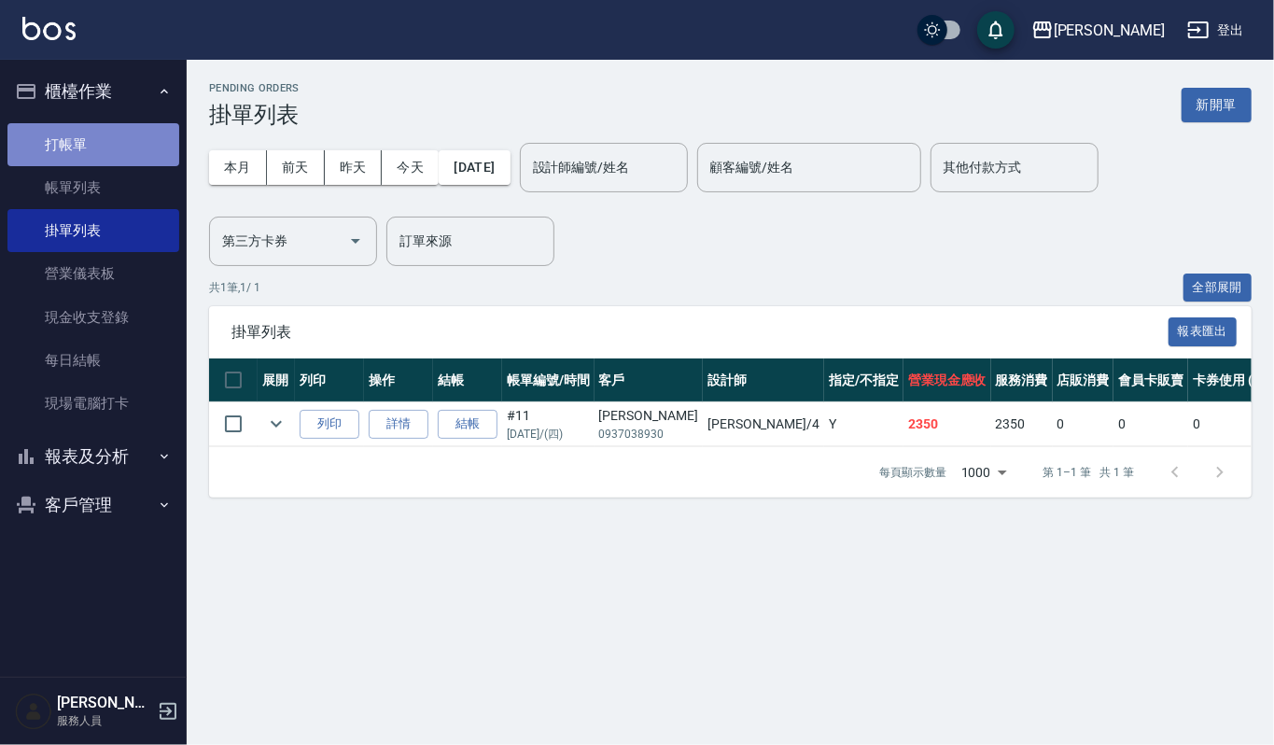
click at [103, 135] on link "打帳單" at bounding box center [93, 144] width 172 height 43
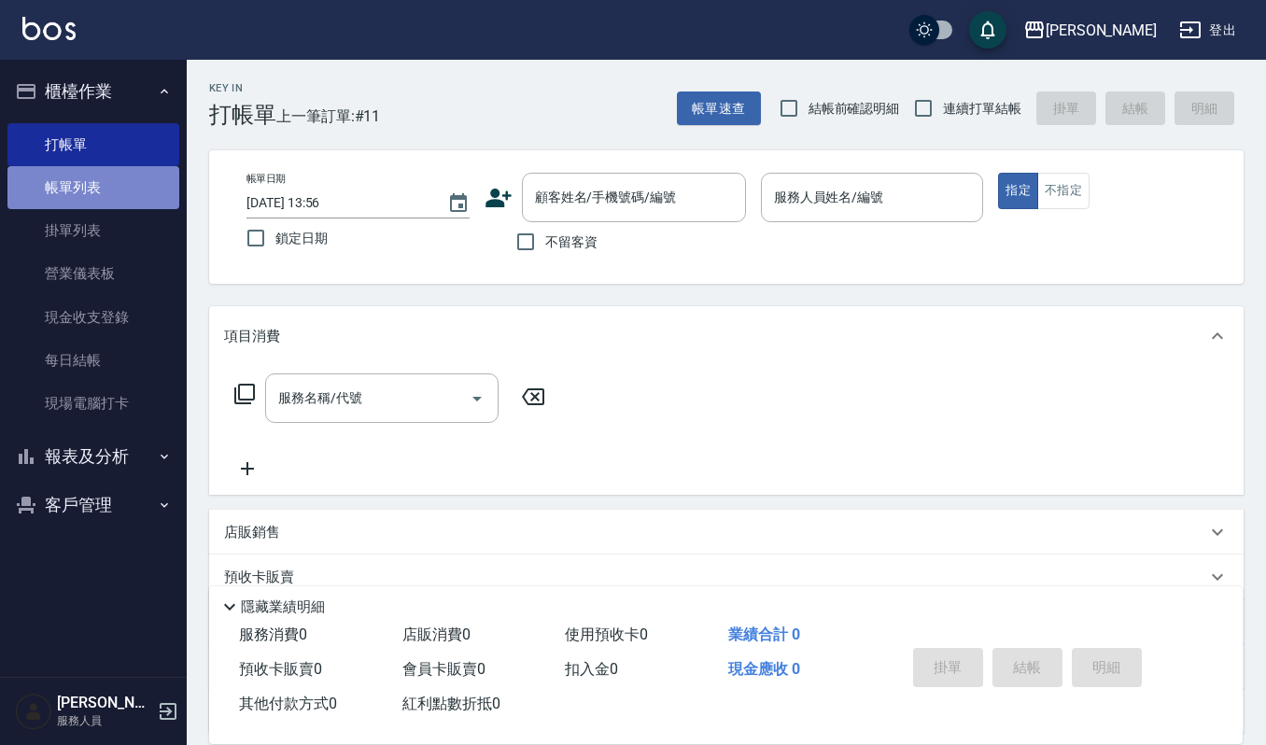
click at [83, 179] on link "帳單列表" at bounding box center [93, 187] width 172 height 43
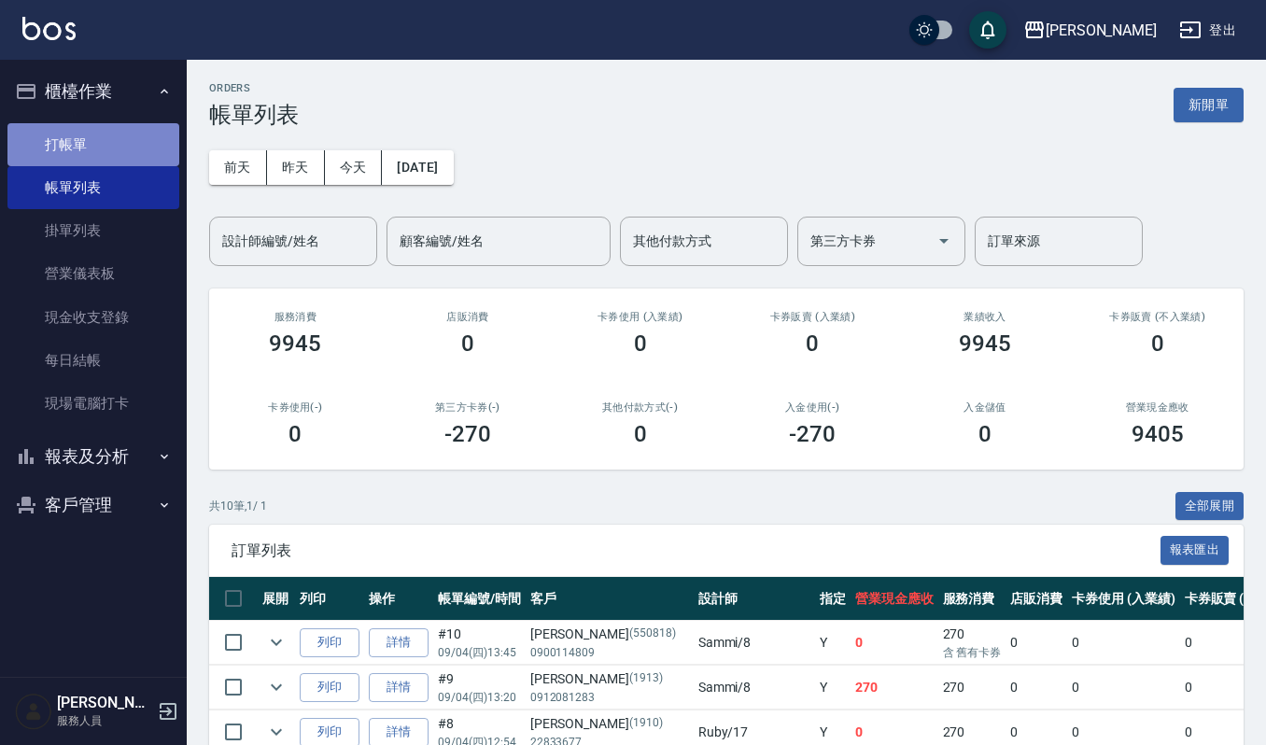
click at [54, 124] on link "打帳單" at bounding box center [93, 144] width 172 height 43
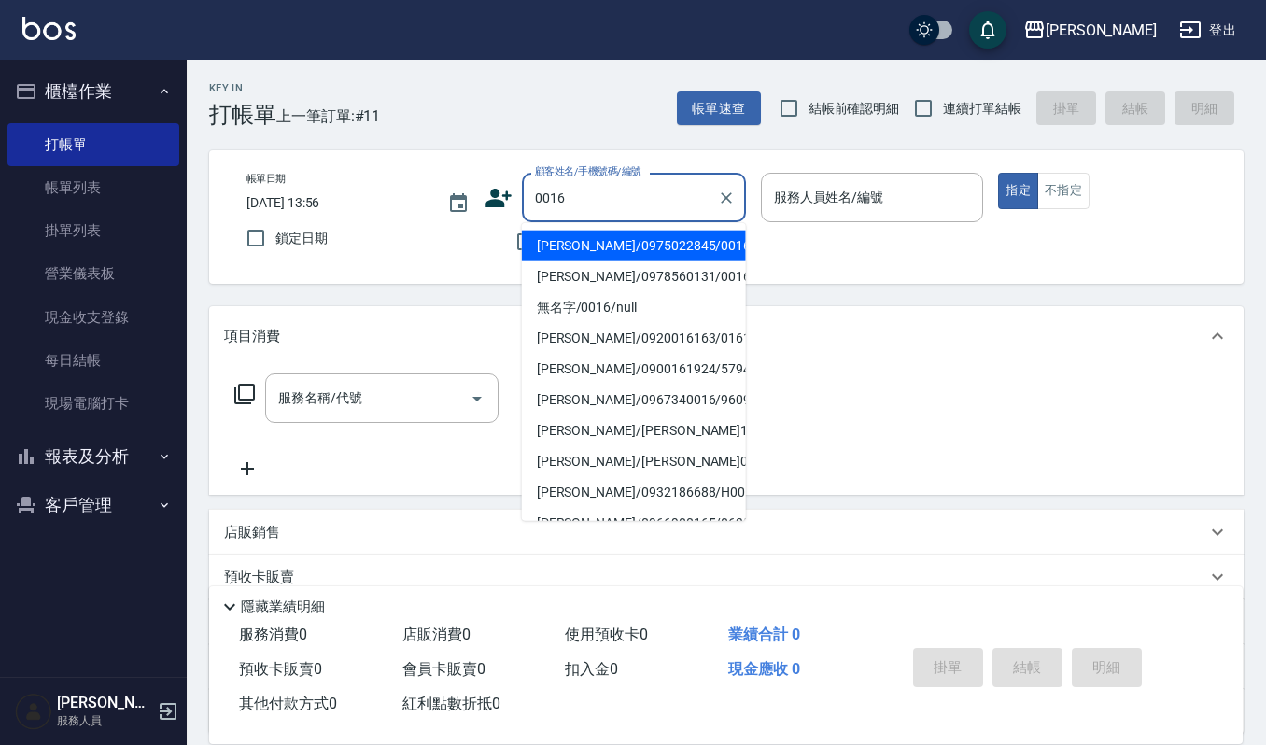
type input "[PERSON_NAME]/0975022845/0016"
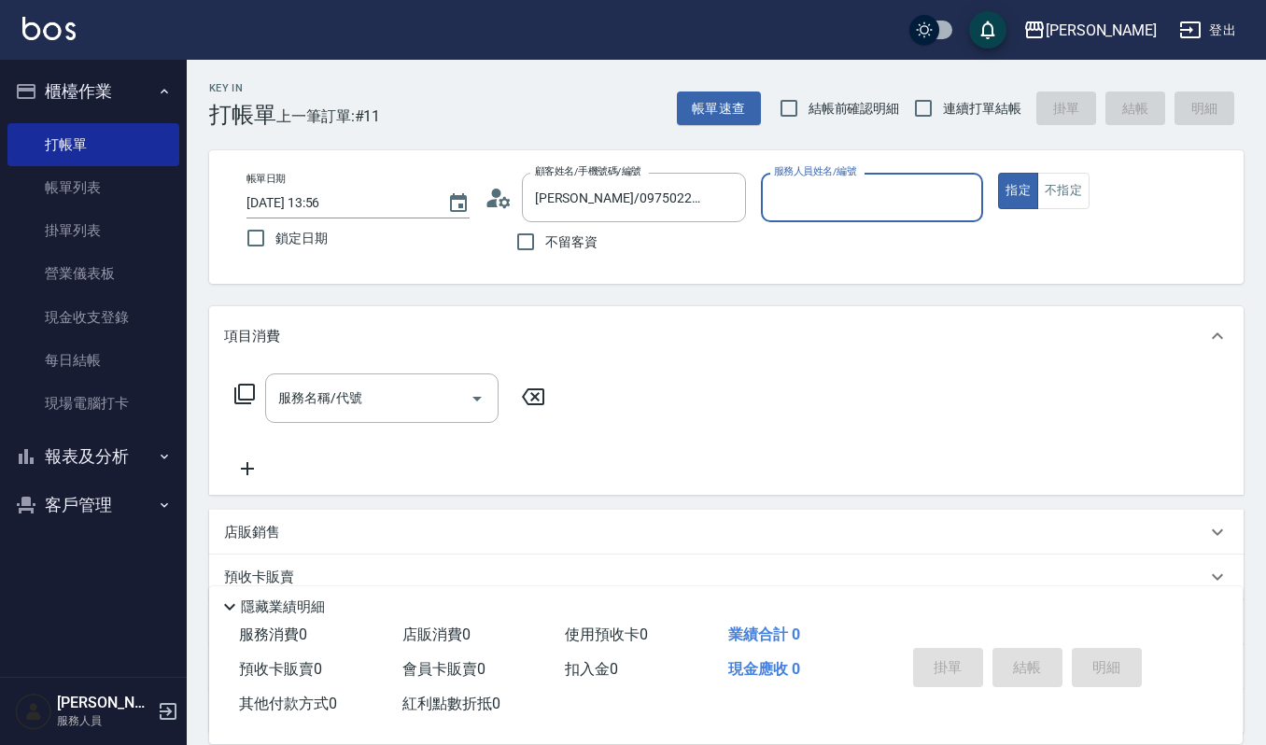
type input "Ruby-17"
click at [998, 173] on button "指定" at bounding box center [1018, 191] width 40 height 36
type button "true"
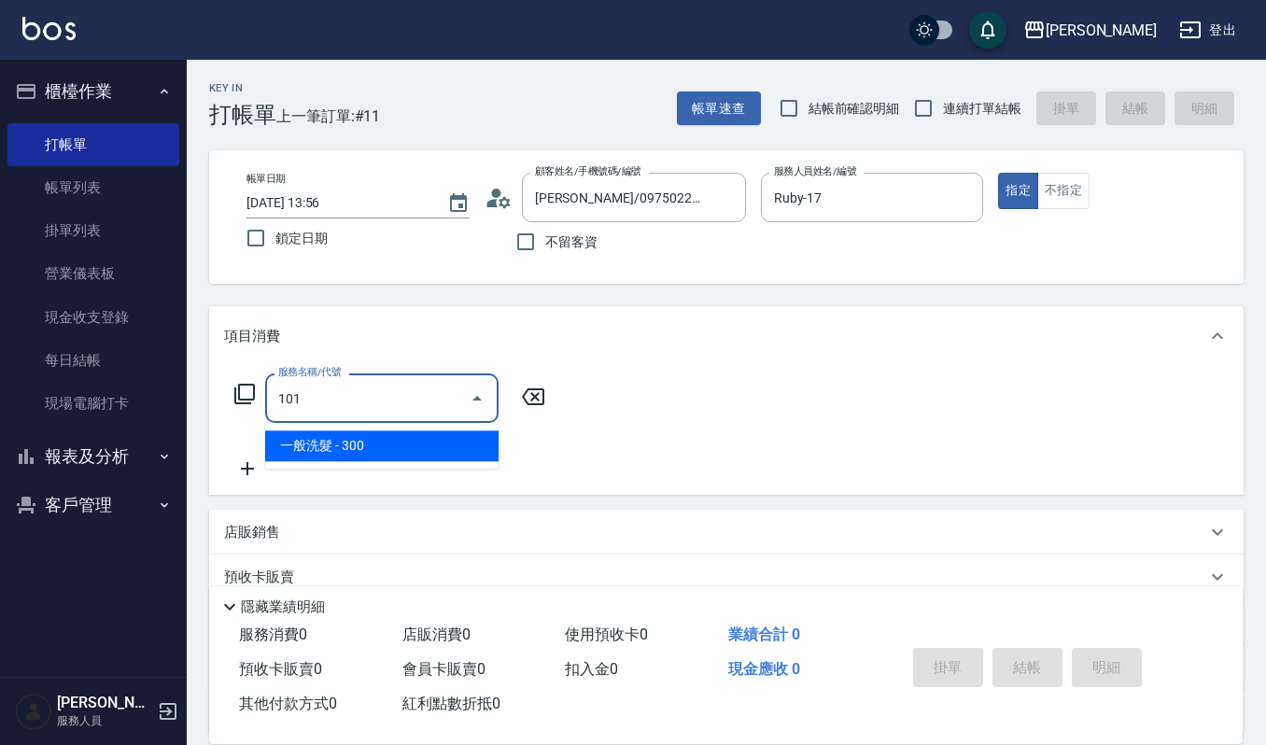
type input "一般洗髮(101)"
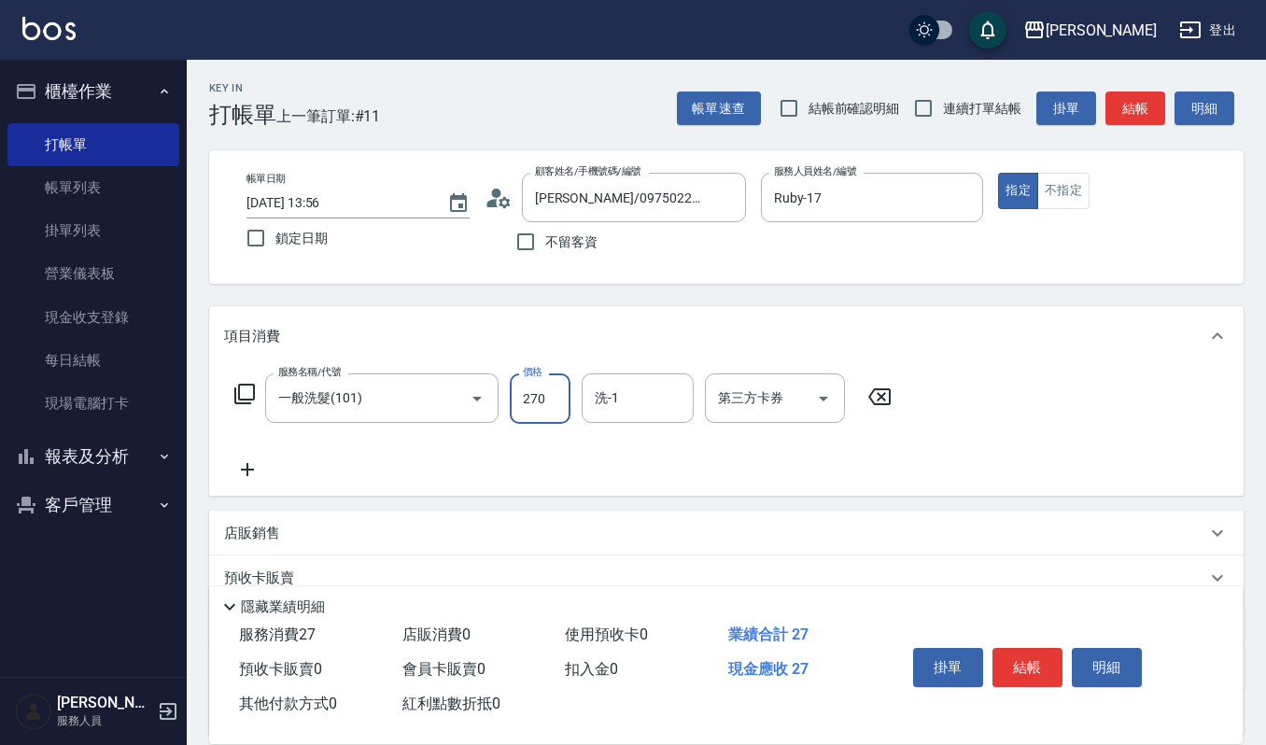
type input "270"
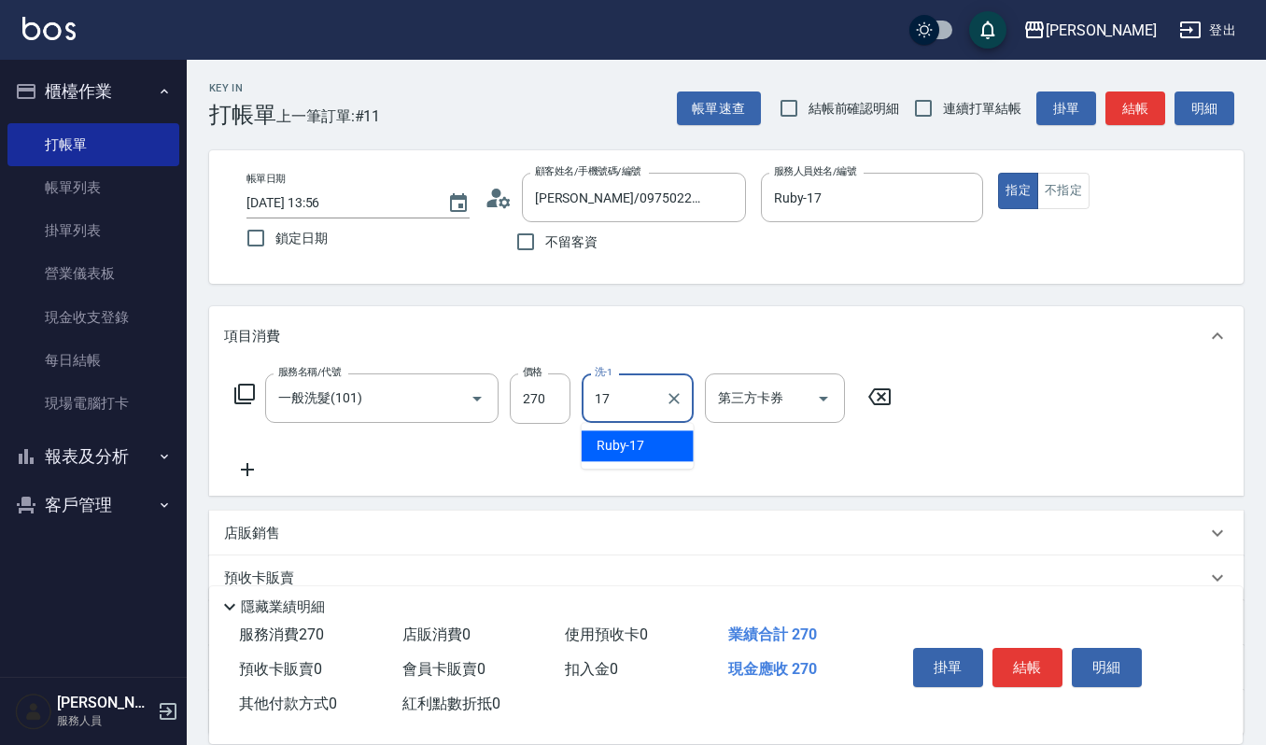
type input "Ruby-17"
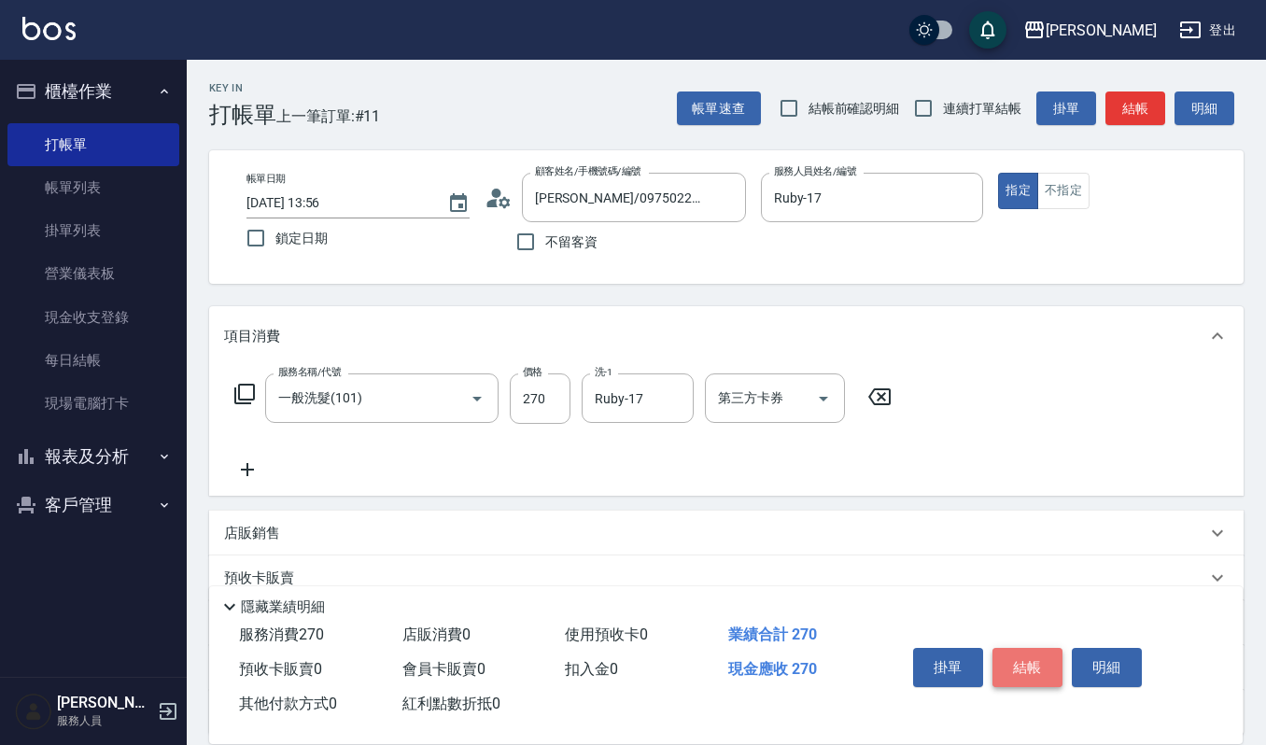
click at [1034, 665] on button "結帳" at bounding box center [1027, 667] width 70 height 39
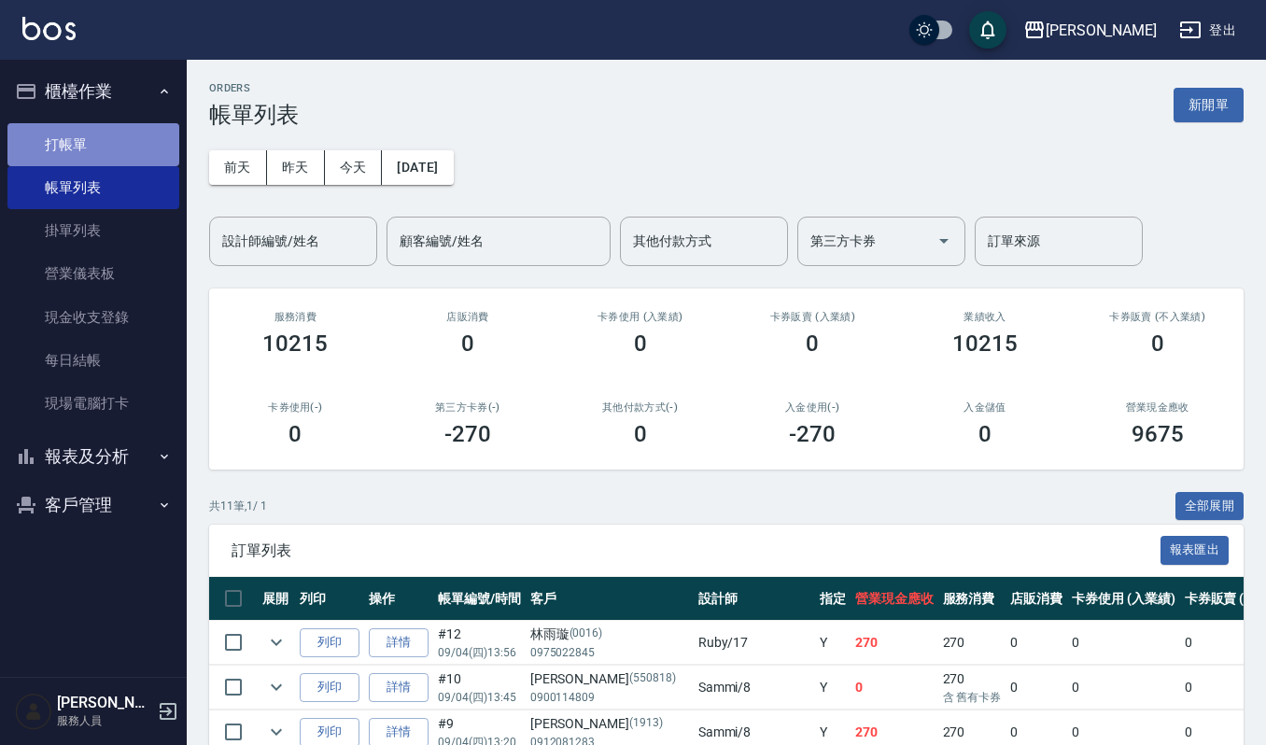
click at [62, 131] on link "打帳單" at bounding box center [93, 144] width 172 height 43
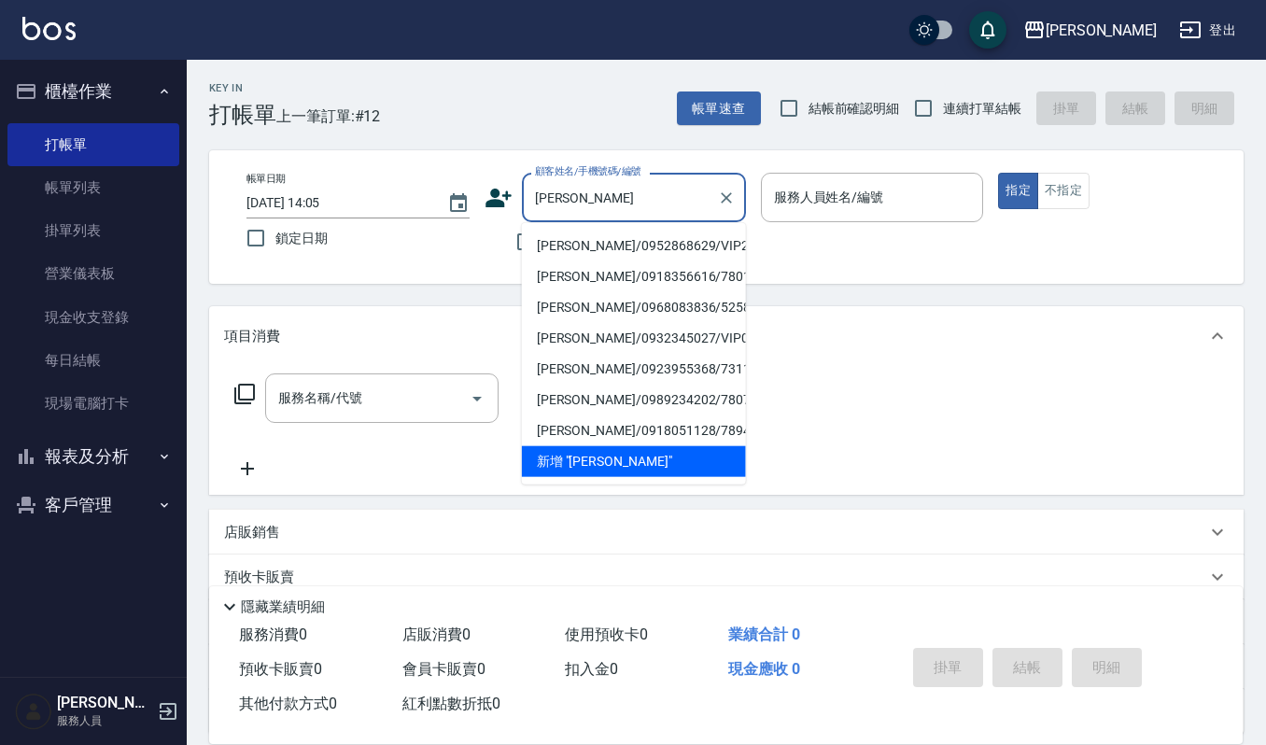
type input "[PERSON_NAME]/0952868629/VIP2404"
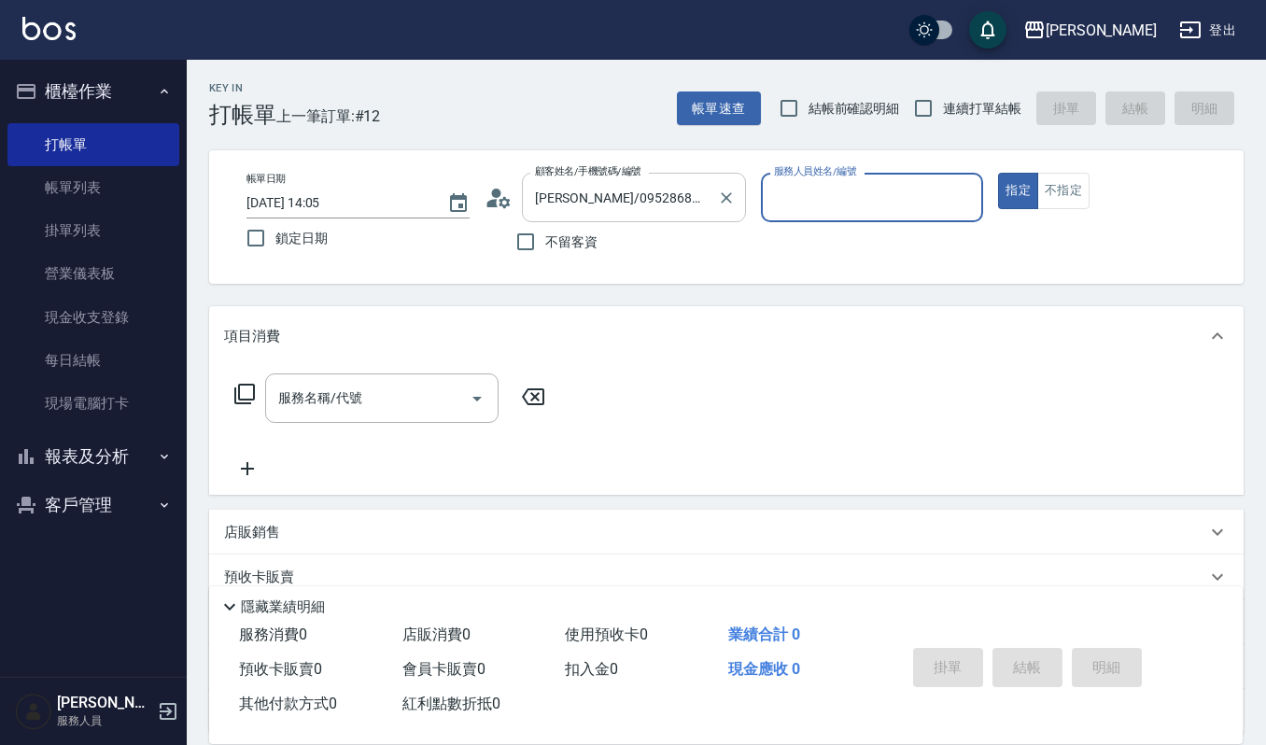
type input "Ruby-17"
click at [998, 173] on button "指定" at bounding box center [1018, 191] width 40 height 36
type button "true"
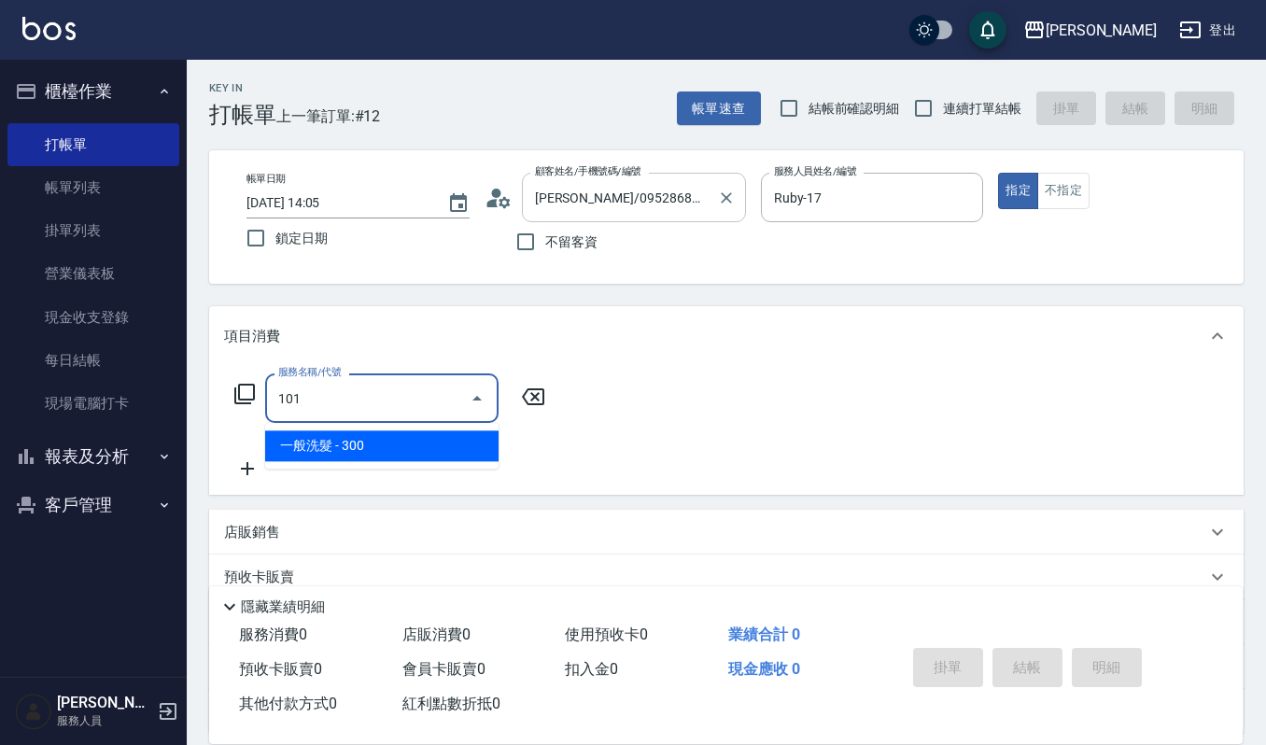
type input "一般洗髮(101)"
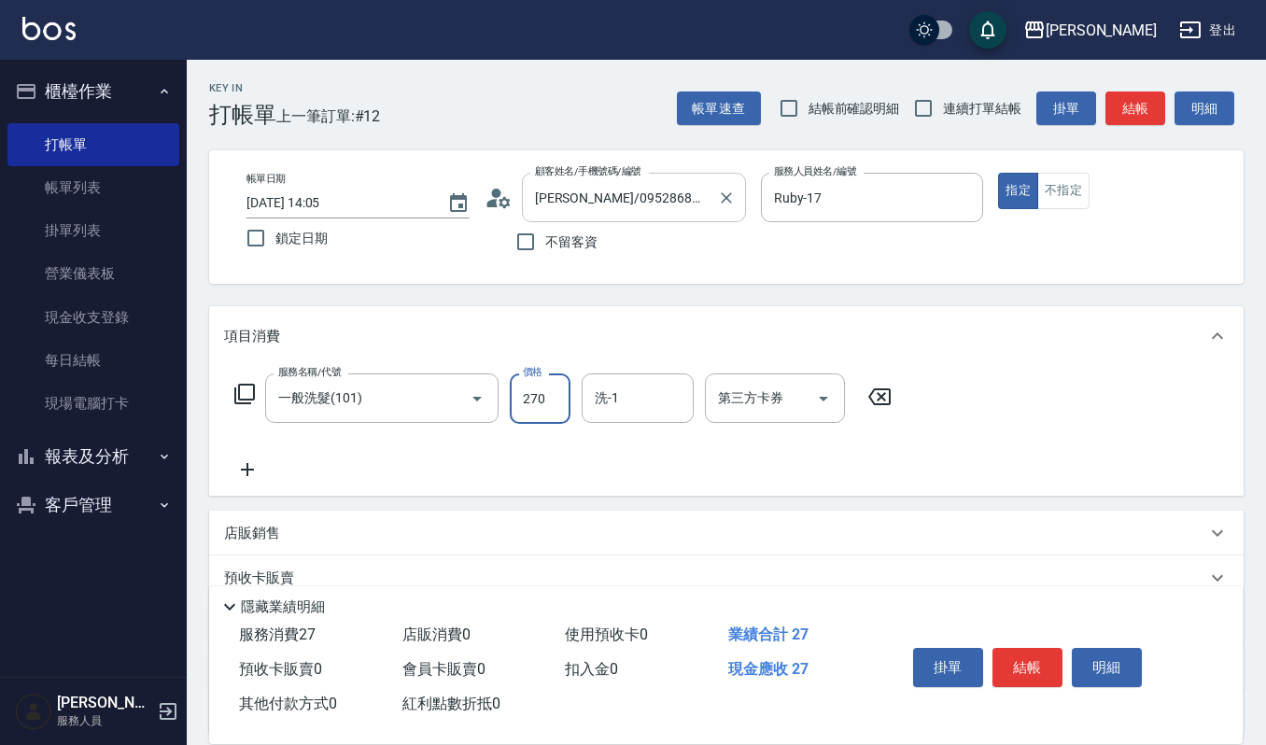
type input "270"
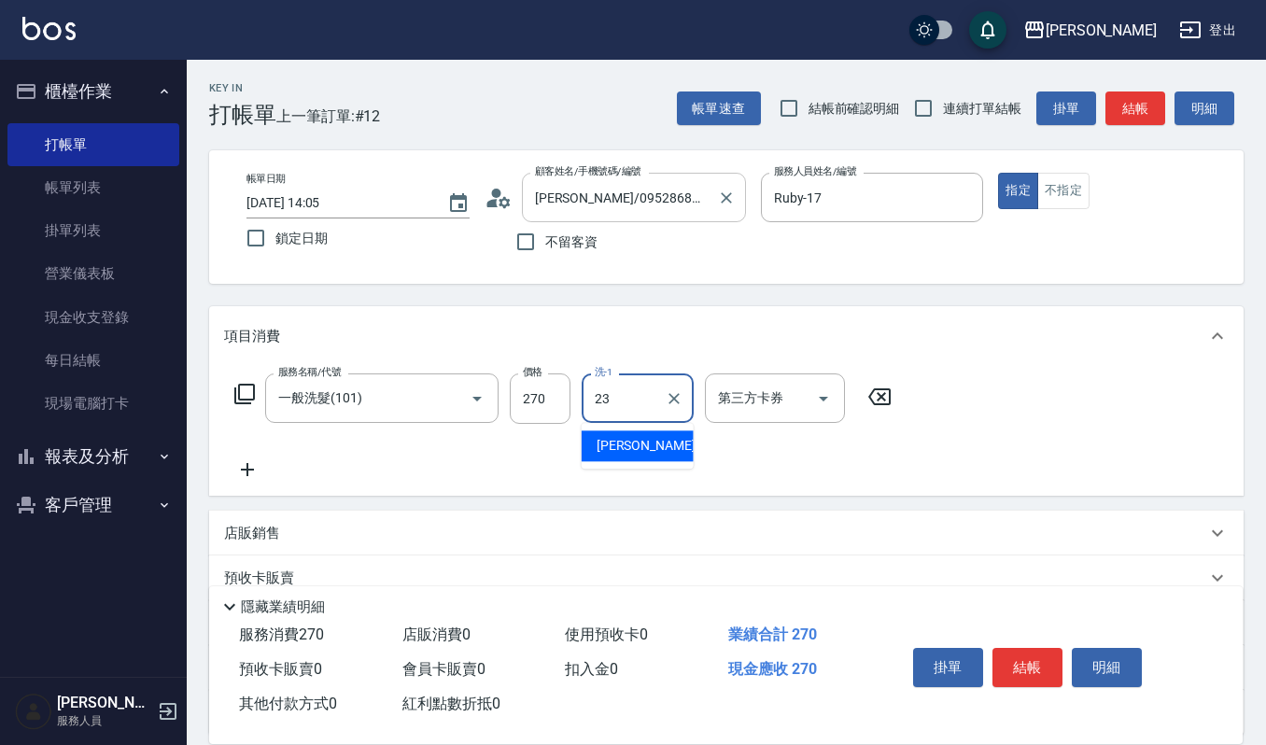
type input "[PERSON_NAME]-23"
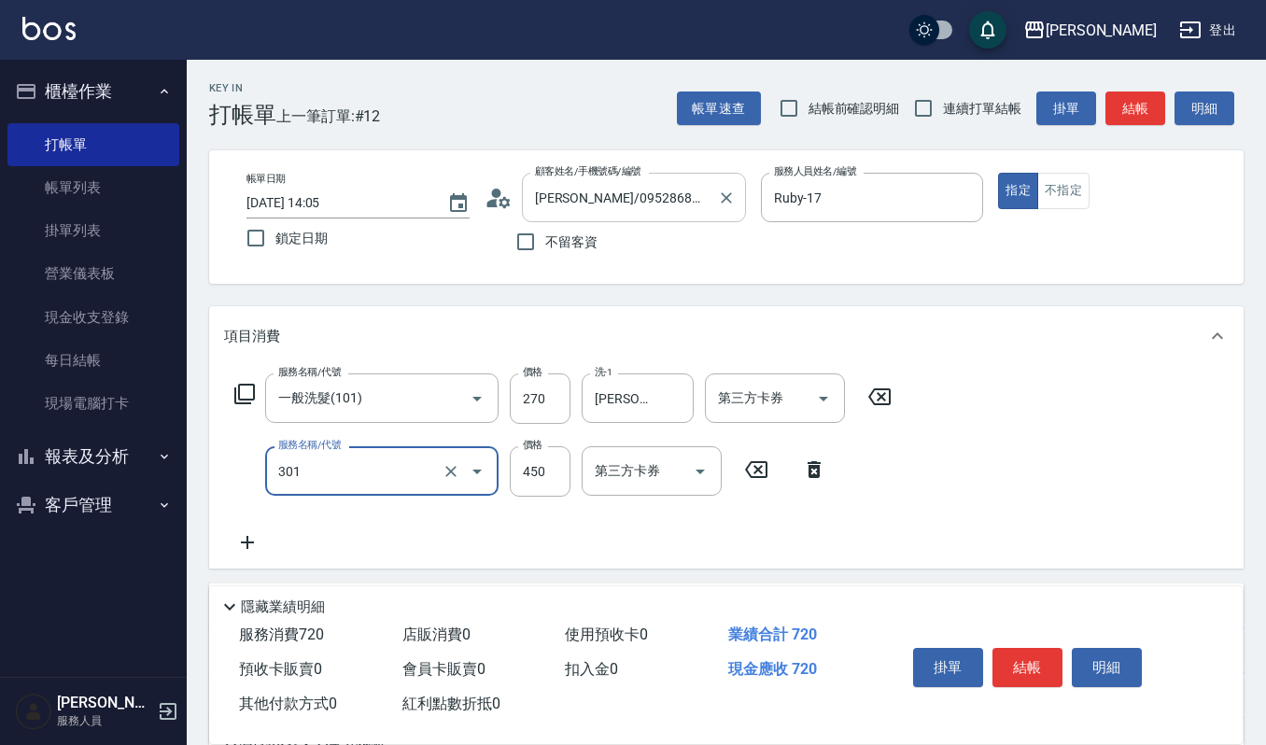
type input "創意剪髮(301)"
type input "405"
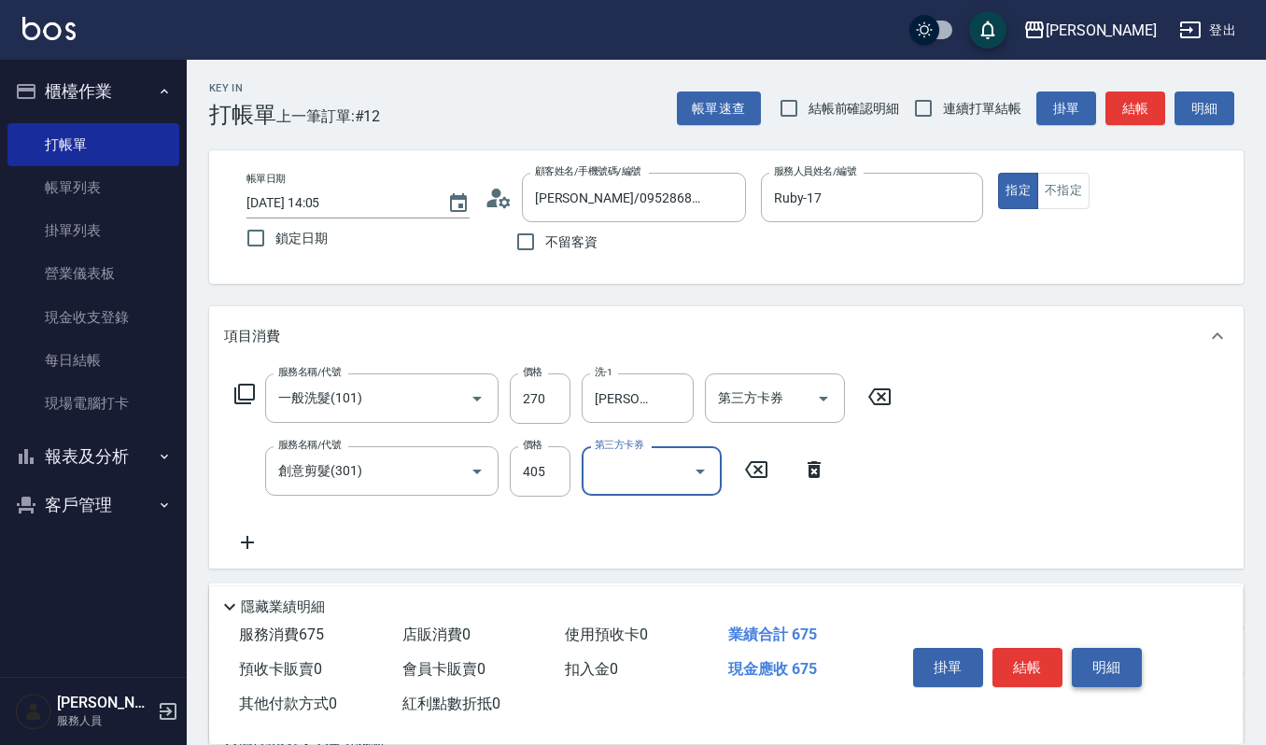
click at [1106, 659] on button "明細" at bounding box center [1107, 667] width 70 height 39
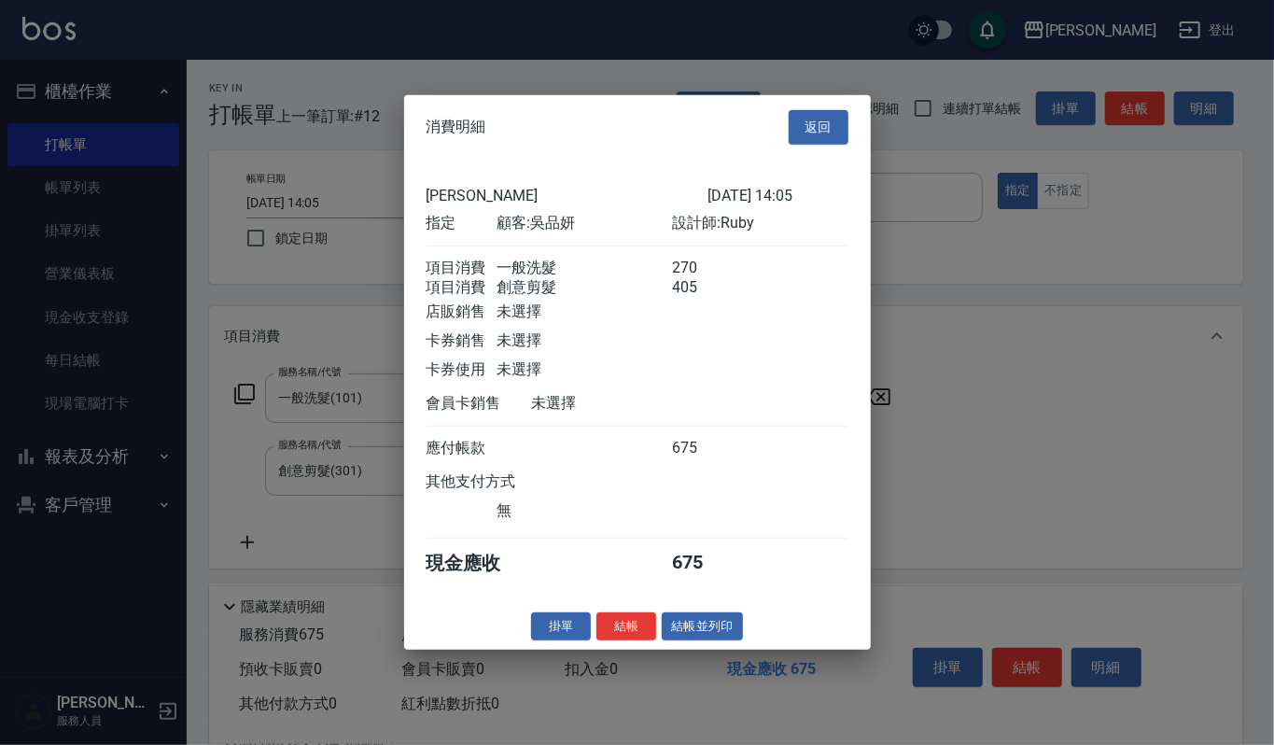
click at [707, 650] on div "消費明細 返回 上越[PERSON_NAME] [DATE] 14:05 指定 顧客: [PERSON_NAME] 設計師: Ruby 項目消費 一般洗髮 2…" at bounding box center [637, 372] width 467 height 554
click at [707, 640] on button "結帳並列印" at bounding box center [702, 625] width 81 height 29
